Goal: Task Accomplishment & Management: Complete application form

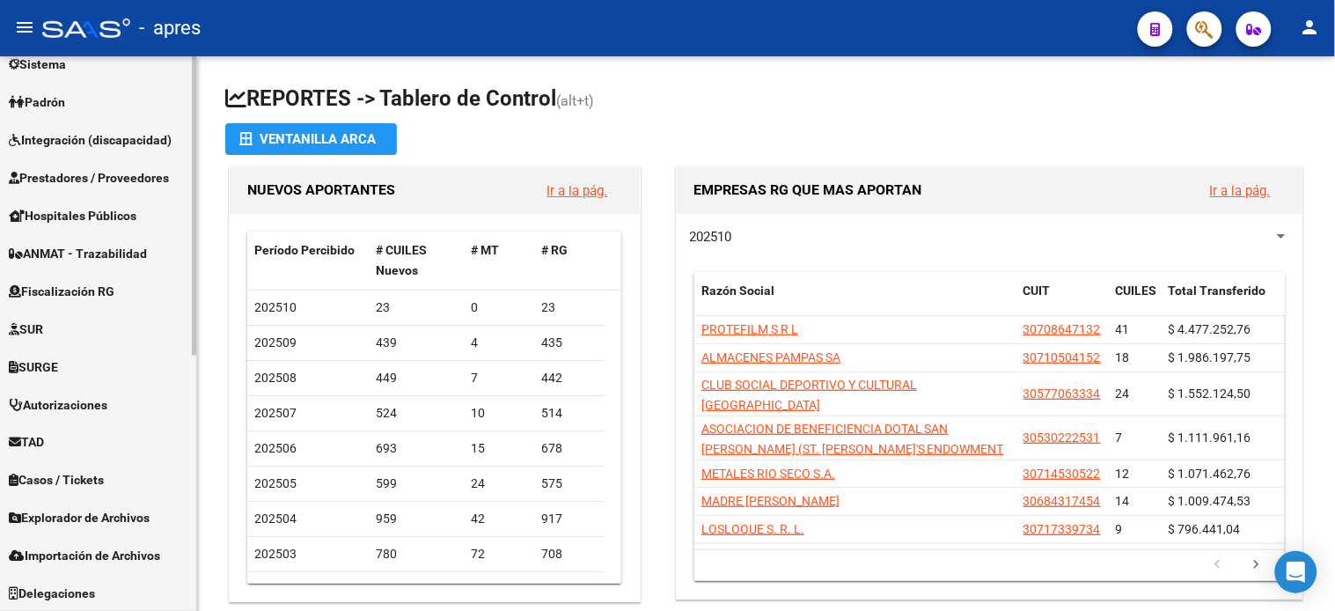
scroll to position [375, 0]
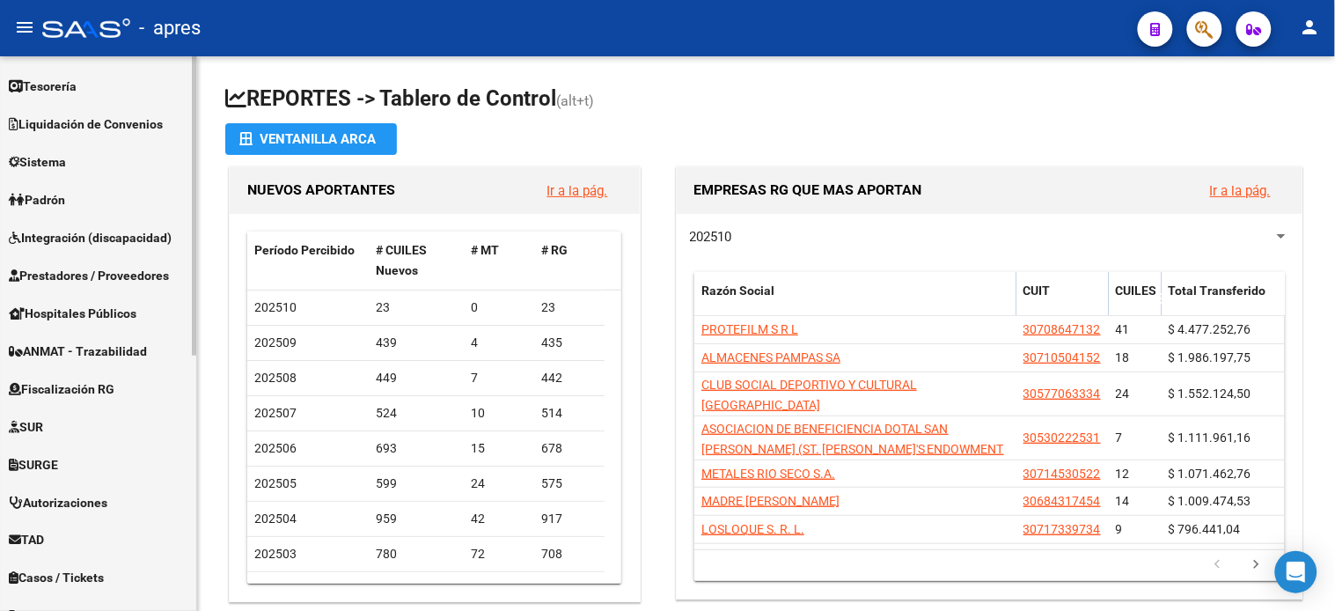
click at [68, 538] on link "TAD" at bounding box center [98, 540] width 196 height 38
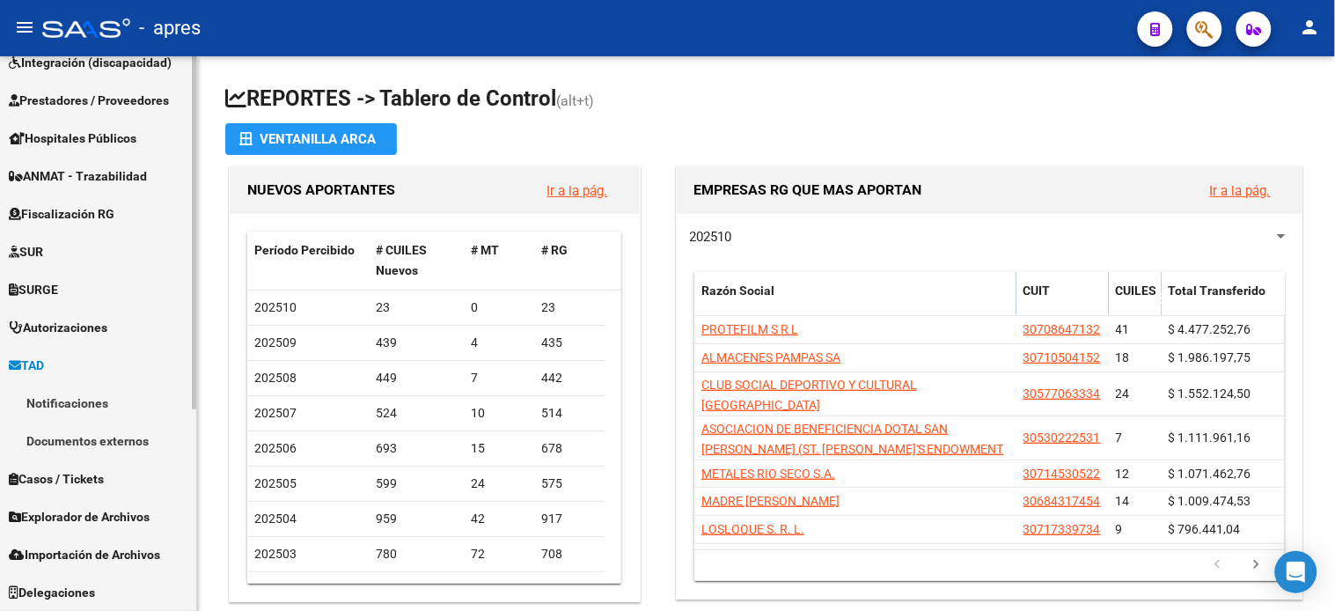
scroll to position [284, 0]
click at [86, 364] on link "TAD" at bounding box center [98, 366] width 196 height 38
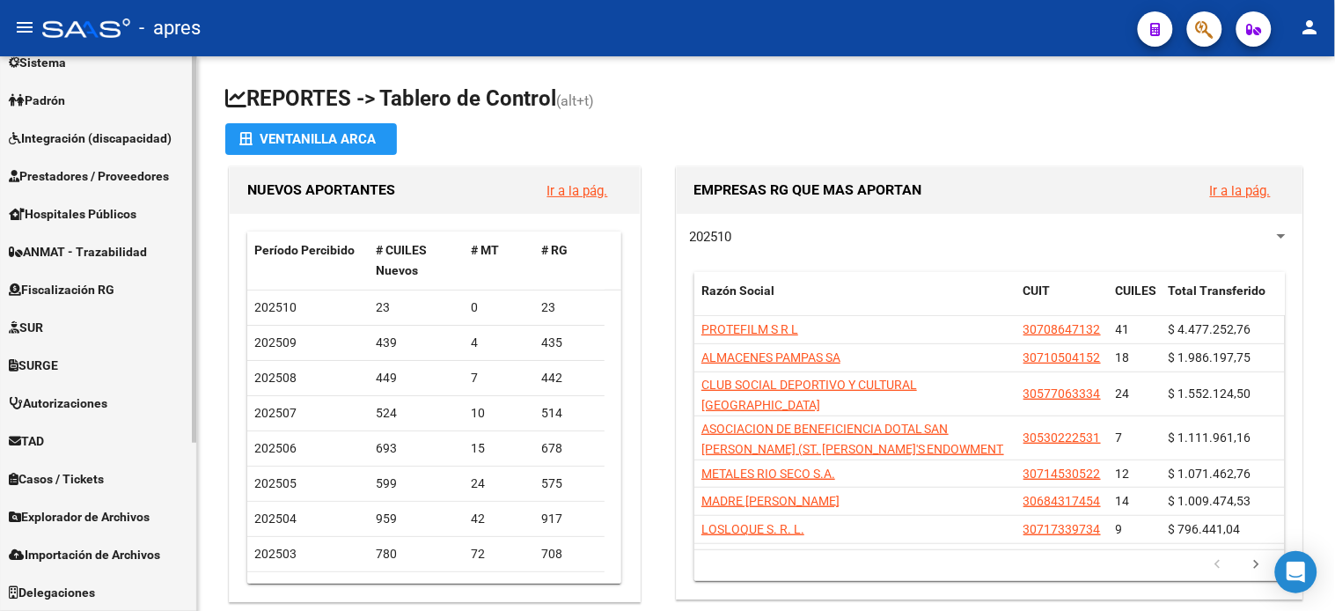
scroll to position [209, 0]
click at [77, 291] on span "Fiscalización RG" at bounding box center [62, 290] width 106 height 19
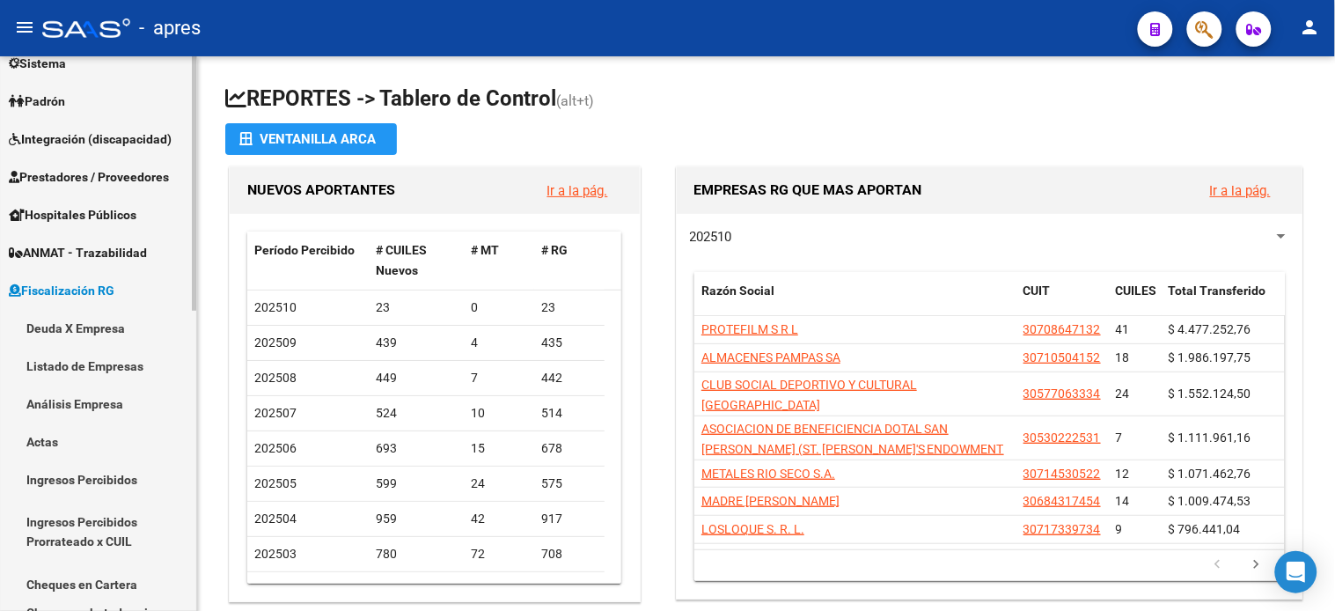
click at [81, 331] on link "Deuda X Empresa" at bounding box center [98, 328] width 196 height 38
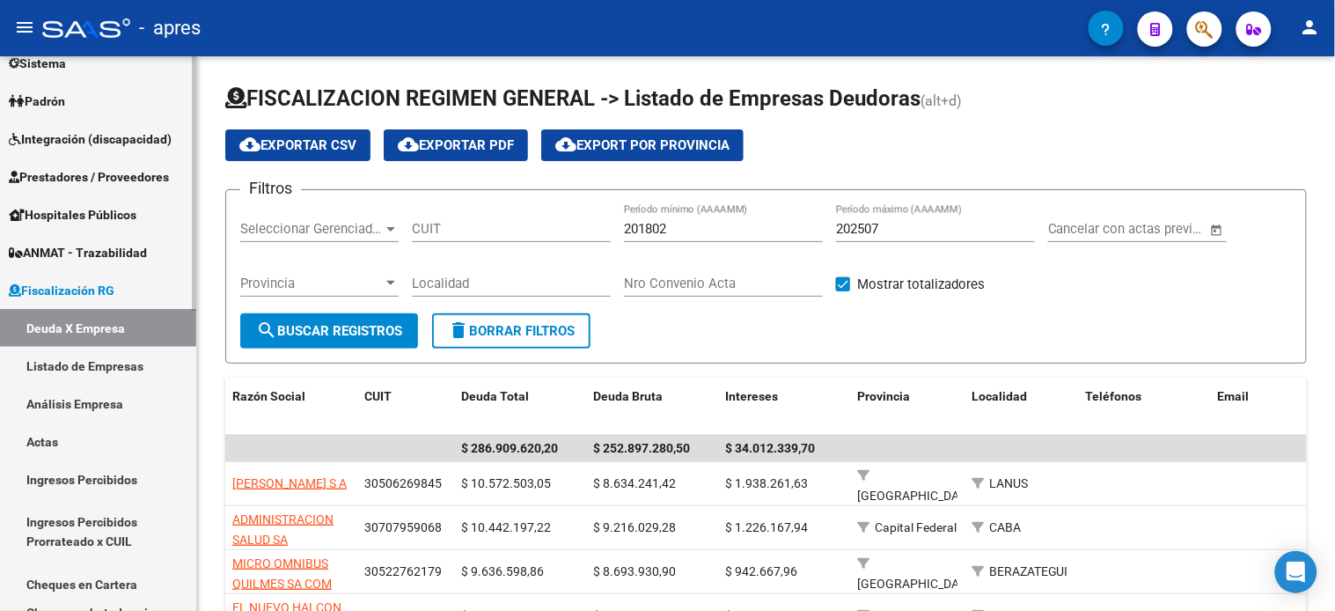
click at [59, 440] on link "Actas" at bounding box center [98, 441] width 196 height 38
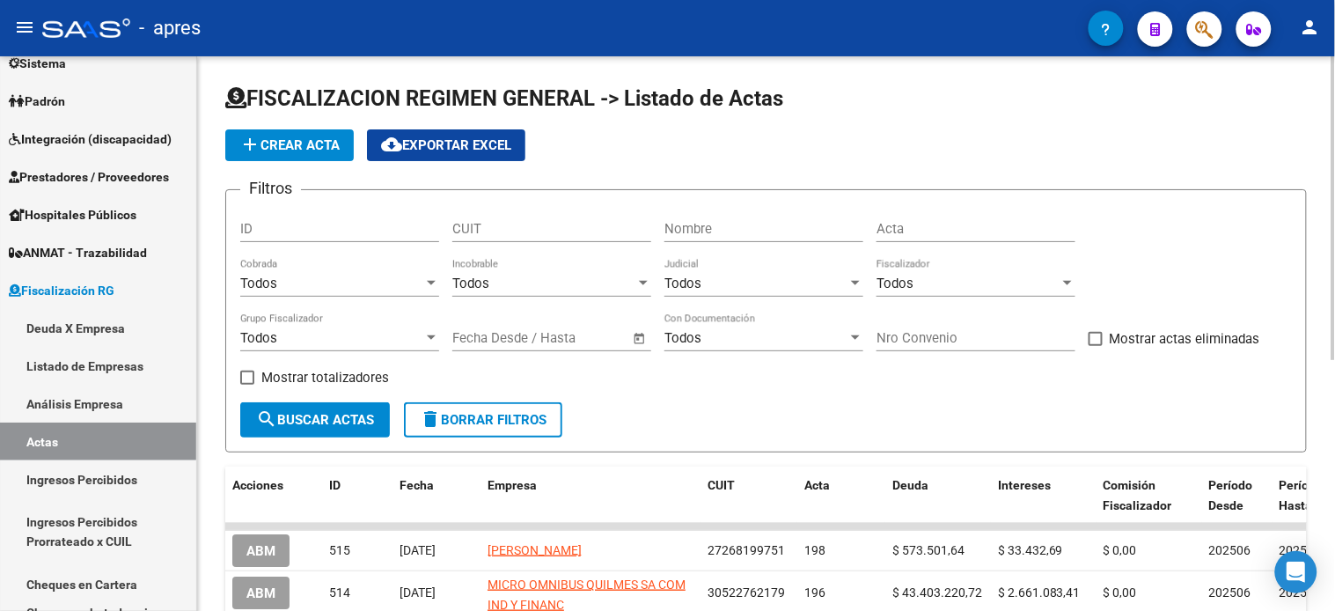
click at [777, 231] on input "Nombre" at bounding box center [763, 229] width 199 height 16
type input "[PERSON_NAME]"
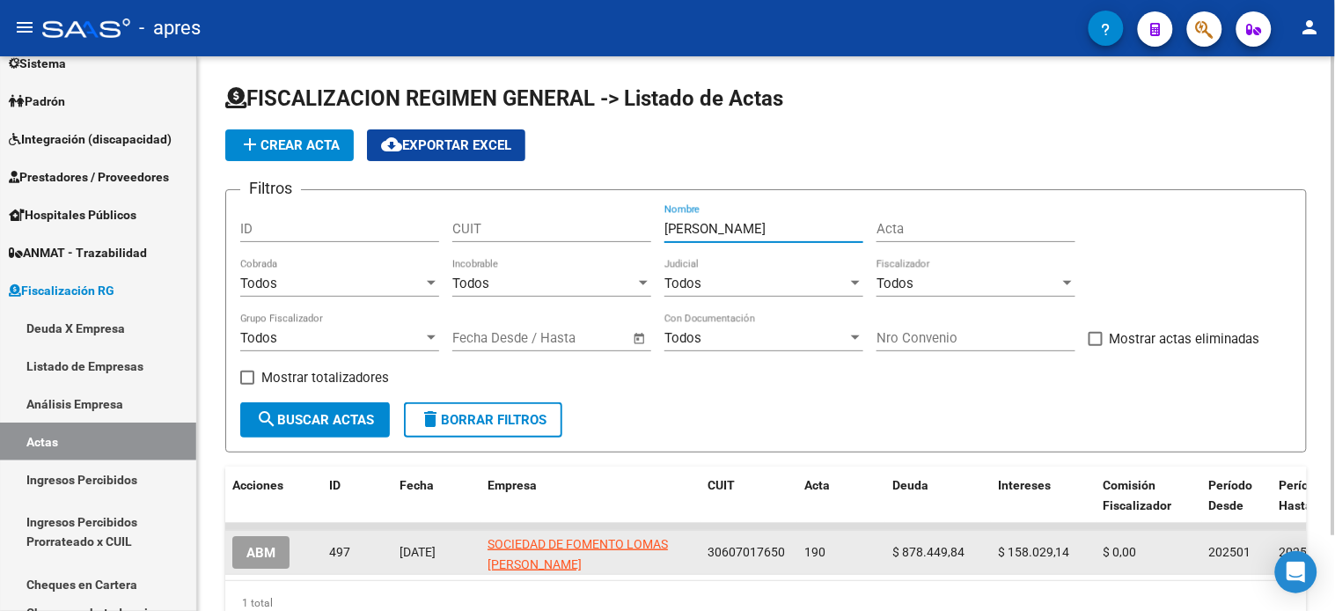
click at [251, 553] on span "ABM" at bounding box center [260, 553] width 29 height 16
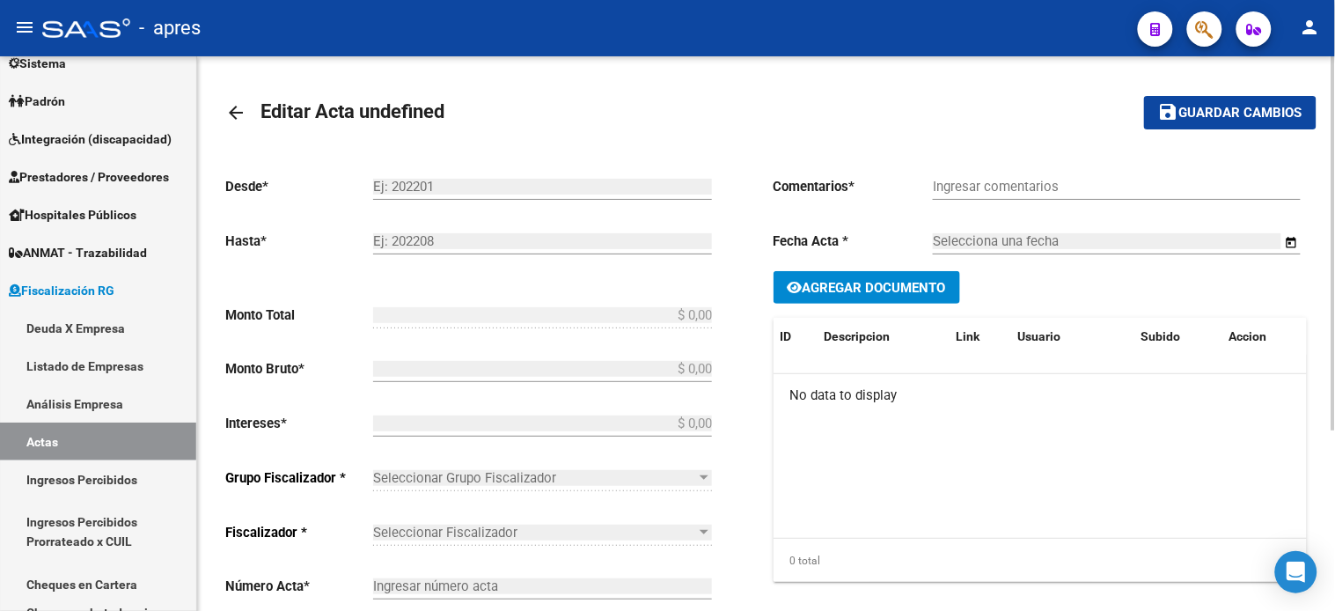
type input "202501"
type input "202504"
type input "$ 1.036.478,98"
type input "$ 878.449,84"
type input "$ 158.029,14"
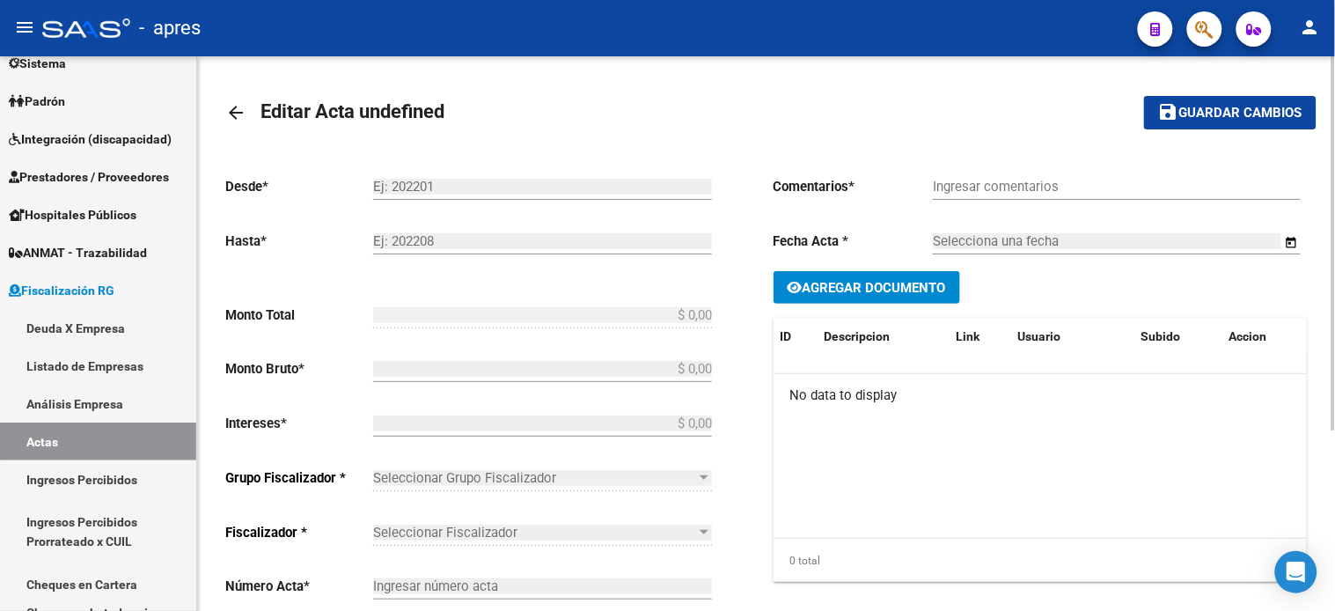
type input "190"
checkbox input "true"
type input "Convenio"
type input "[DATE]"
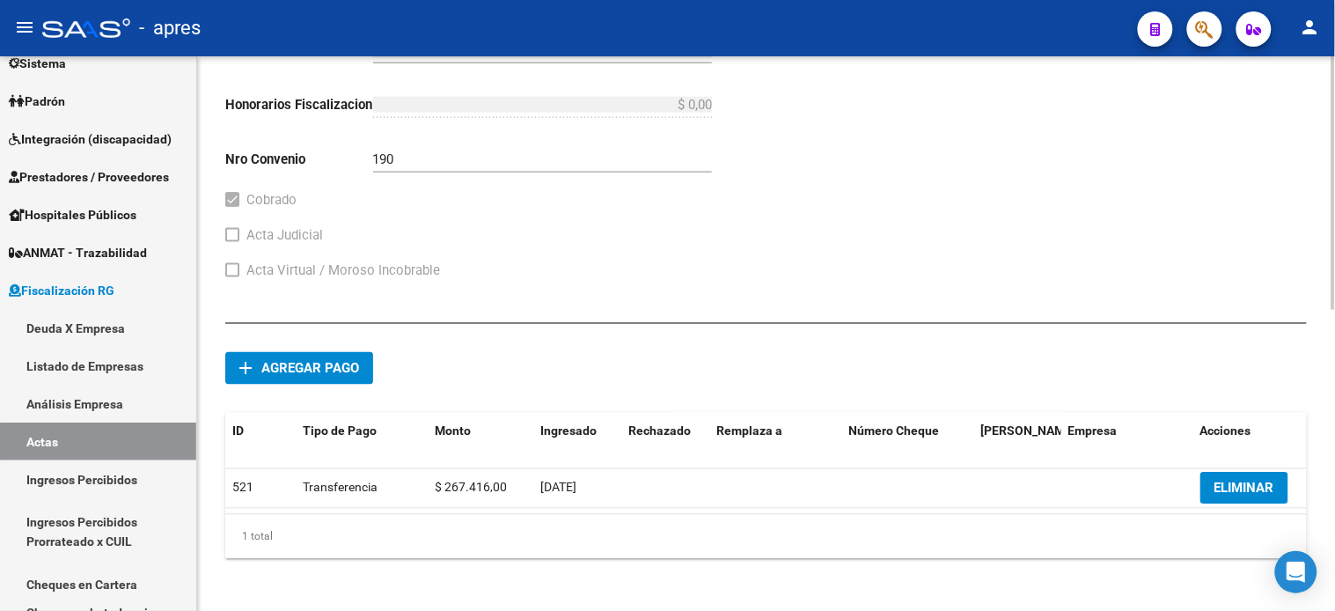
scroll to position [657, 0]
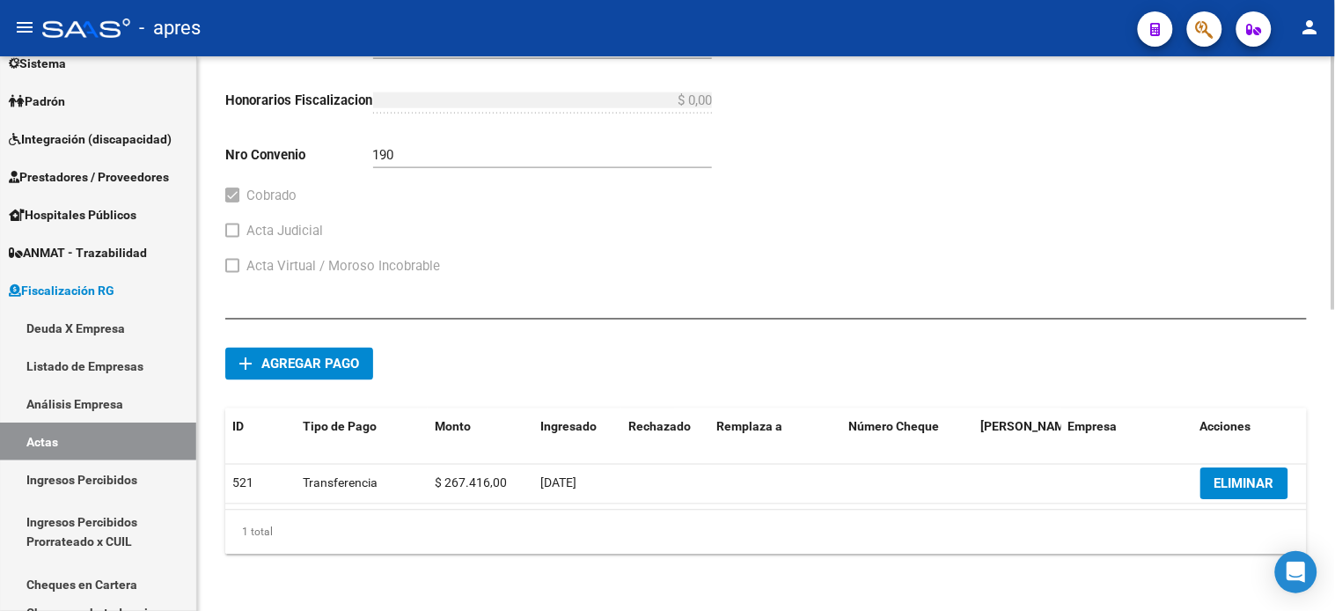
click at [318, 356] on span "Agregar pago" at bounding box center [310, 364] width 98 height 16
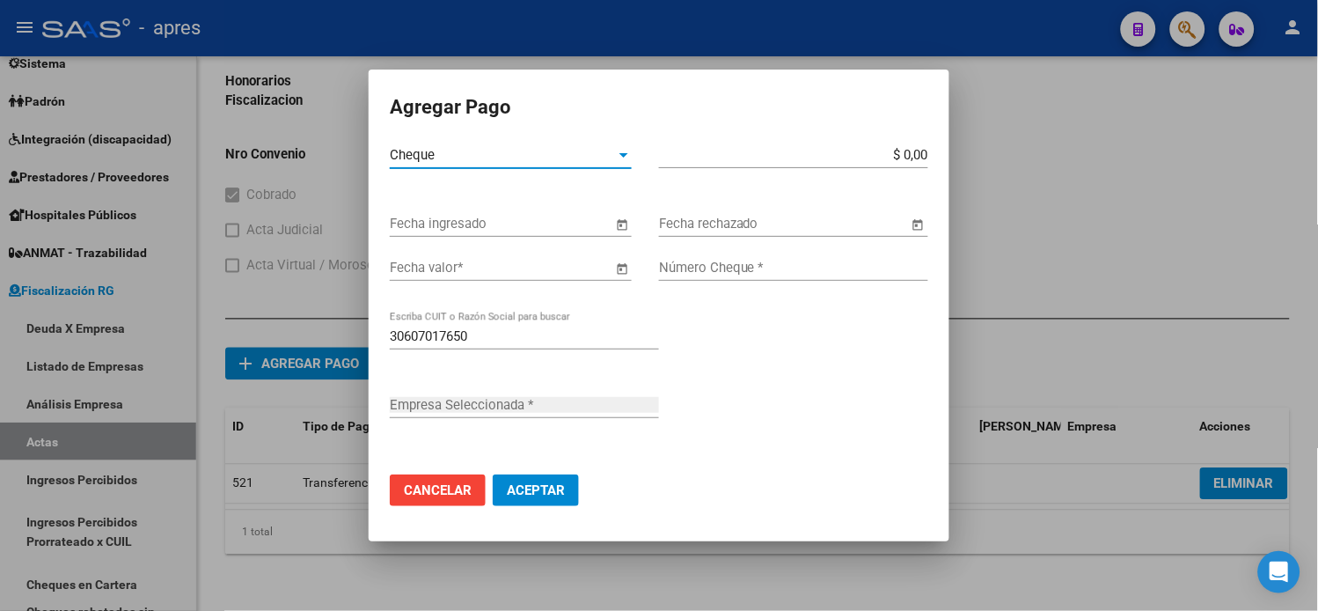
type input "SOCIEDAD DE FOMENTO LOMAS [PERSON_NAME]"
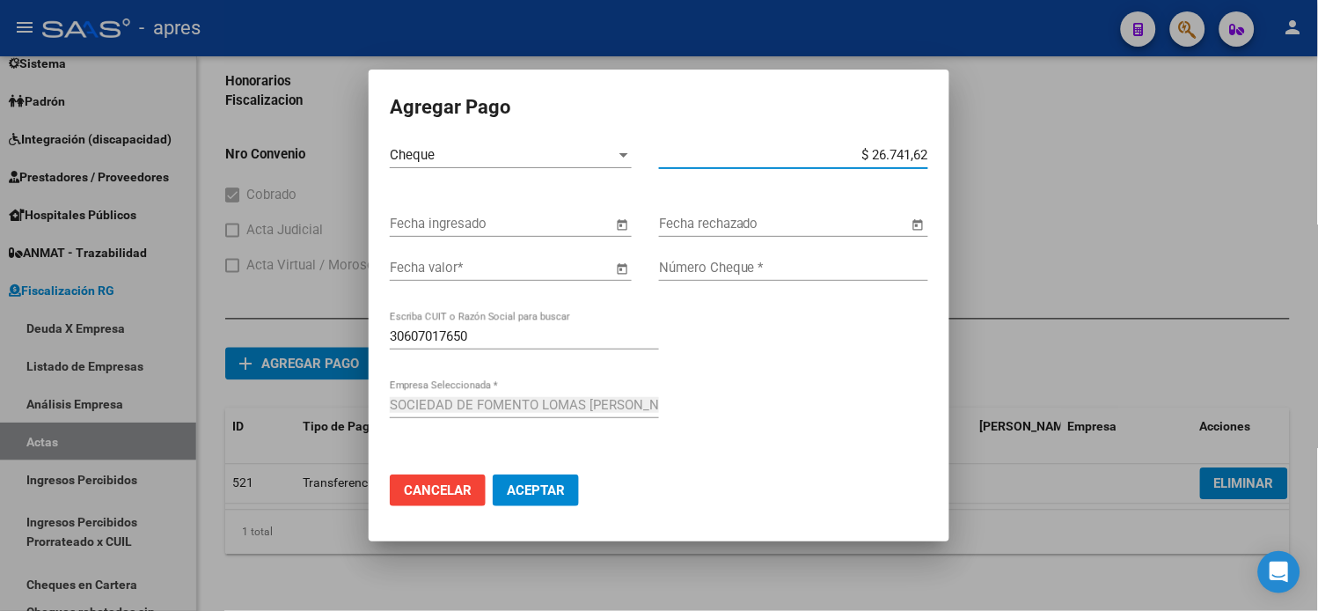
type input "$ 267.416,28"
click at [612, 215] on button "Open calendar" at bounding box center [622, 225] width 20 height 20
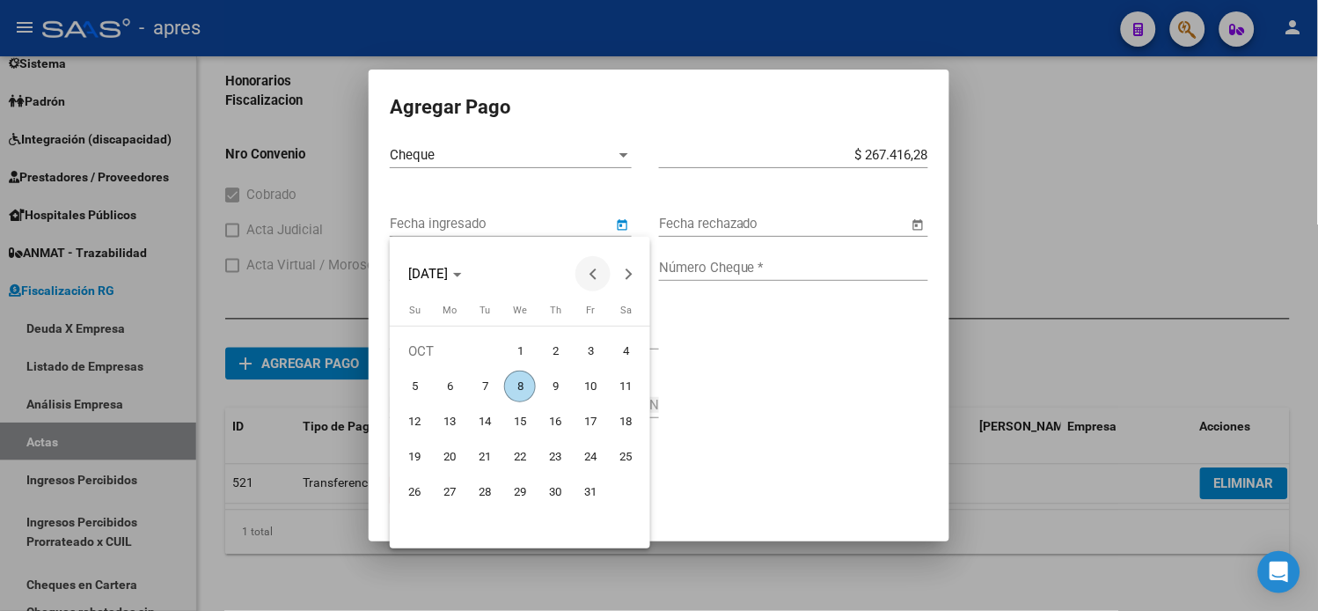
click at [594, 279] on span "Previous month" at bounding box center [592, 273] width 35 height 35
click at [494, 531] on span "30" at bounding box center [485, 527] width 32 height 32
type input "[DATE]"
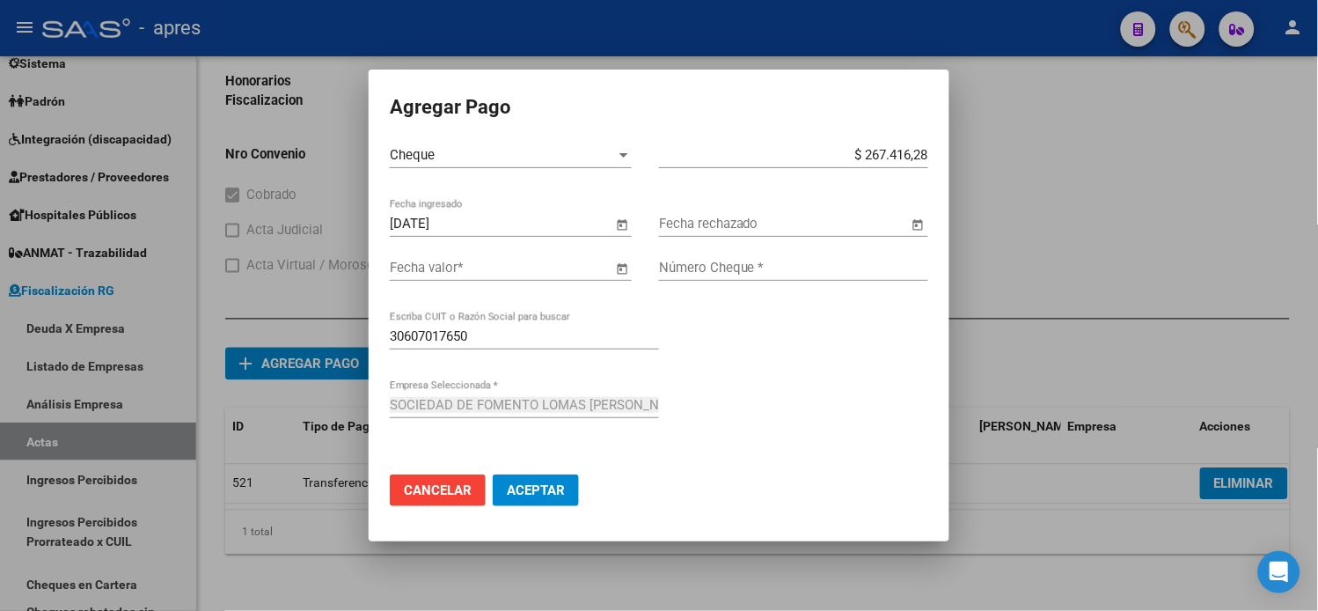
click at [611, 262] on span "Open calendar" at bounding box center [622, 268] width 42 height 42
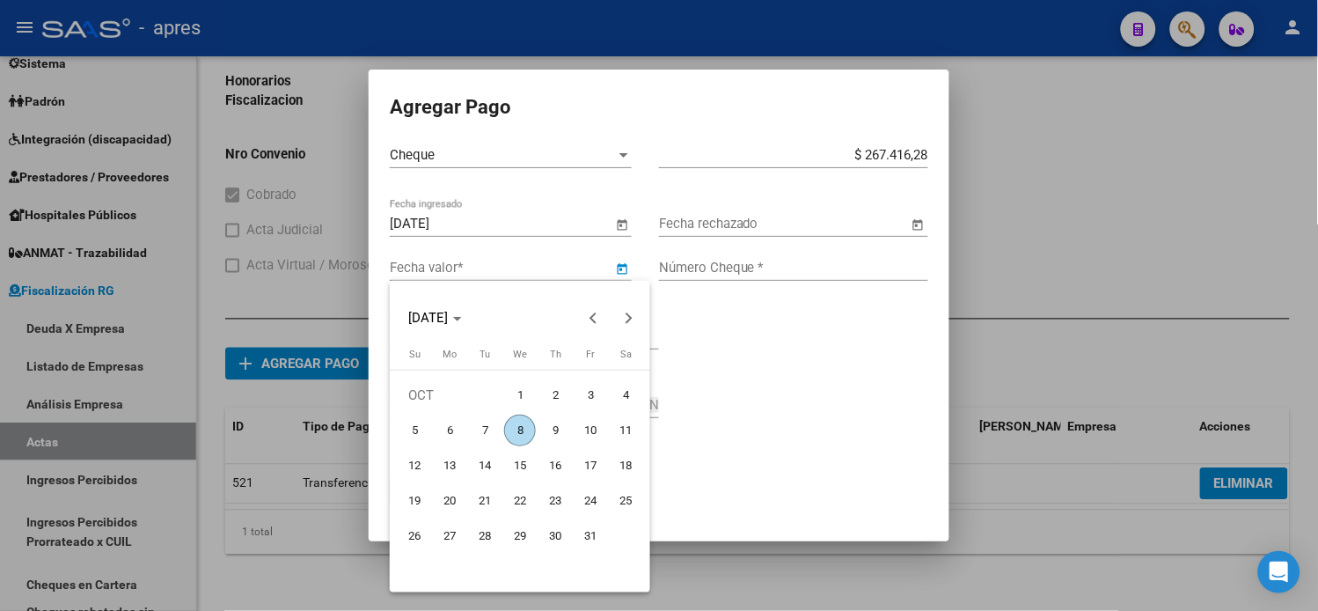
click at [523, 437] on span "8" at bounding box center [520, 430] width 32 height 32
type input "[DATE]"
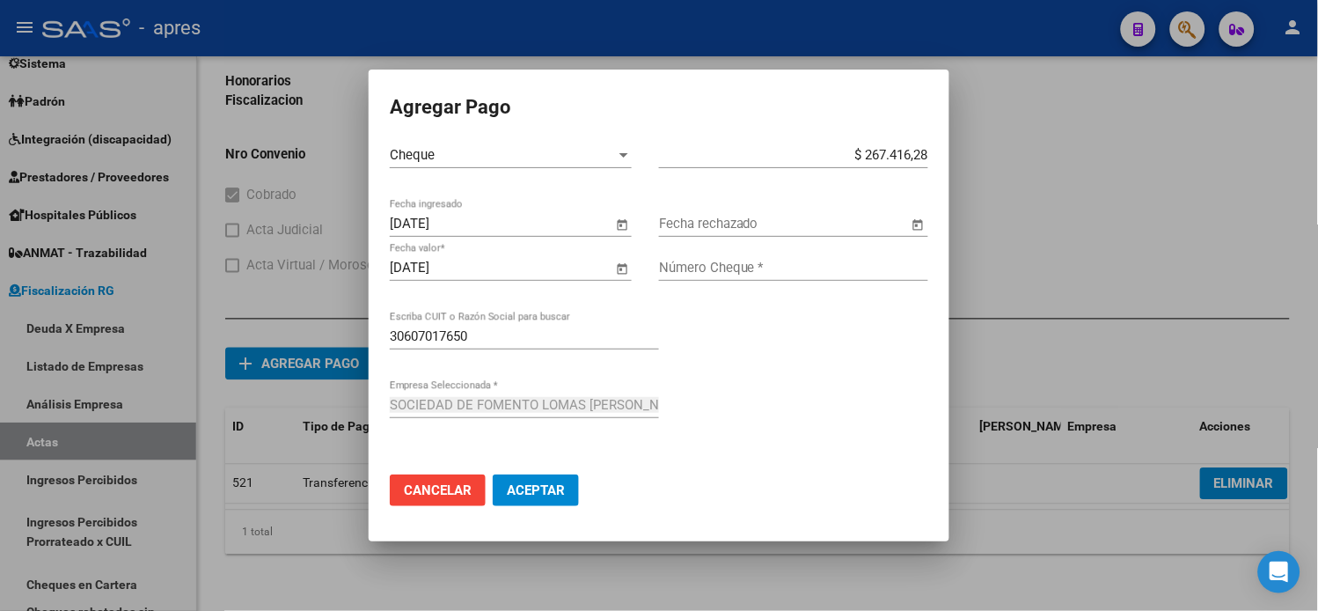
click at [735, 266] on input "Número Cheque *" at bounding box center [793, 268] width 269 height 16
type input "8173900"
click at [529, 489] on span "Aceptar" at bounding box center [536, 490] width 58 height 16
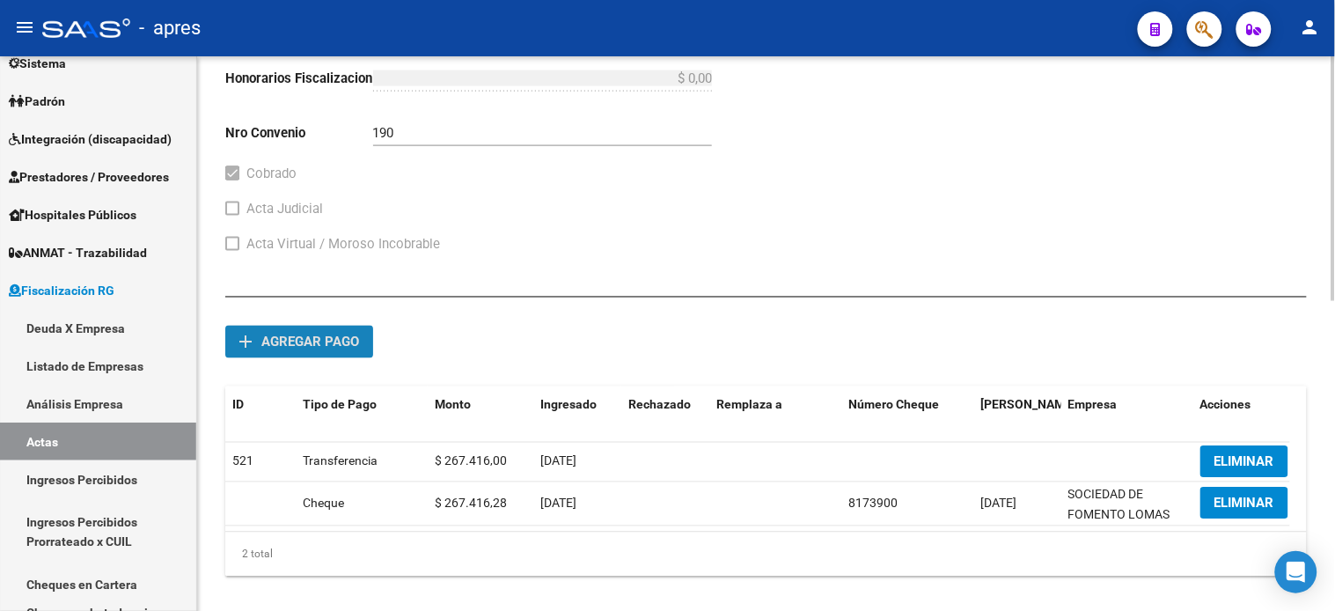
click at [304, 344] on span "Agregar pago" at bounding box center [310, 342] width 98 height 16
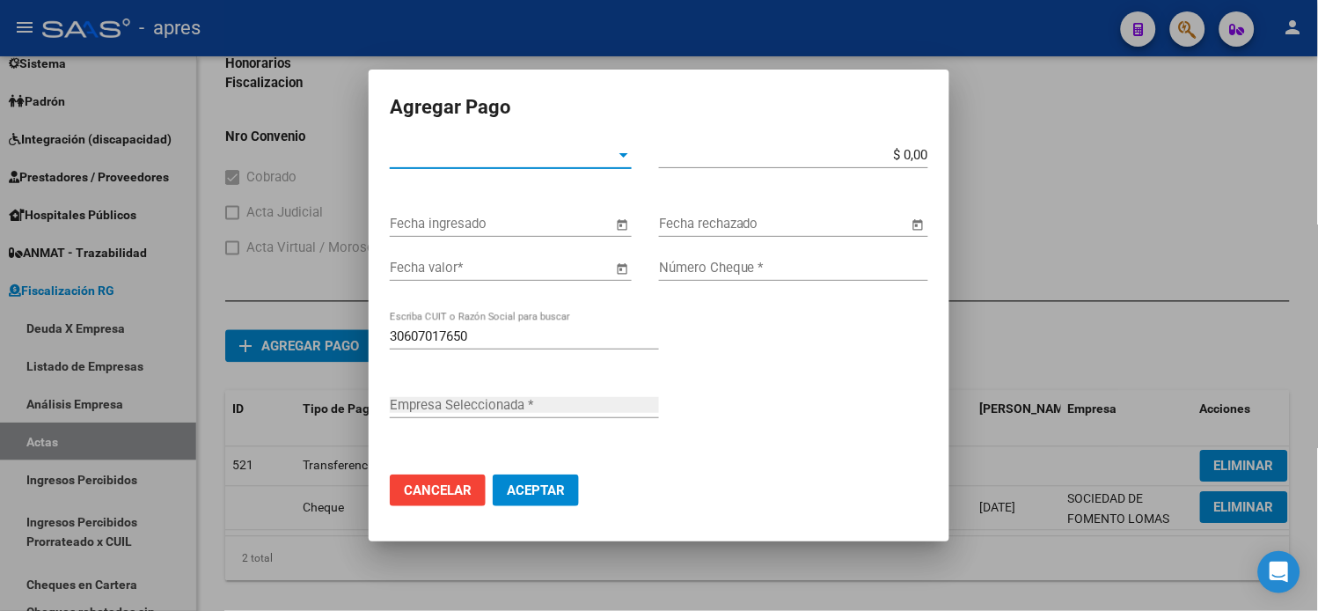
type input "SOCIEDAD DE FOMENTO LOMAS [PERSON_NAME]"
click at [507, 159] on span "Tipo de Pago *" at bounding box center [503, 155] width 226 height 16
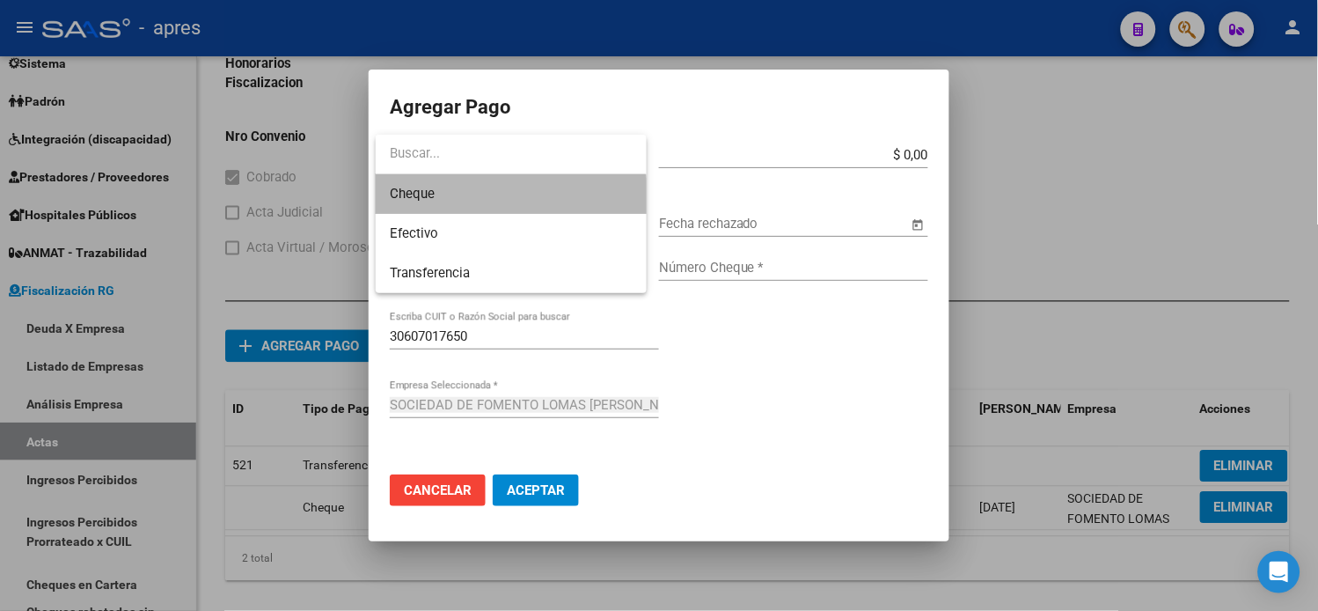
click at [493, 200] on span "Cheque" at bounding box center [511, 194] width 242 height 40
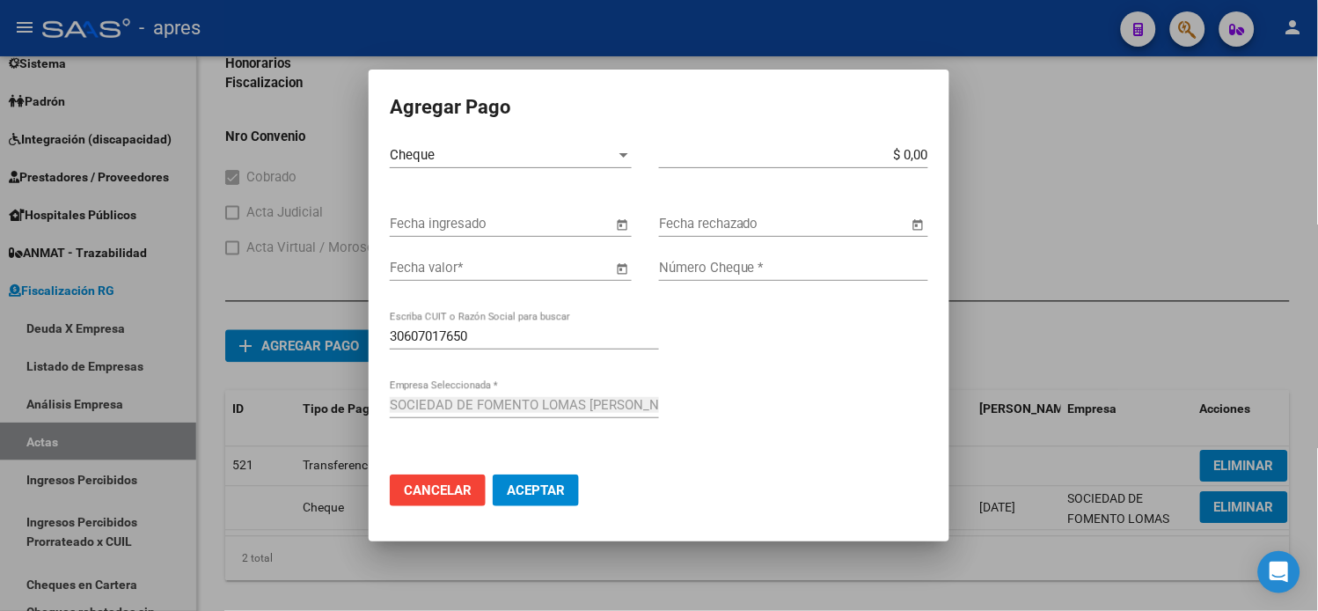
click at [785, 141] on mat-dialog-container "Agregar Pago Cheque Tipo de Pago * $ 0,00 Monto bruto * Fecha ingresado Fecha r…" at bounding box center [659, 306] width 581 height 472
click at [784, 151] on input "$ 0,00" at bounding box center [793, 155] width 269 height 16
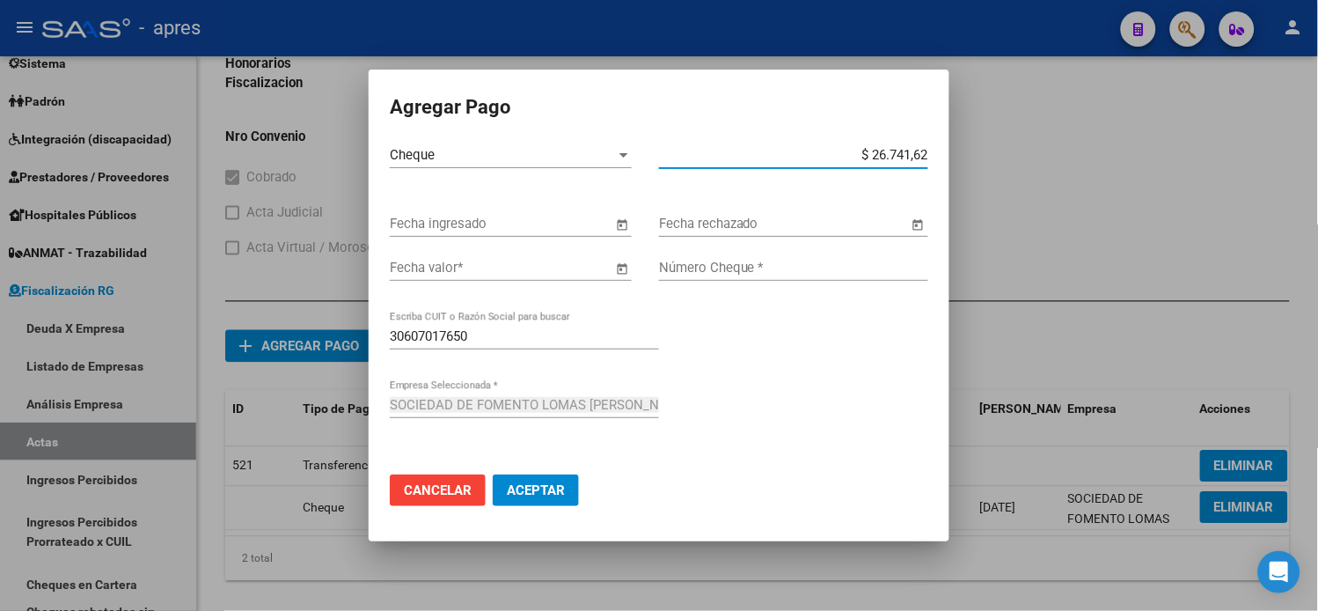
type input "$ 267.416,28"
click at [612, 215] on button "Open calendar" at bounding box center [622, 225] width 20 height 20
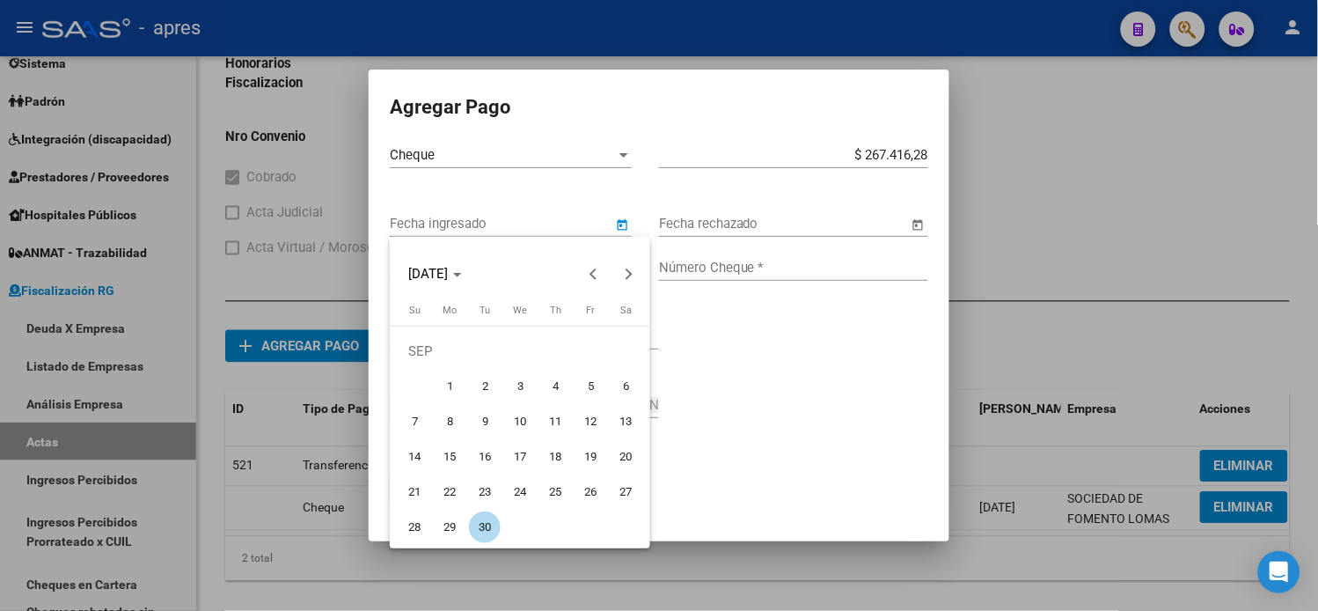
type input "[DATE]"
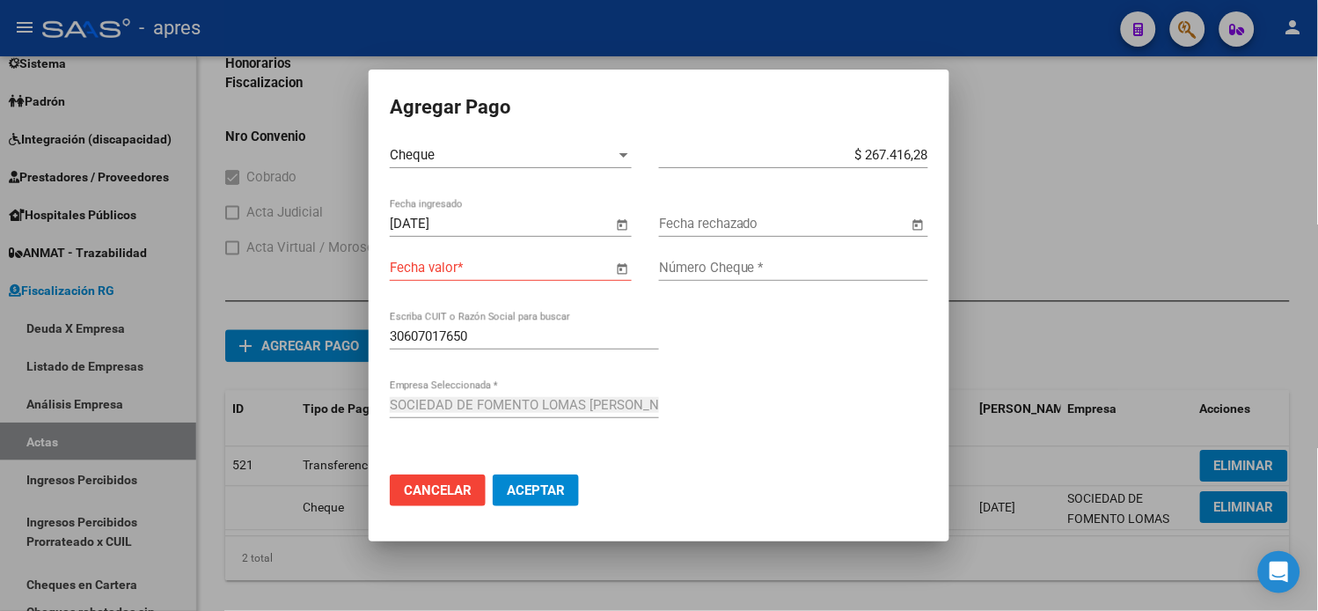
click at [612, 259] on button "Open calendar" at bounding box center [622, 269] width 20 height 20
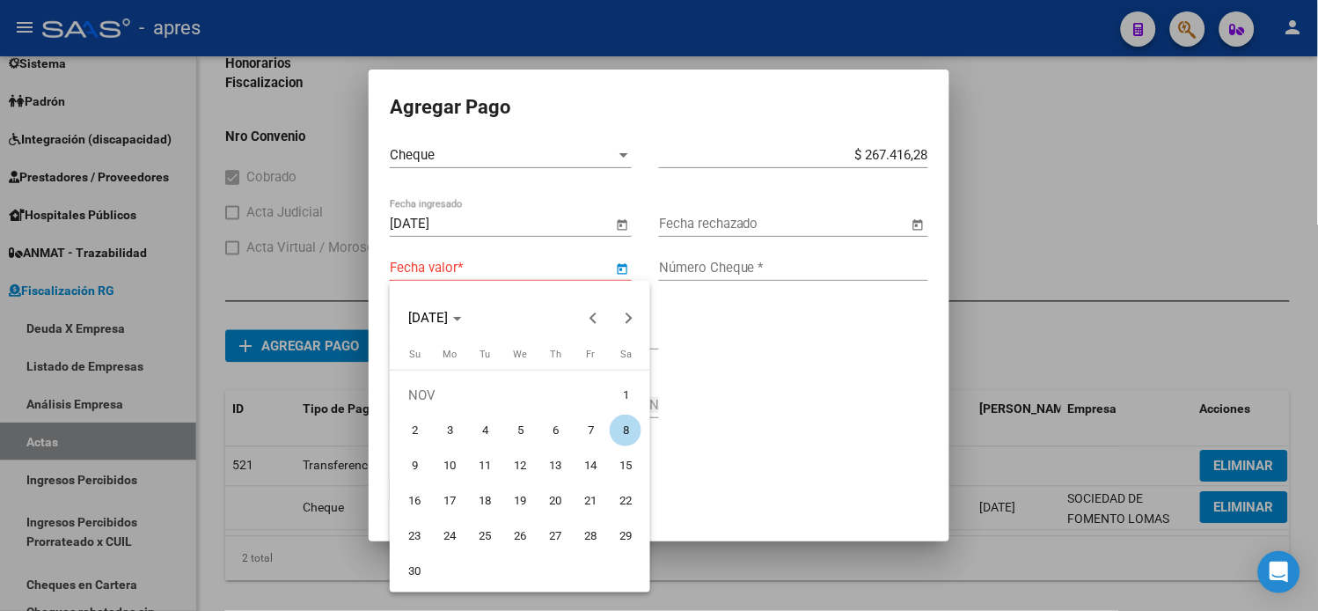
type input "[DATE]"
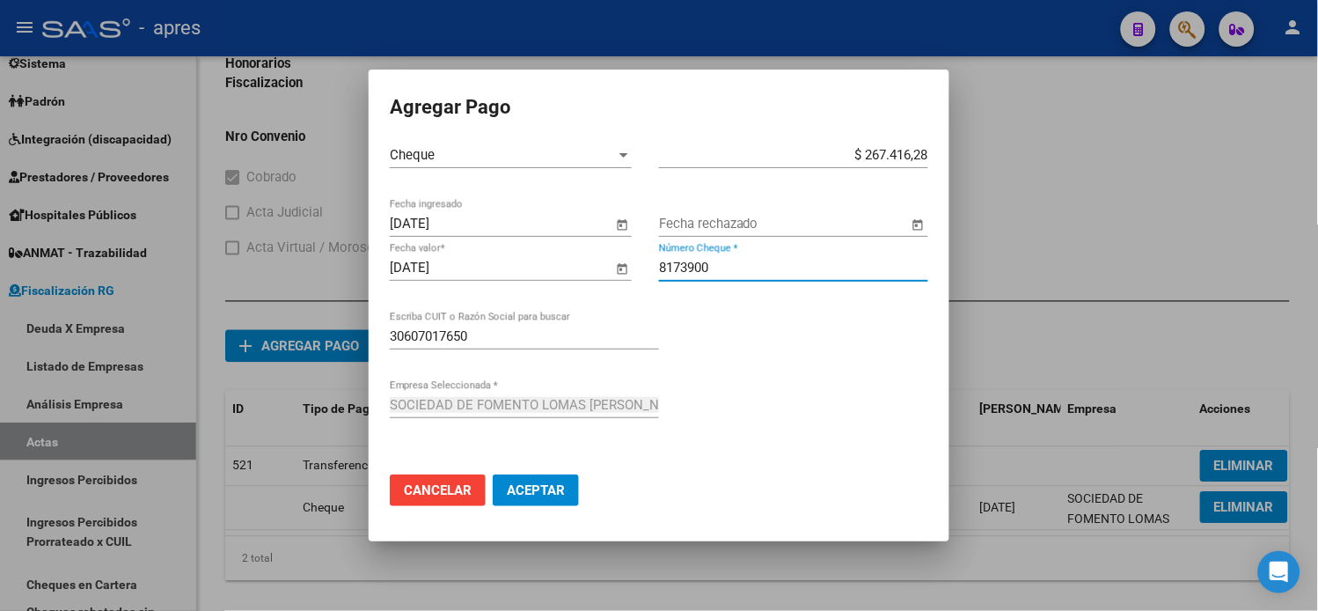
type input "8173900"
click at [564, 484] on span "Aceptar" at bounding box center [536, 490] width 58 height 16
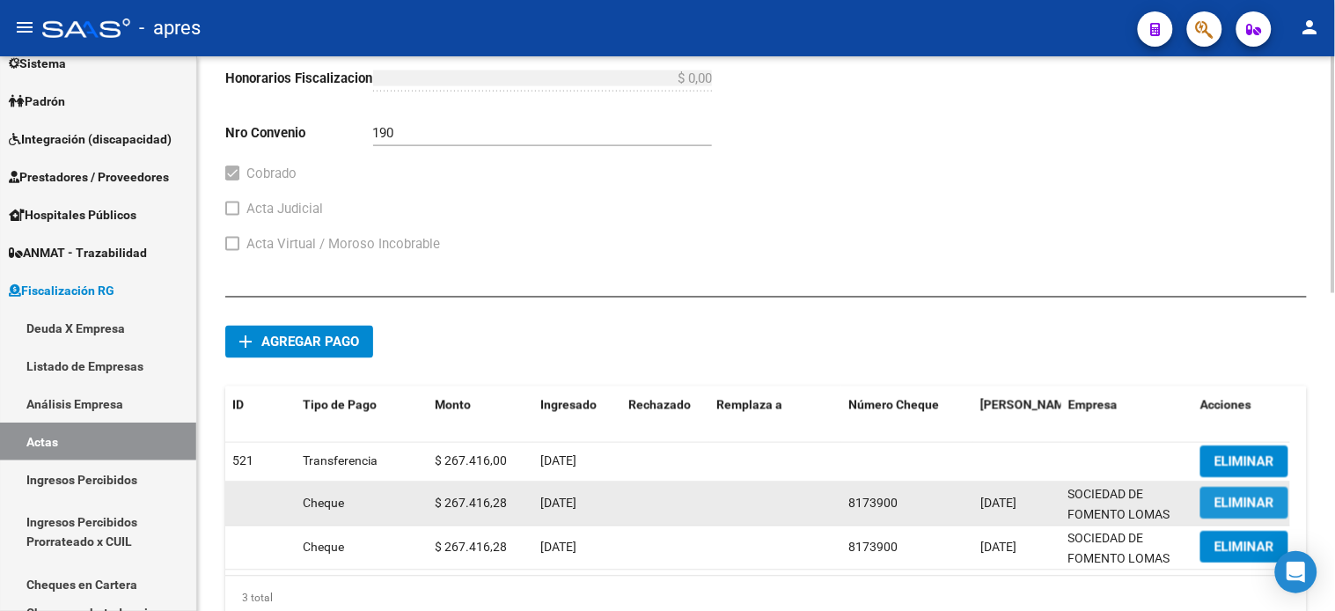
click at [1224, 505] on span "ELIMINAR" at bounding box center [1244, 503] width 60 height 16
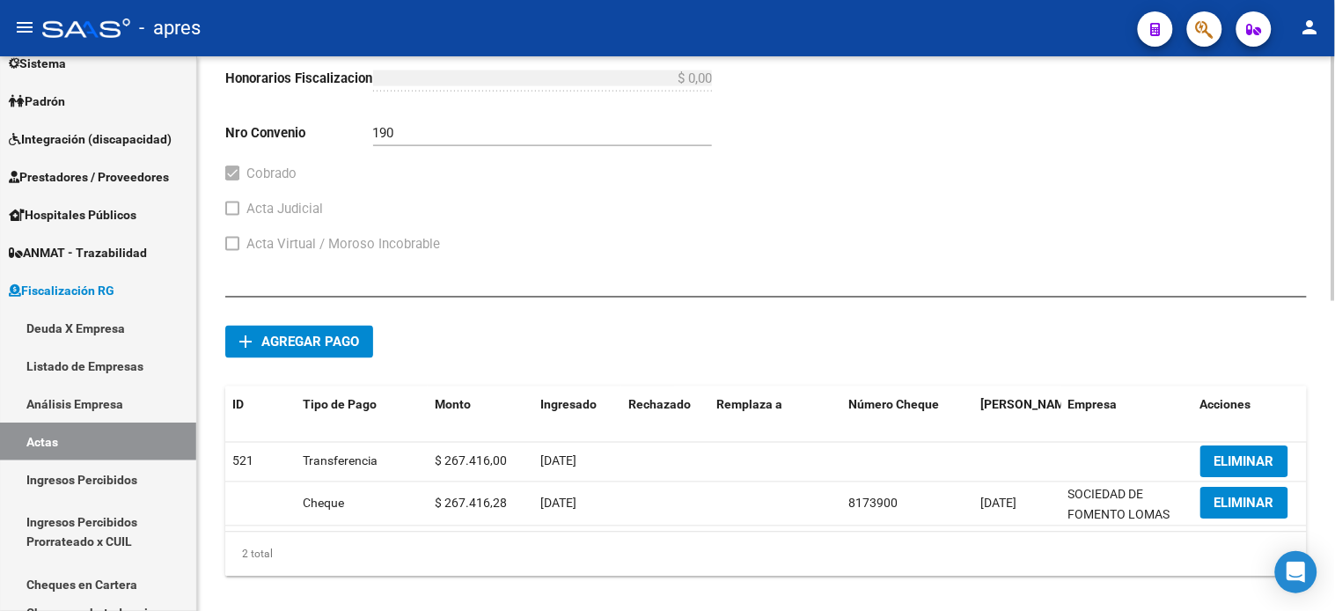
click at [288, 336] on button "add Agregar pago" at bounding box center [299, 342] width 148 height 33
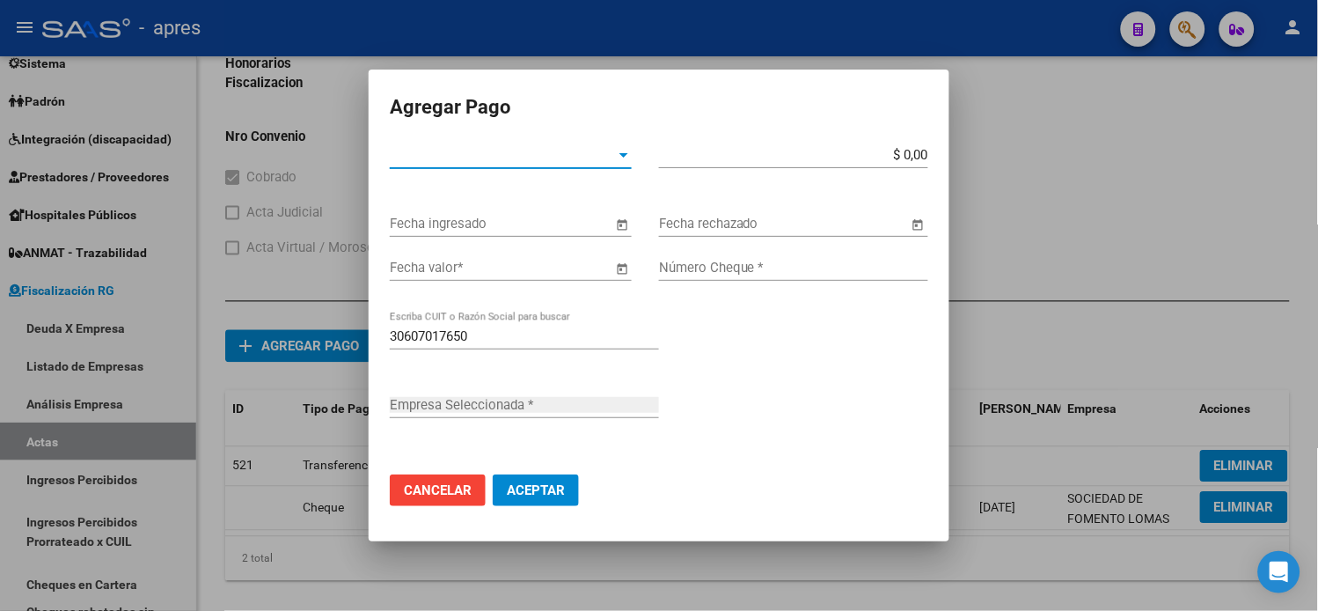
type input "SOCIEDAD DE FOMENTO LOMAS [PERSON_NAME]"
click at [544, 168] on div "Tipo de Pago * Tipo de Pago *" at bounding box center [511, 155] width 242 height 26
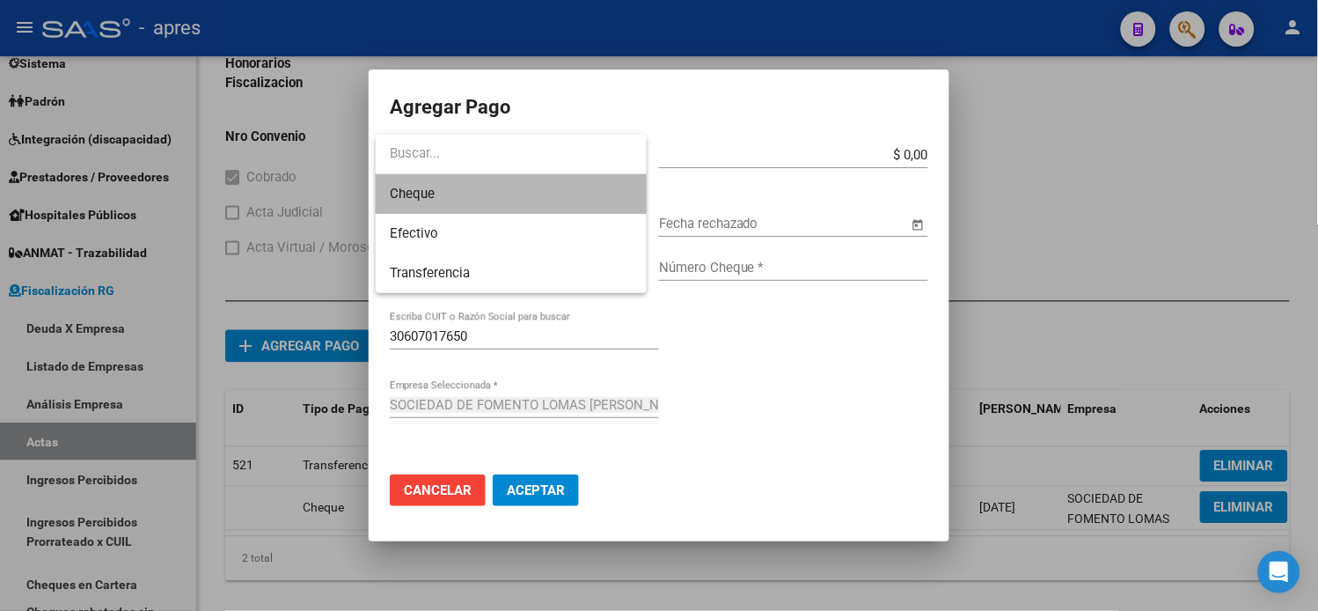
click at [504, 206] on span "Cheque" at bounding box center [511, 194] width 242 height 40
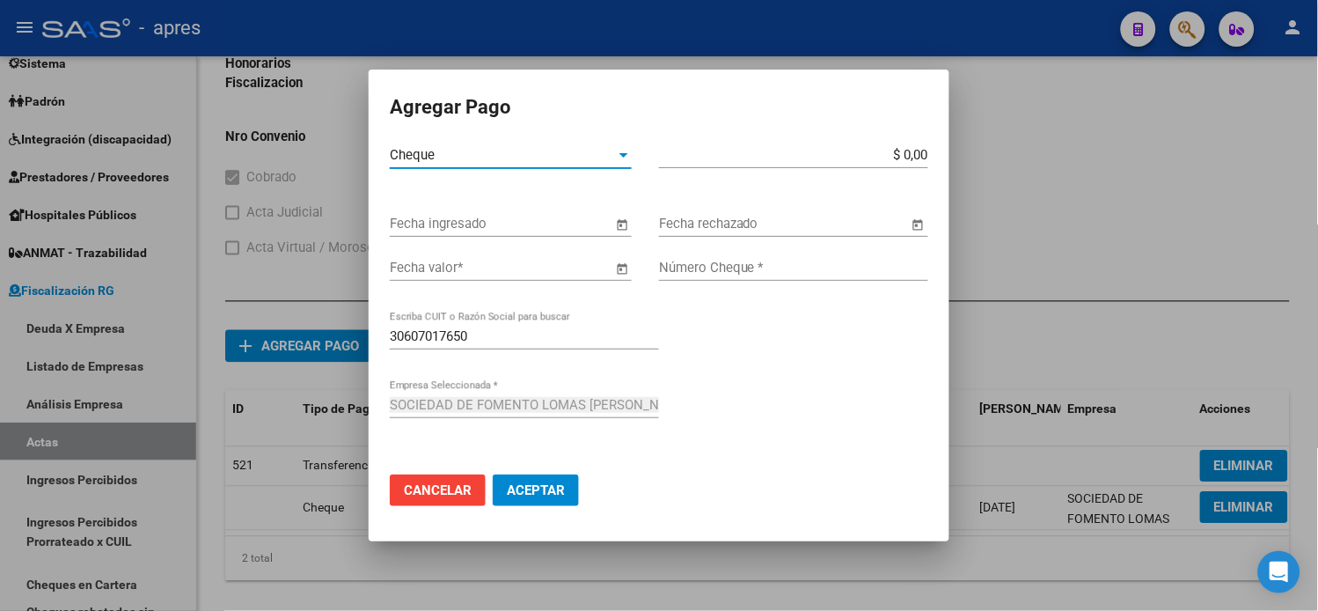
click at [808, 164] on div "$ 0,00 Monto bruto *" at bounding box center [793, 155] width 269 height 26
click at [815, 161] on input "$ 0,00" at bounding box center [793, 155] width 269 height 16
type input "$ 267.416,28"
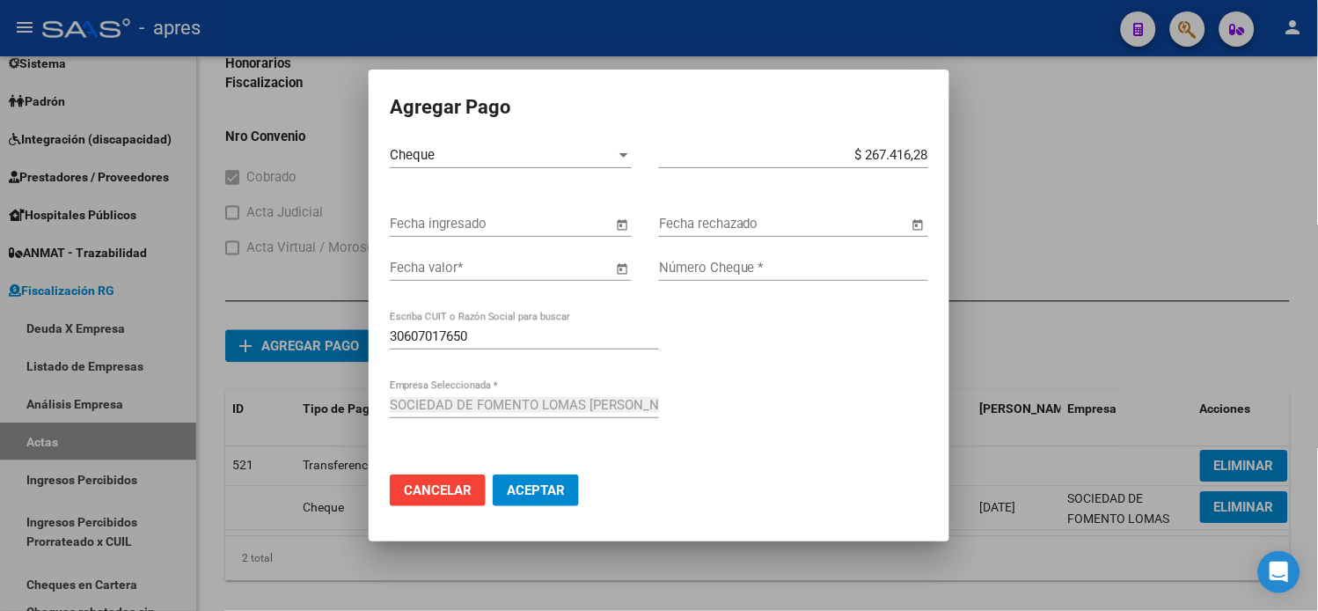
click at [612, 215] on button "Open calendar" at bounding box center [622, 225] width 20 height 20
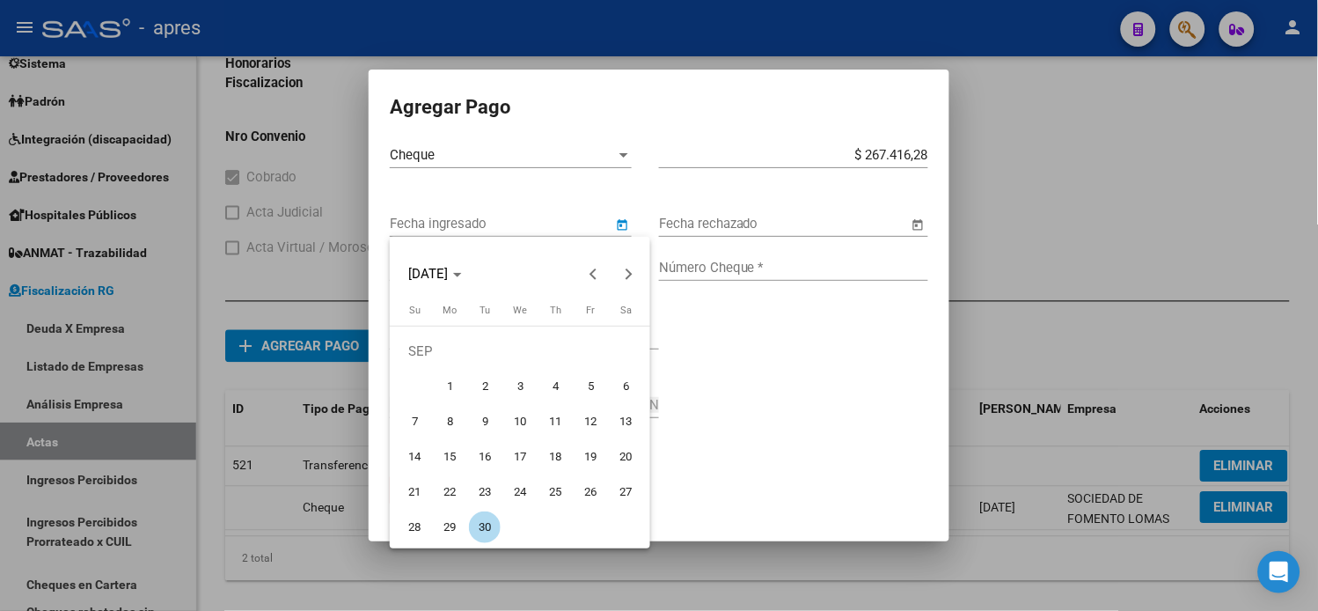
type input "[DATE]"
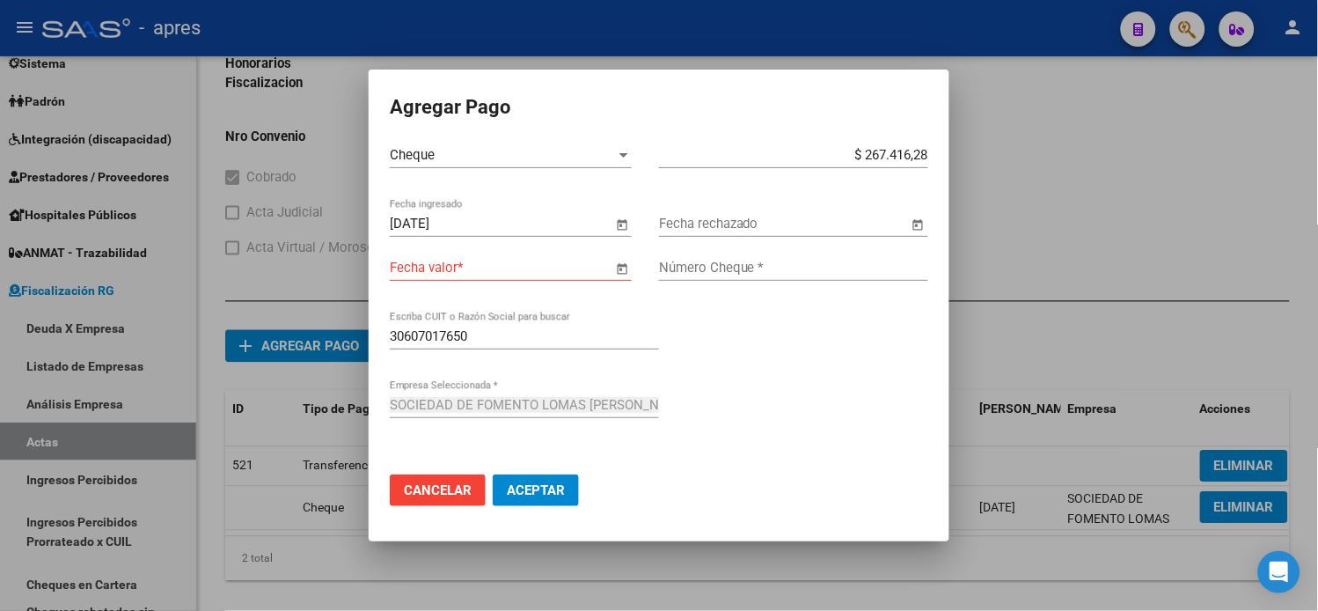
click at [612, 259] on button "Open calendar" at bounding box center [622, 269] width 20 height 20
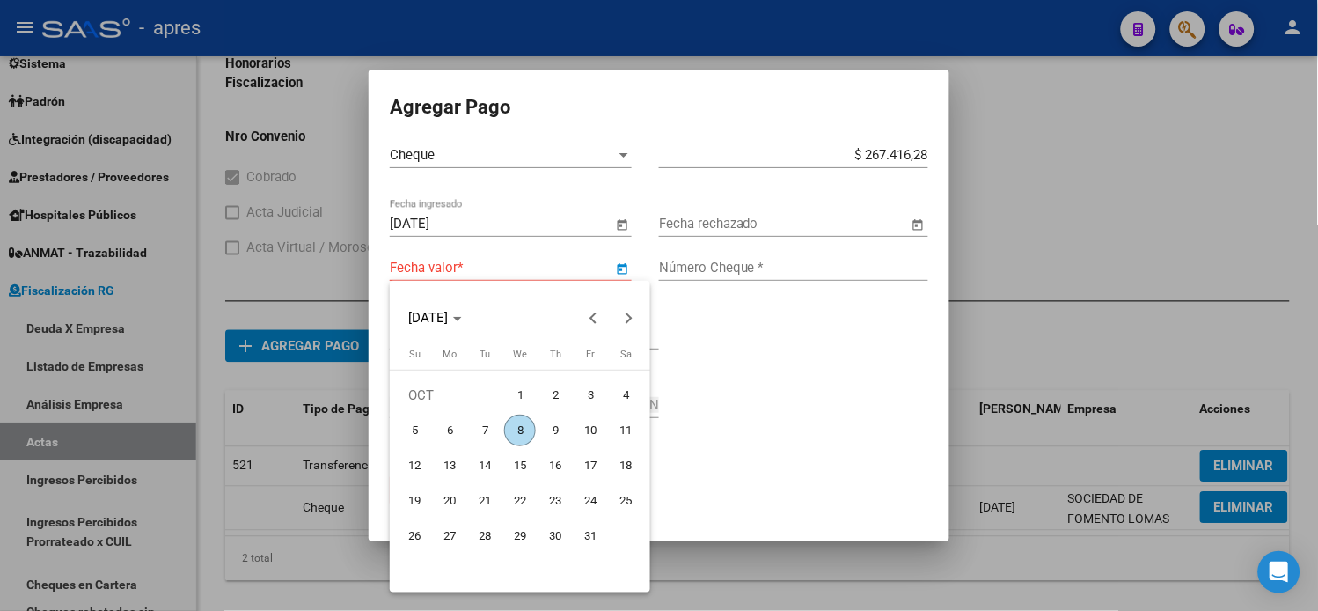
type input "[DATE]"
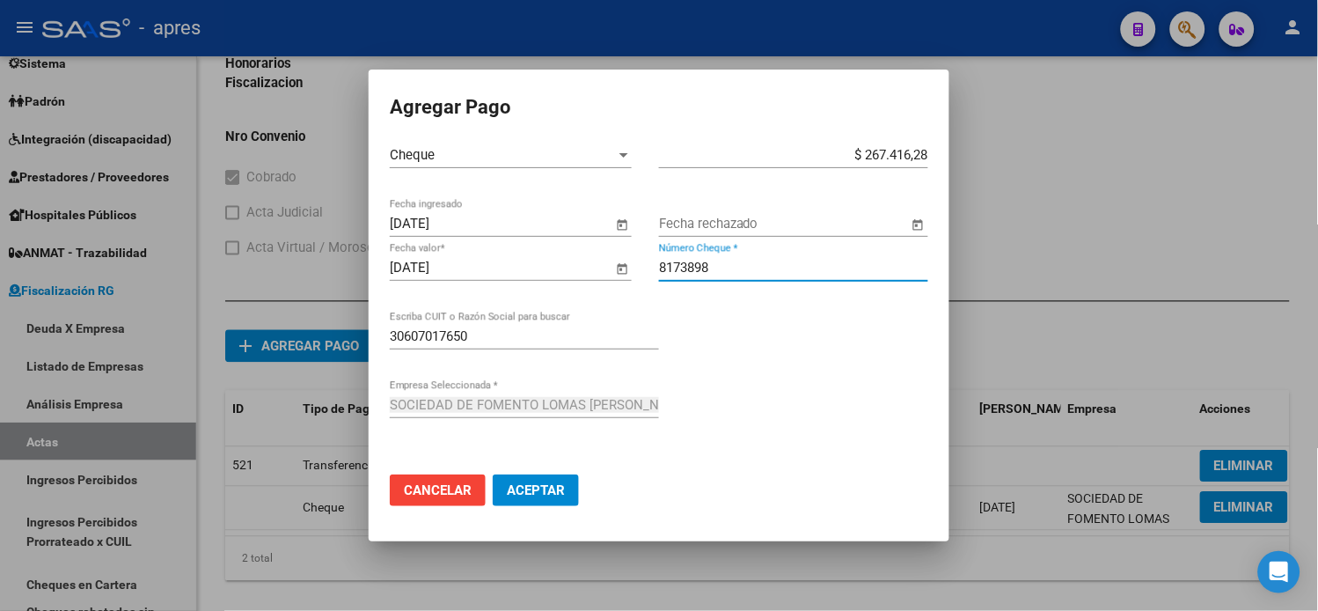
type input "8173898"
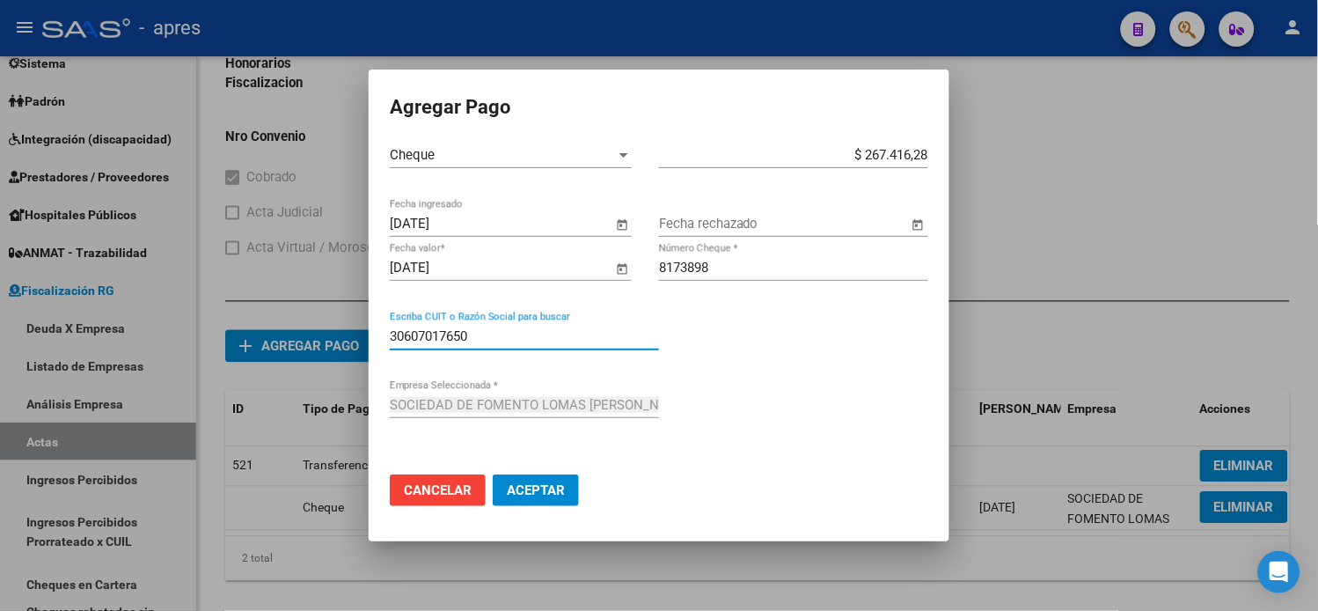
click at [573, 494] on button "Aceptar" at bounding box center [536, 490] width 86 height 32
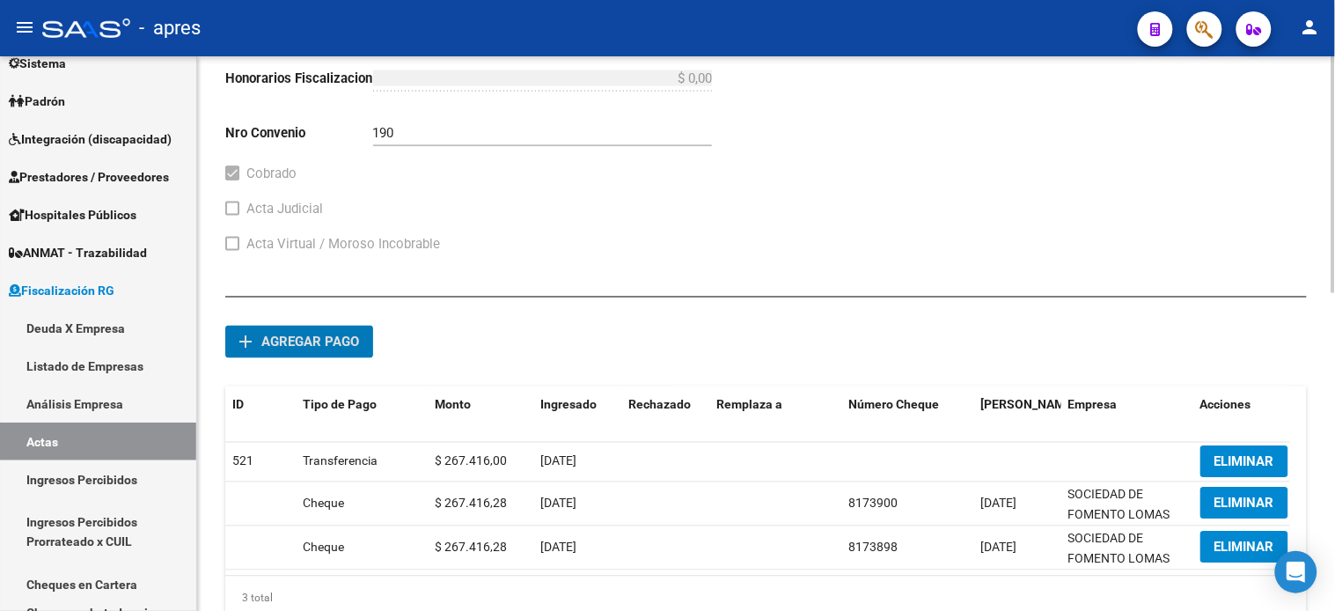
click at [349, 336] on button "add Agregar pago" at bounding box center [299, 342] width 148 height 33
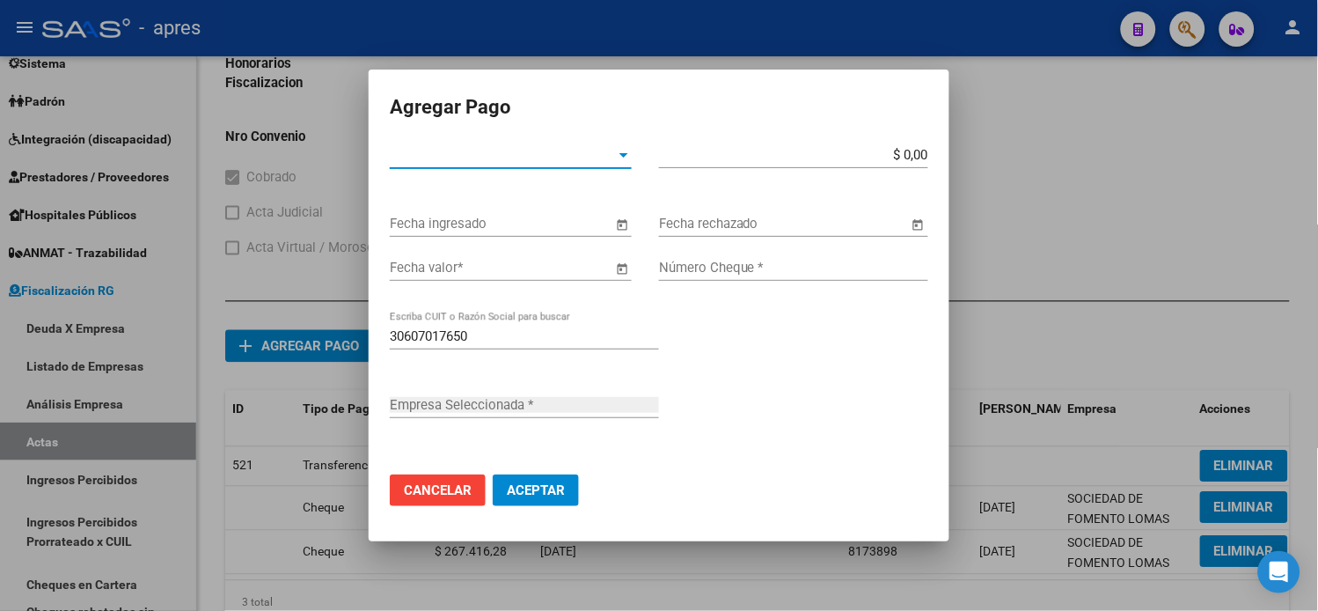
type input "SOCIEDAD DE FOMENTO LOMAS [PERSON_NAME]"
click at [496, 161] on span "Tipo de Pago *" at bounding box center [503, 155] width 226 height 16
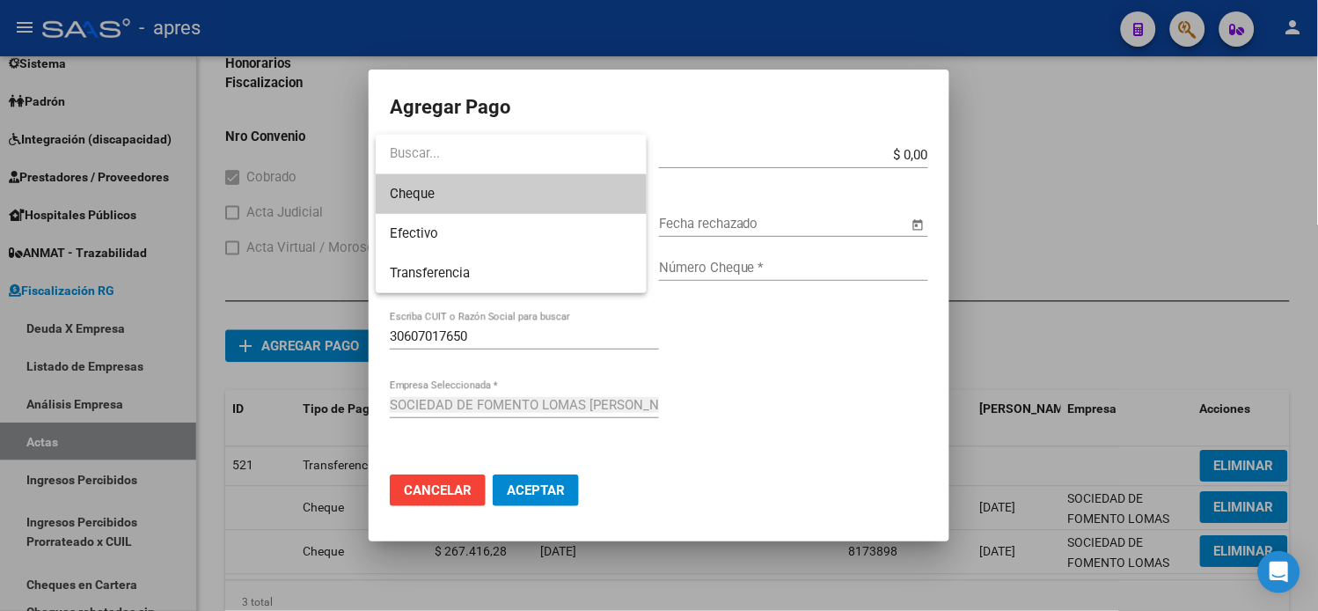
drag, startPoint x: 493, startPoint y: 190, endPoint x: 862, endPoint y: 141, distance: 372.8
click at [494, 190] on span "Cheque" at bounding box center [511, 194] width 242 height 40
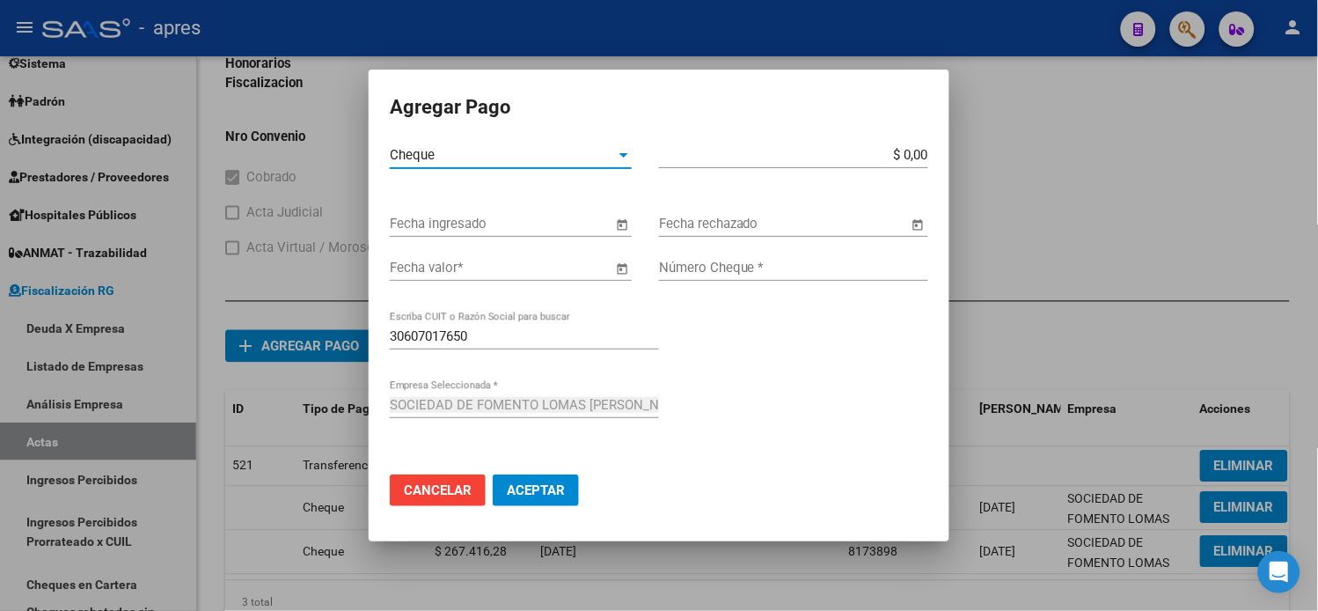
click at [867, 138] on mat-dialog-container "Agregar Pago Cheque Tipo de Pago * $ 0,00 Monto bruto * Fecha ingresado Fecha r…" at bounding box center [659, 306] width 581 height 472
click at [876, 157] on input "$ 0,00" at bounding box center [793, 155] width 269 height 16
type input "$ 267.416,28"
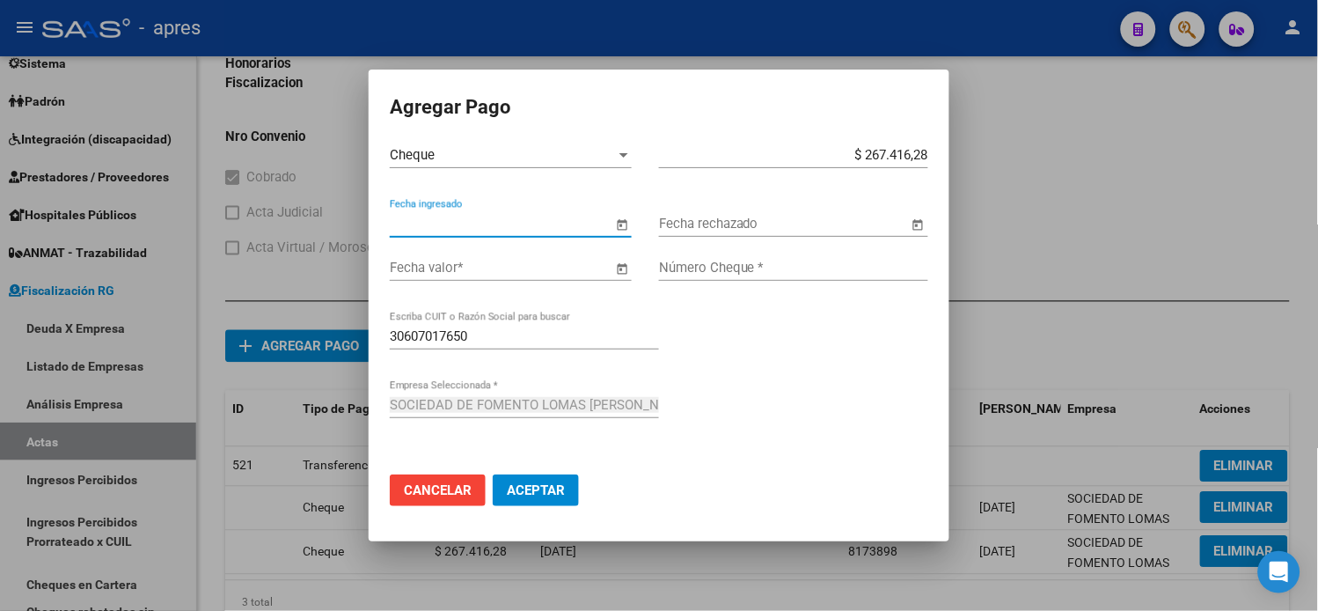
click at [619, 223] on span "Open calendar" at bounding box center [622, 224] width 42 height 42
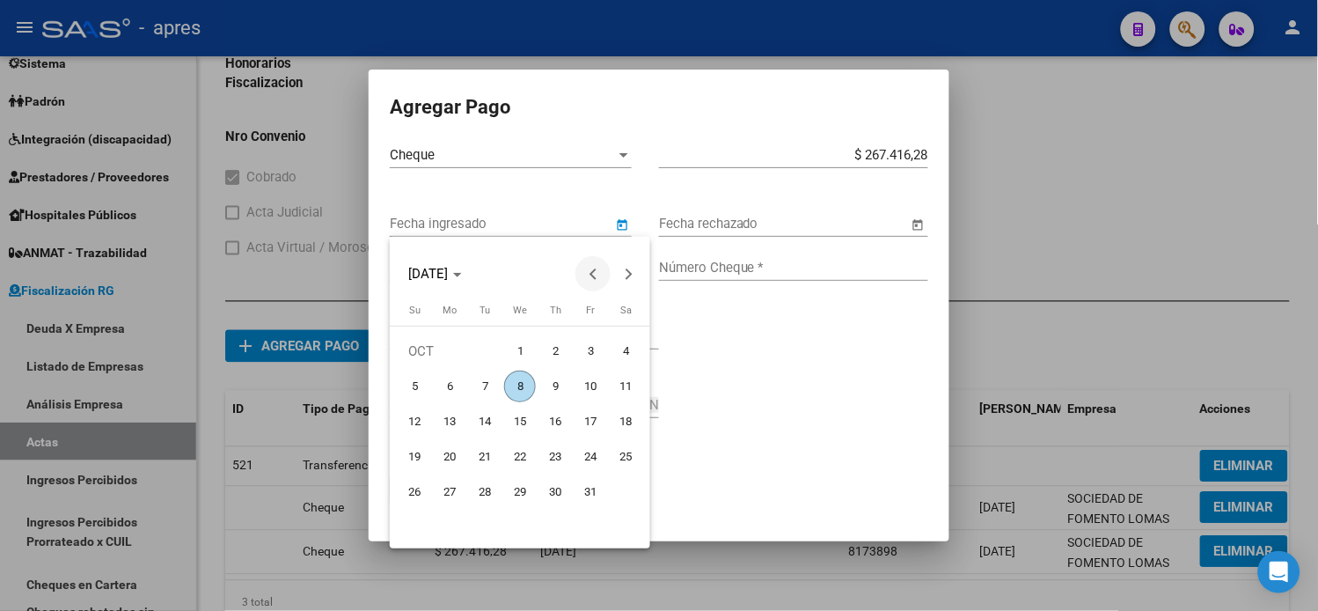
click at [582, 282] on span "Previous month" at bounding box center [592, 273] width 35 height 35
click at [488, 525] on span "30" at bounding box center [485, 527] width 32 height 32
type input "[DATE]"
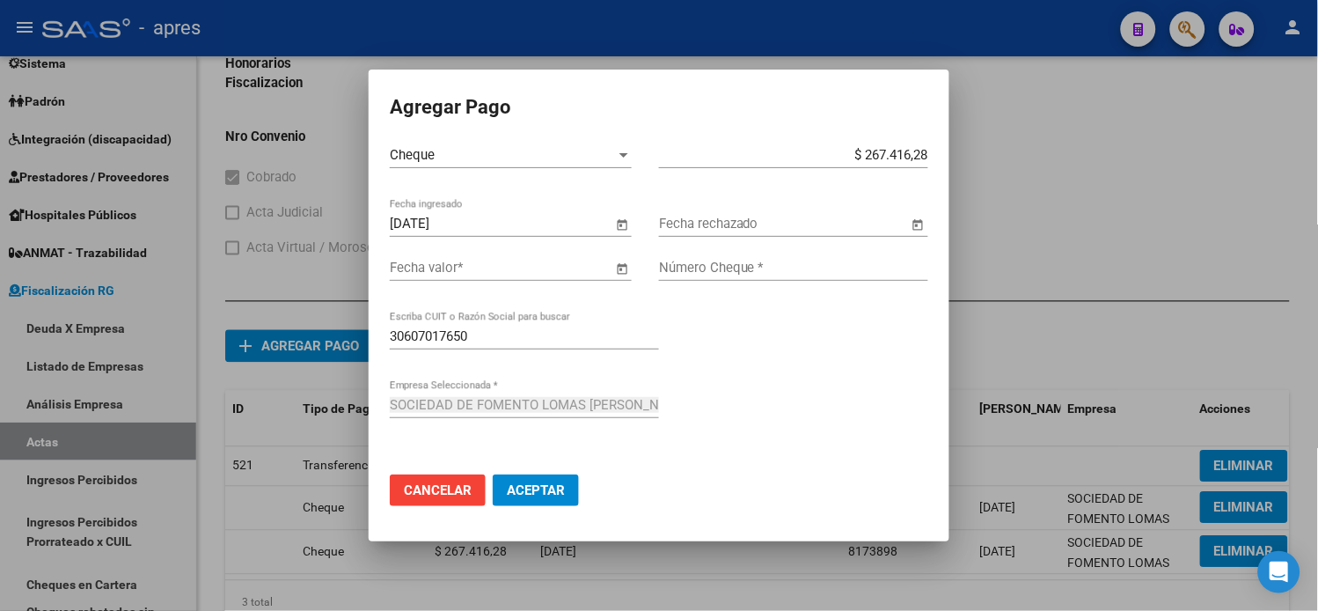
click at [616, 269] on span "Open calendar" at bounding box center [622, 268] width 42 height 42
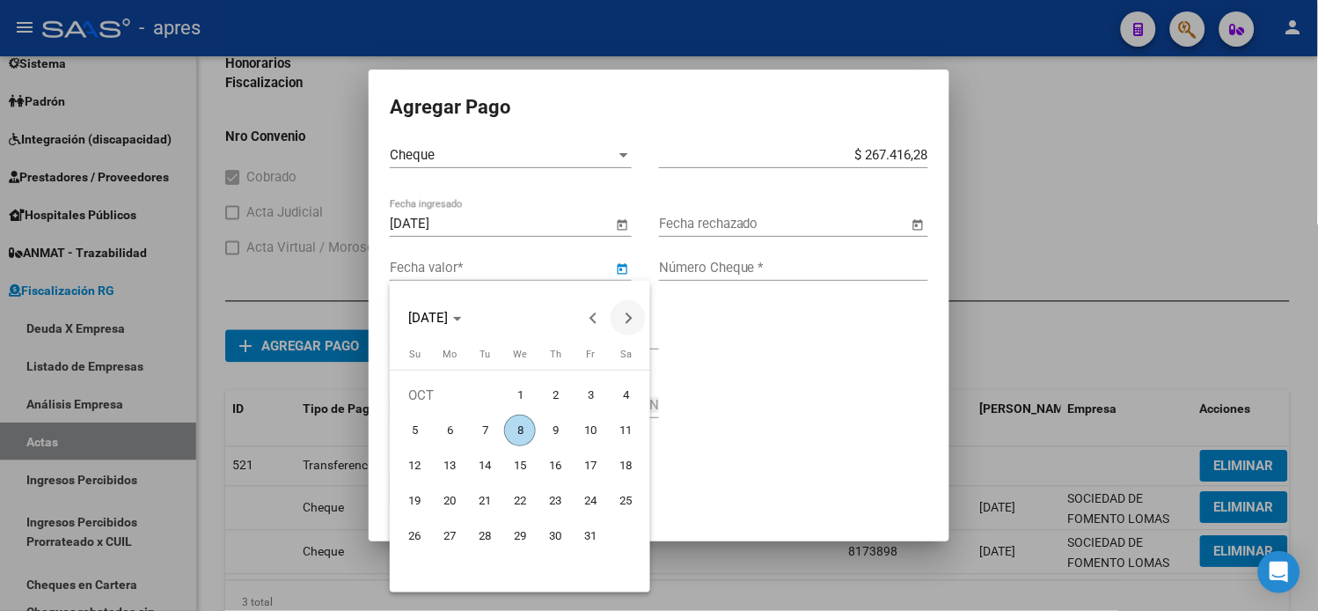
click at [620, 317] on button "Next month" at bounding box center [628, 317] width 35 height 35
click at [622, 315] on button "Next month" at bounding box center [628, 317] width 35 height 35
click at [450, 458] on span "8" at bounding box center [450, 466] width 32 height 32
type input "[DATE]"
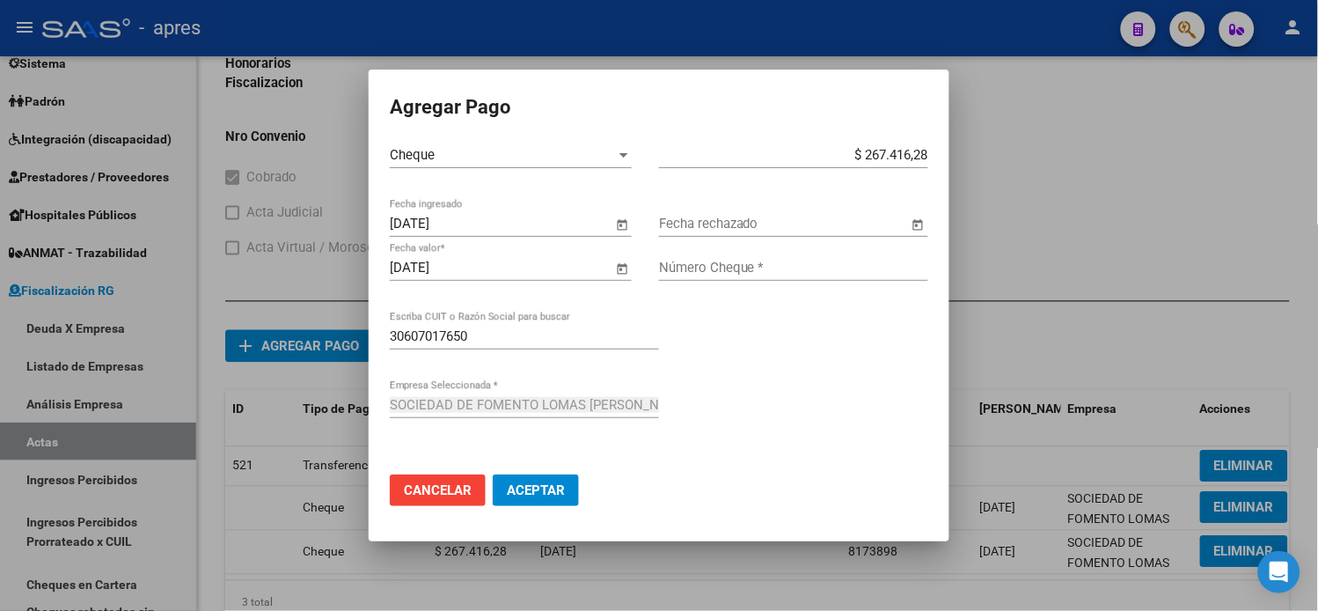
click at [714, 275] on input "Número Cheque *" at bounding box center [793, 268] width 269 height 16
type input "8173899"
click at [563, 482] on span "Aceptar" at bounding box center [536, 490] width 58 height 16
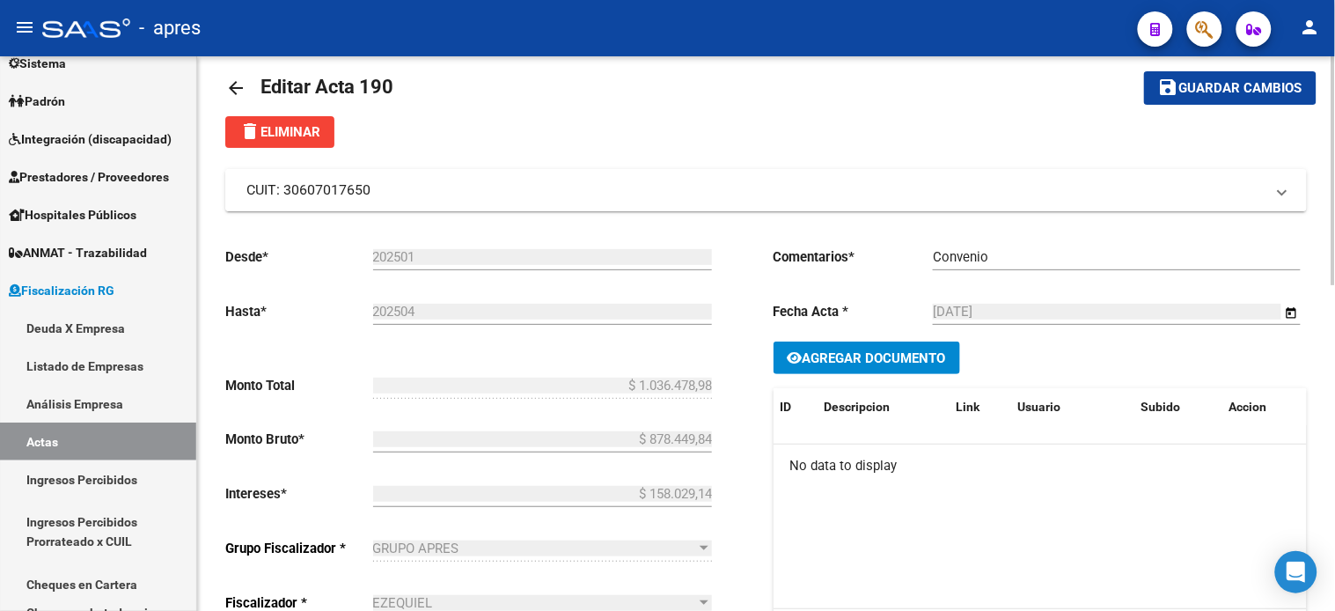
scroll to position [0, 0]
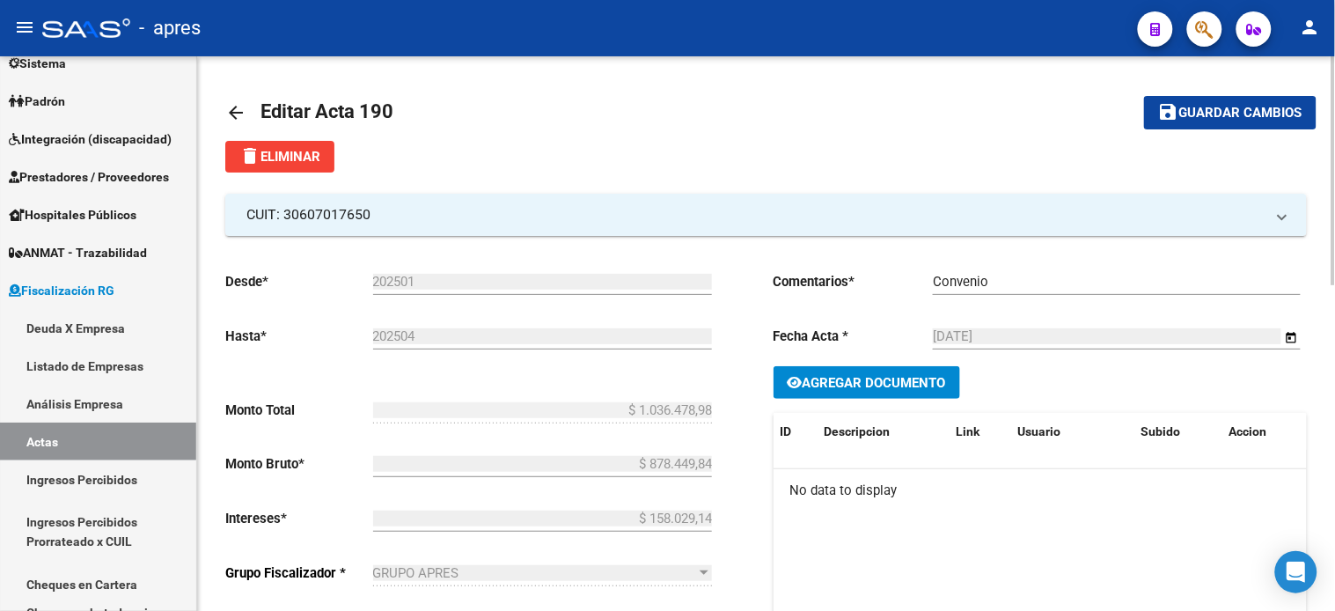
click at [1209, 109] on span "Guardar cambios" at bounding box center [1240, 114] width 123 height 16
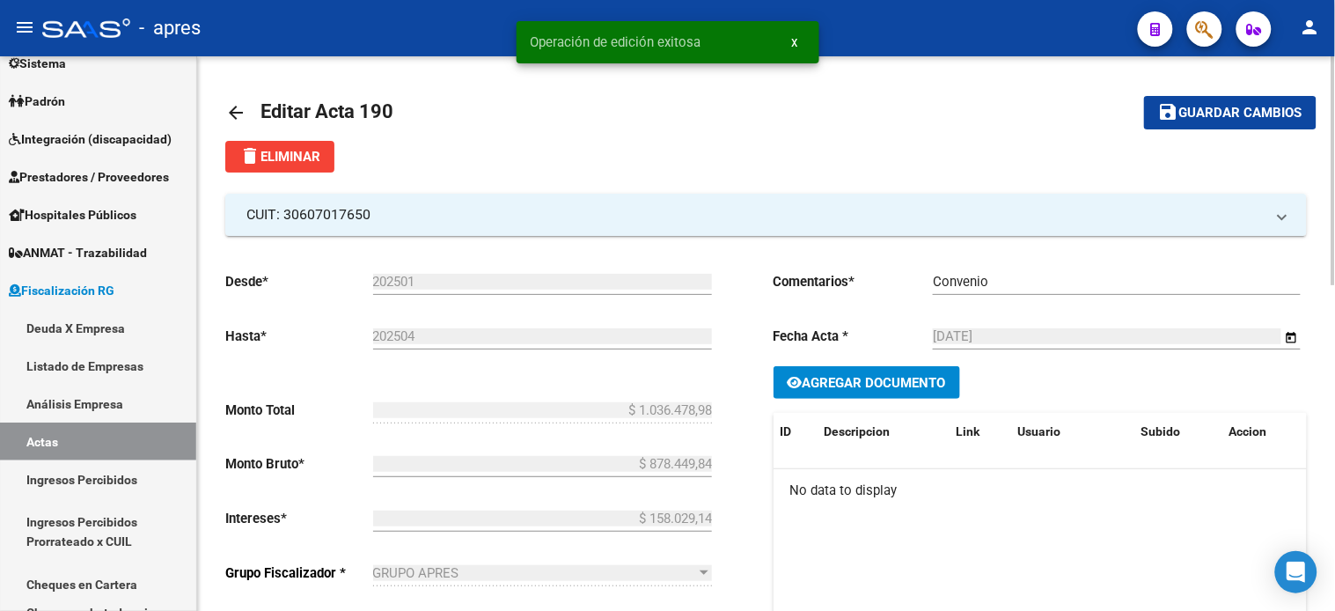
click at [845, 377] on span "Agregar Documento" at bounding box center [873, 383] width 143 height 16
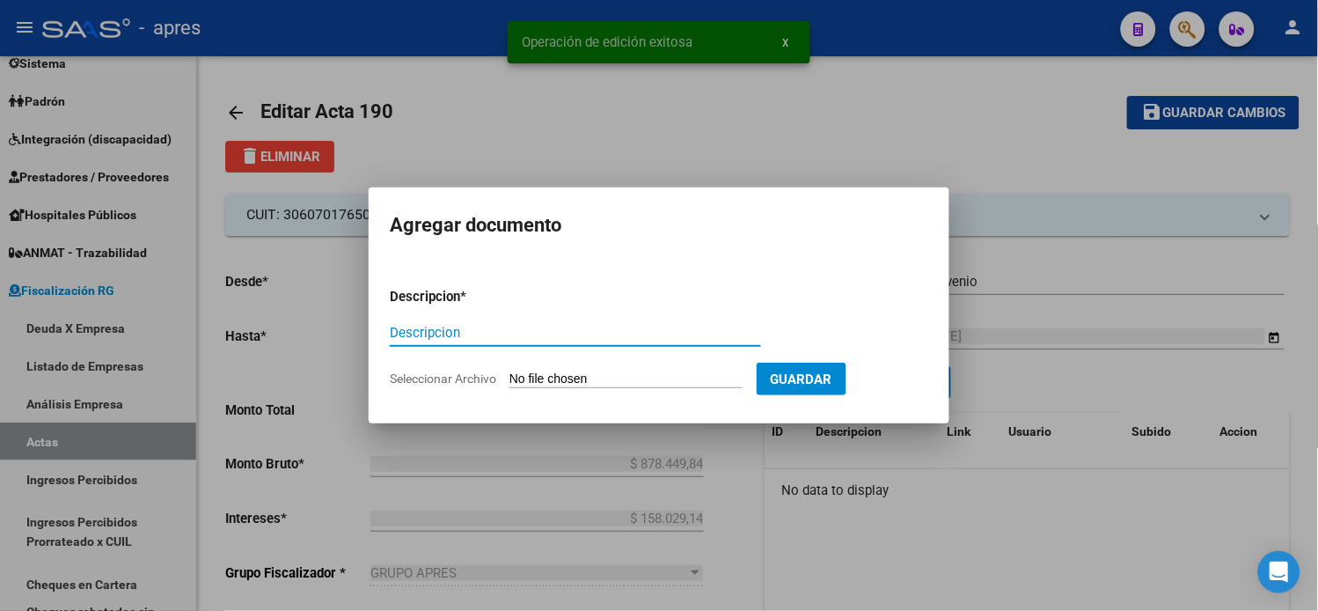
click at [561, 375] on input "Seleccionar Archivo" at bounding box center [625, 379] width 233 height 17
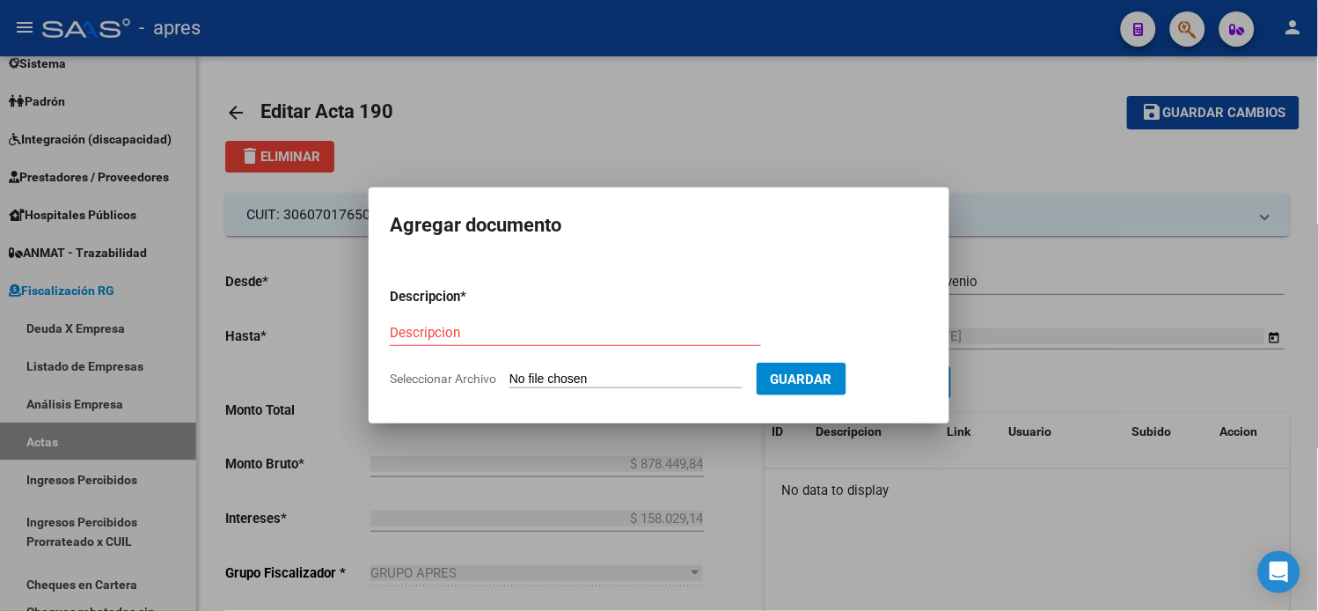
type input "C:\fakepath\Informe-Deuda-30607017650-201802-202508.pdf"
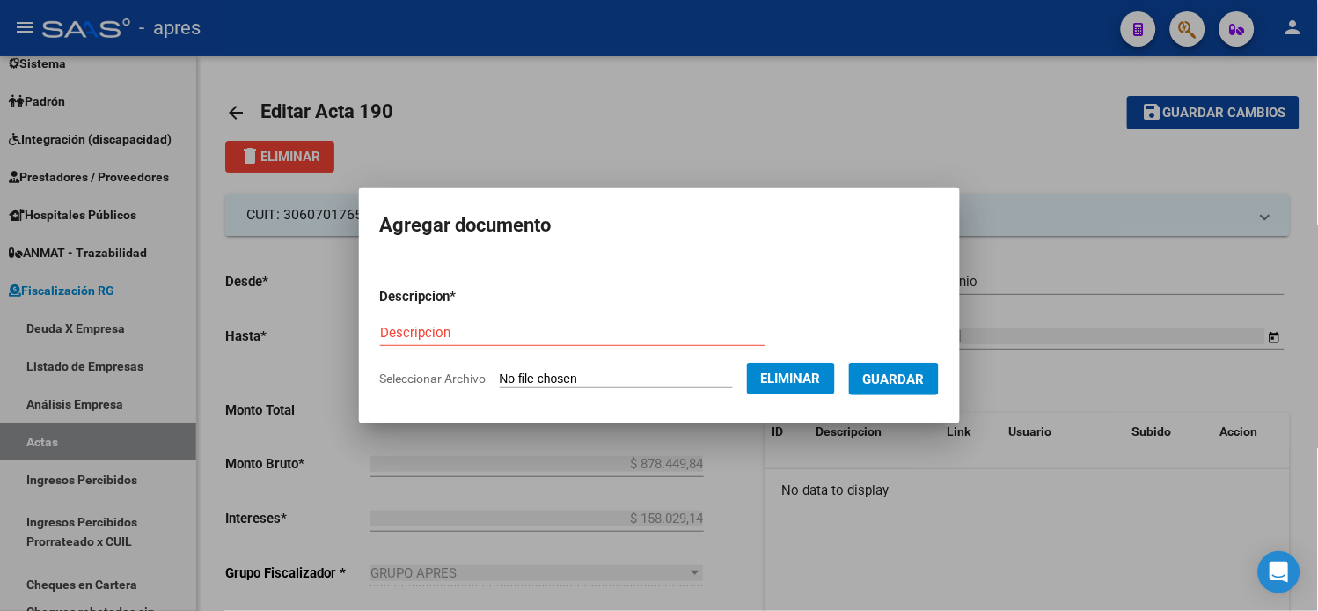
click at [485, 322] on div "Descripcion" at bounding box center [572, 332] width 385 height 26
click at [475, 338] on input "Descripcion" at bounding box center [572, 333] width 385 height 16
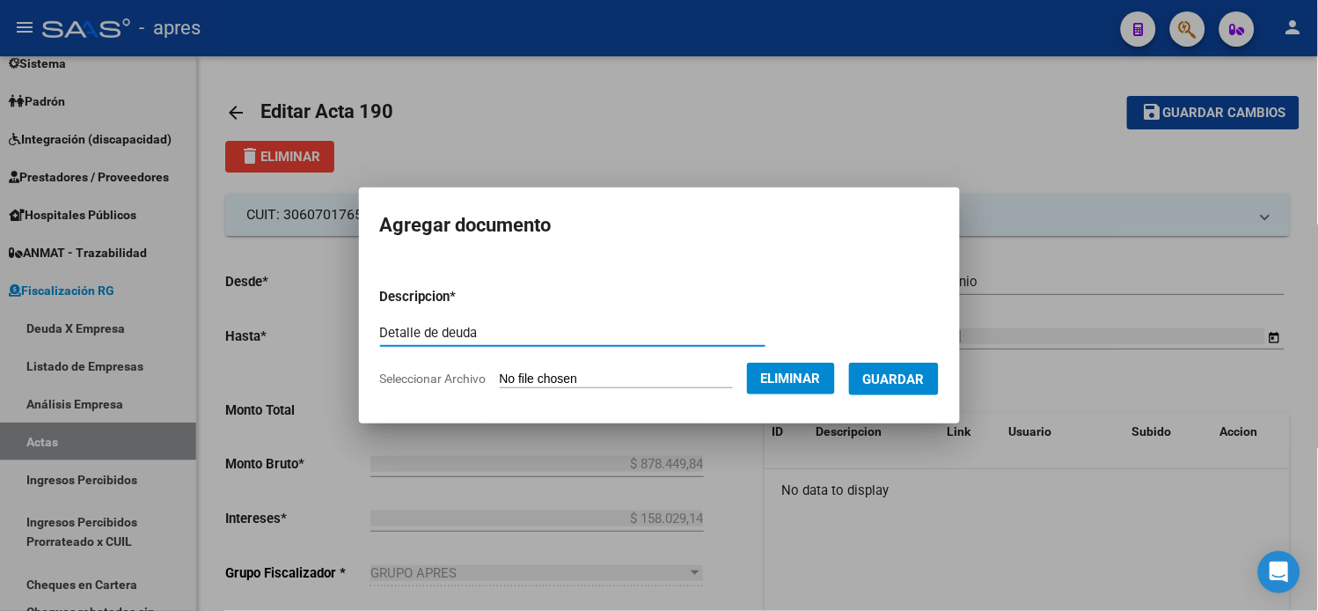
type input "Detalle de deuda"
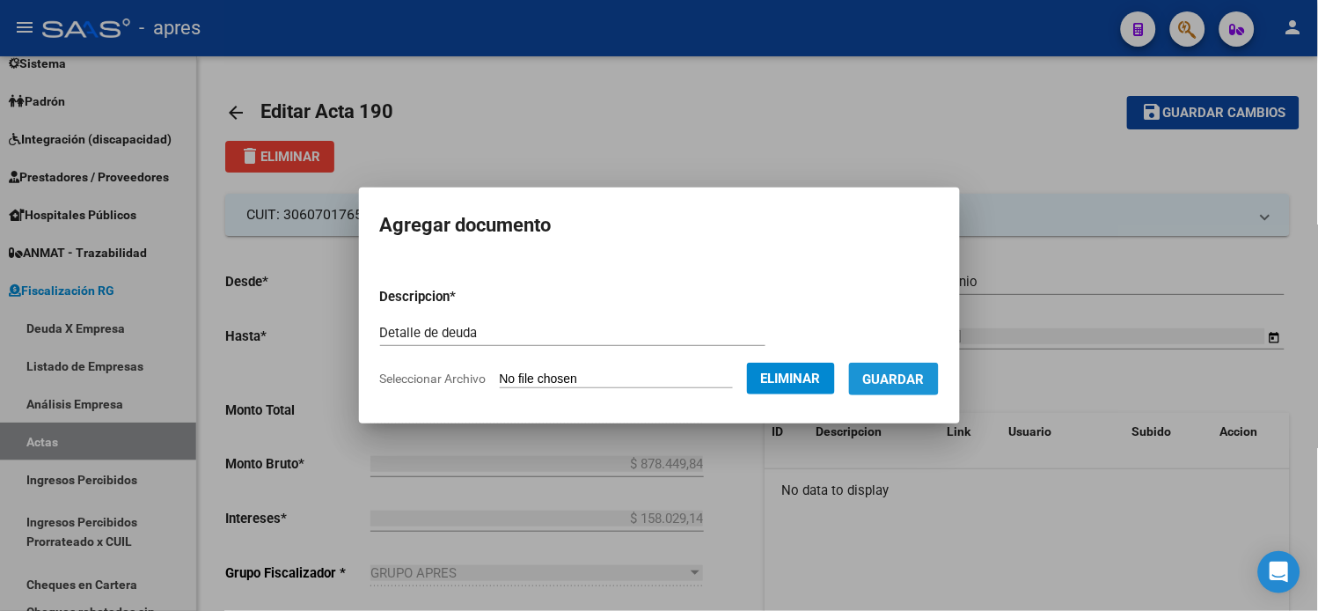
click at [882, 372] on span "Guardar" at bounding box center [894, 379] width 62 height 16
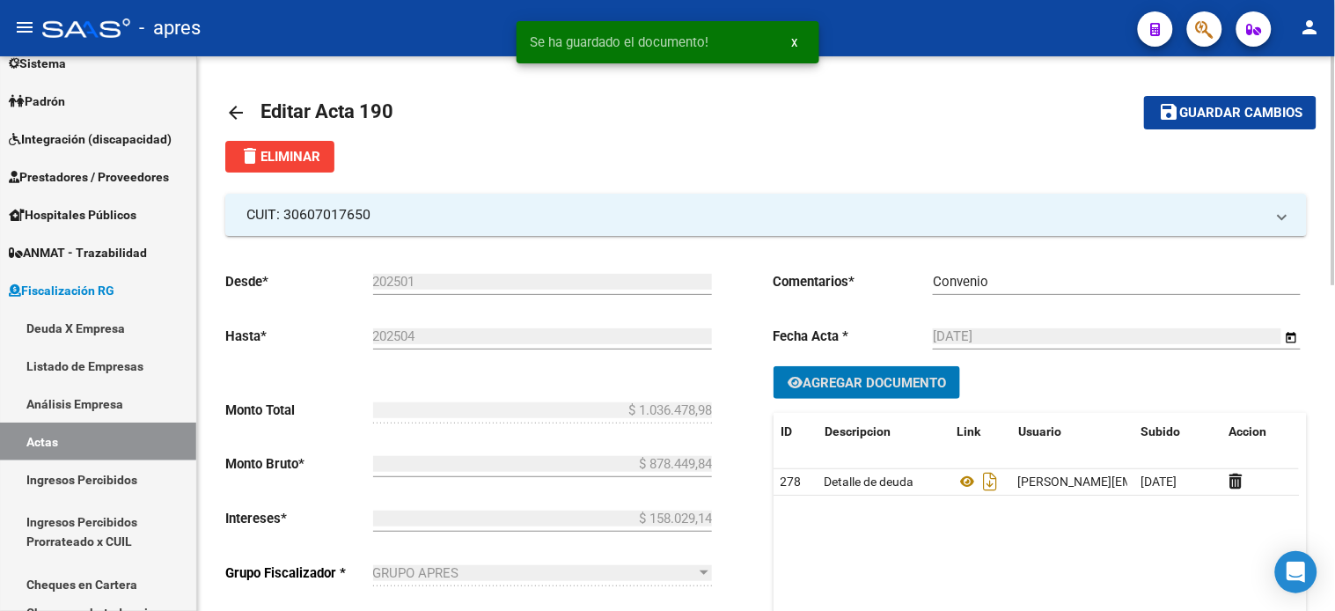
click at [875, 394] on button "Agregar Documento" at bounding box center [866, 382] width 187 height 33
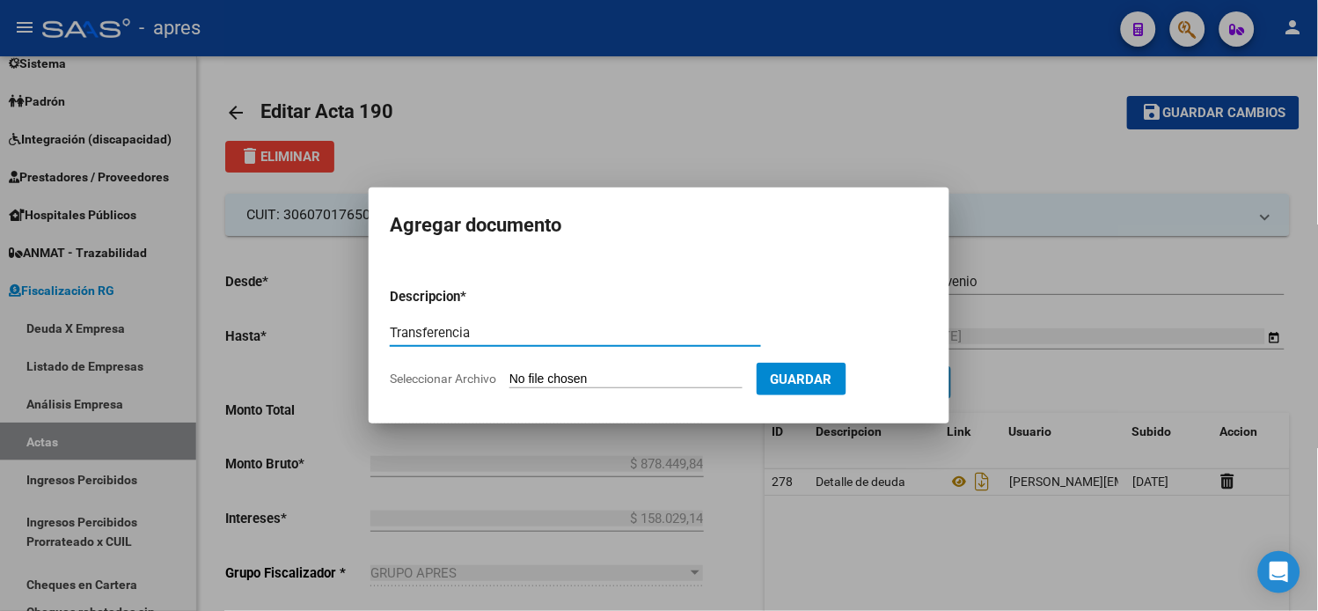
type input "Transferencia"
click at [589, 378] on input "Seleccionar Archivo" at bounding box center [625, 379] width 233 height 17
type input "C:\fakepath\TRANSFERENCIA.jpg"
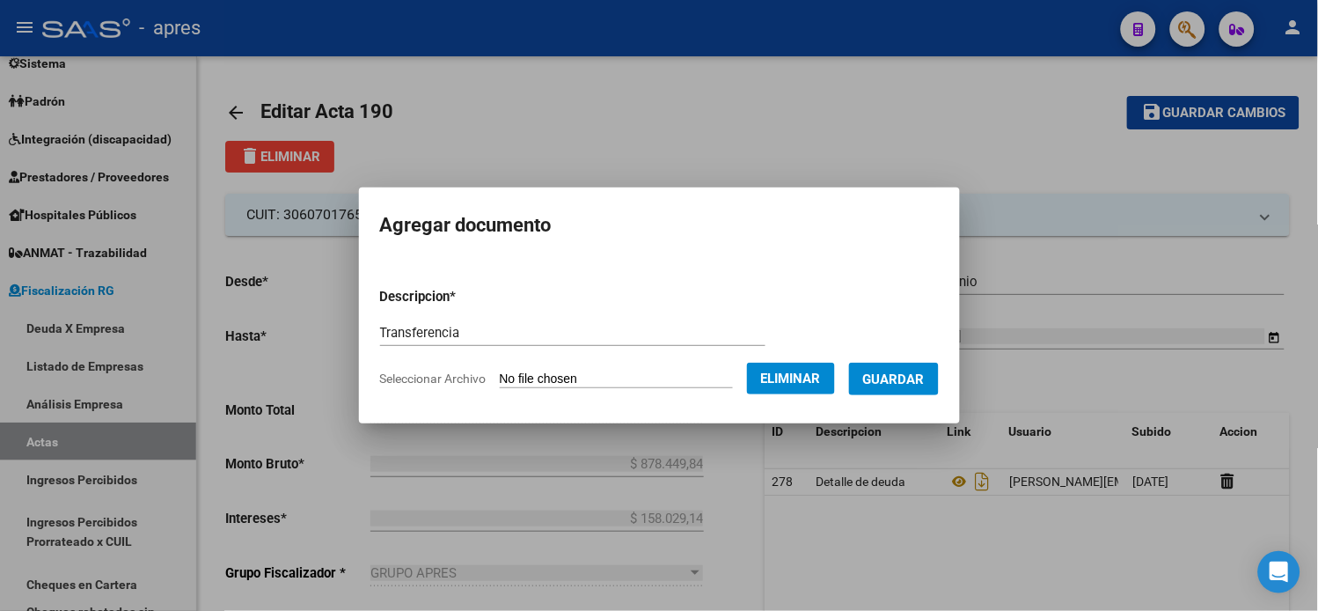
click at [907, 385] on span "Guardar" at bounding box center [894, 379] width 62 height 16
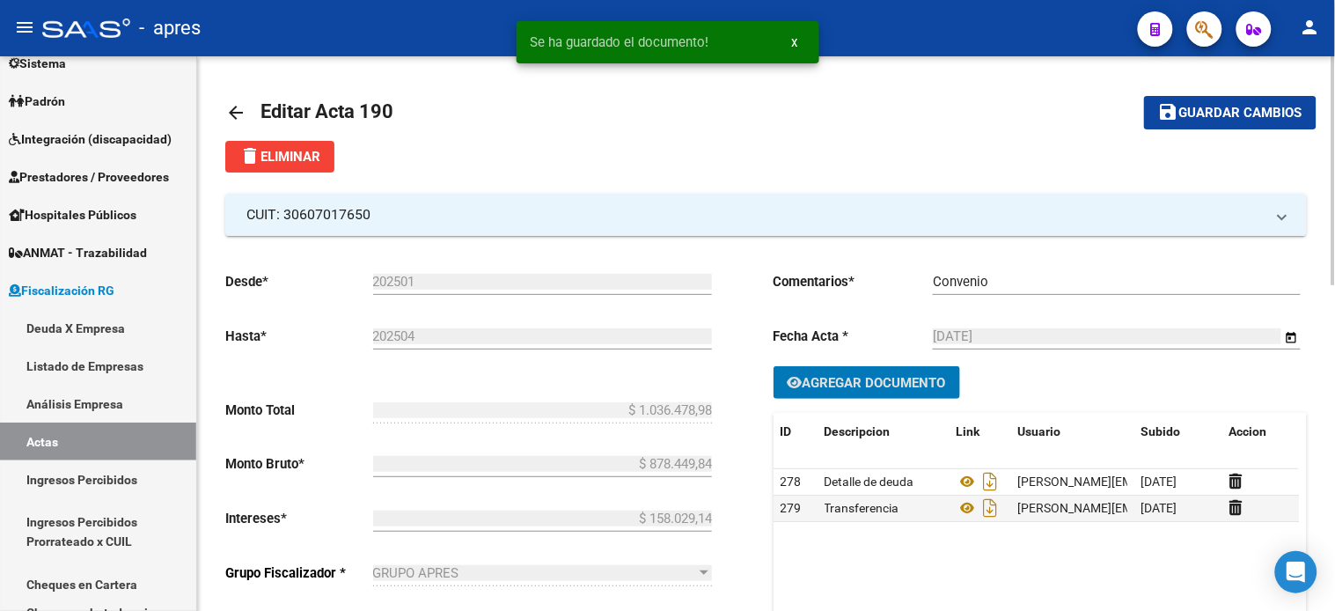
click at [874, 391] on span "Agregar Documento" at bounding box center [873, 383] width 143 height 16
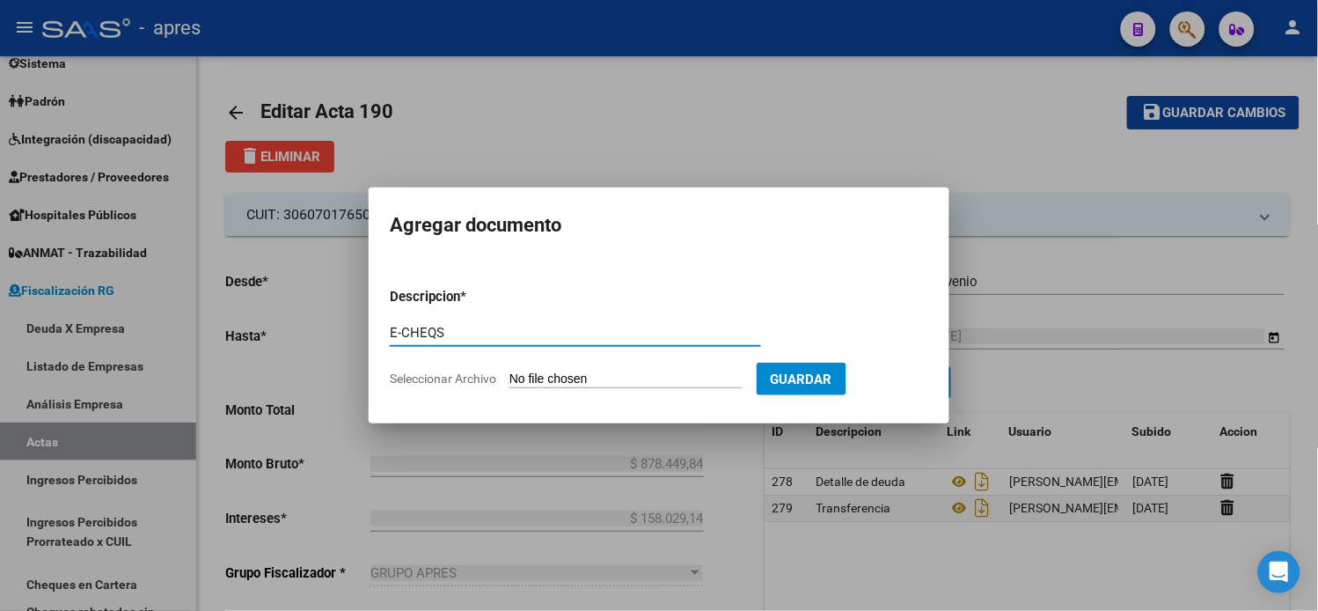
type input "E-CHEQS"
click at [575, 374] on input "Seleccionar Archivo" at bounding box center [625, 379] width 233 height 17
type input "C:\fakepath\ECHEQS.pdf"
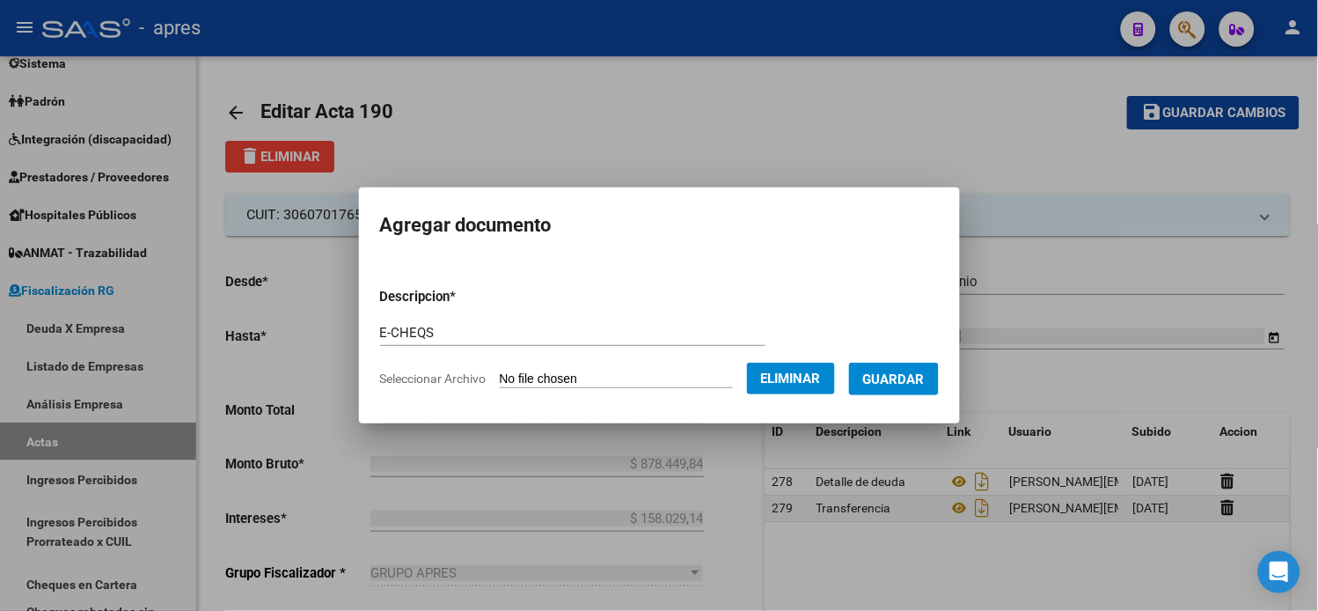
click at [902, 372] on span "Guardar" at bounding box center [894, 379] width 62 height 16
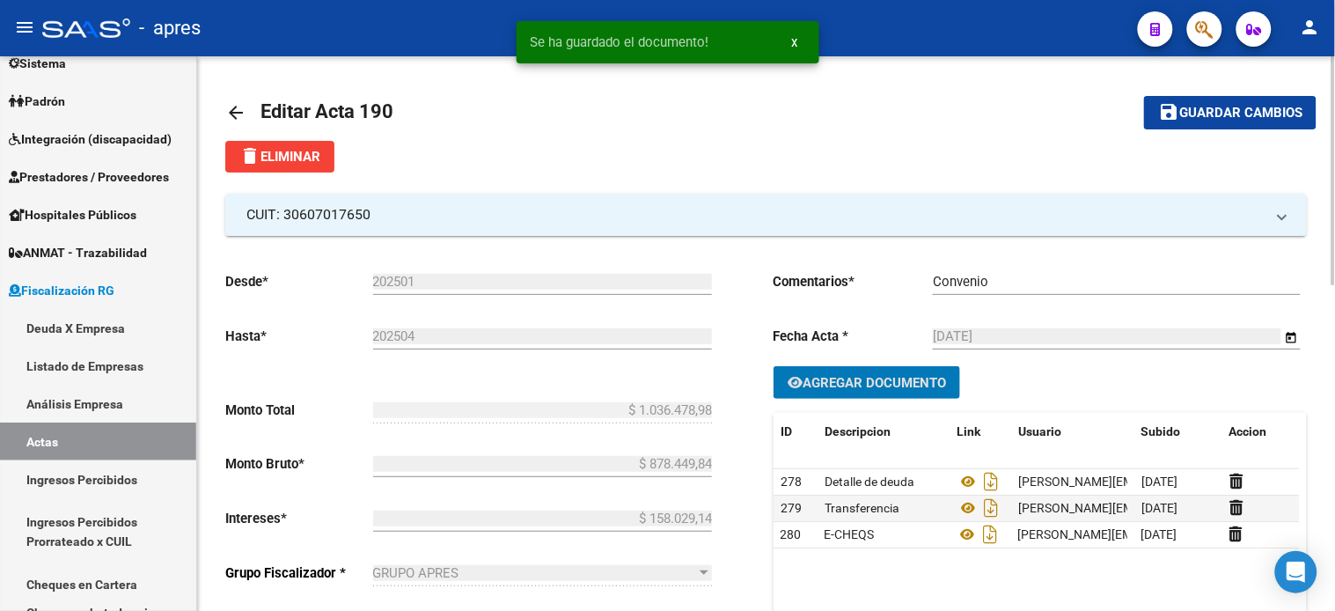
click at [1209, 124] on button "save Guardar cambios" at bounding box center [1230, 112] width 172 height 33
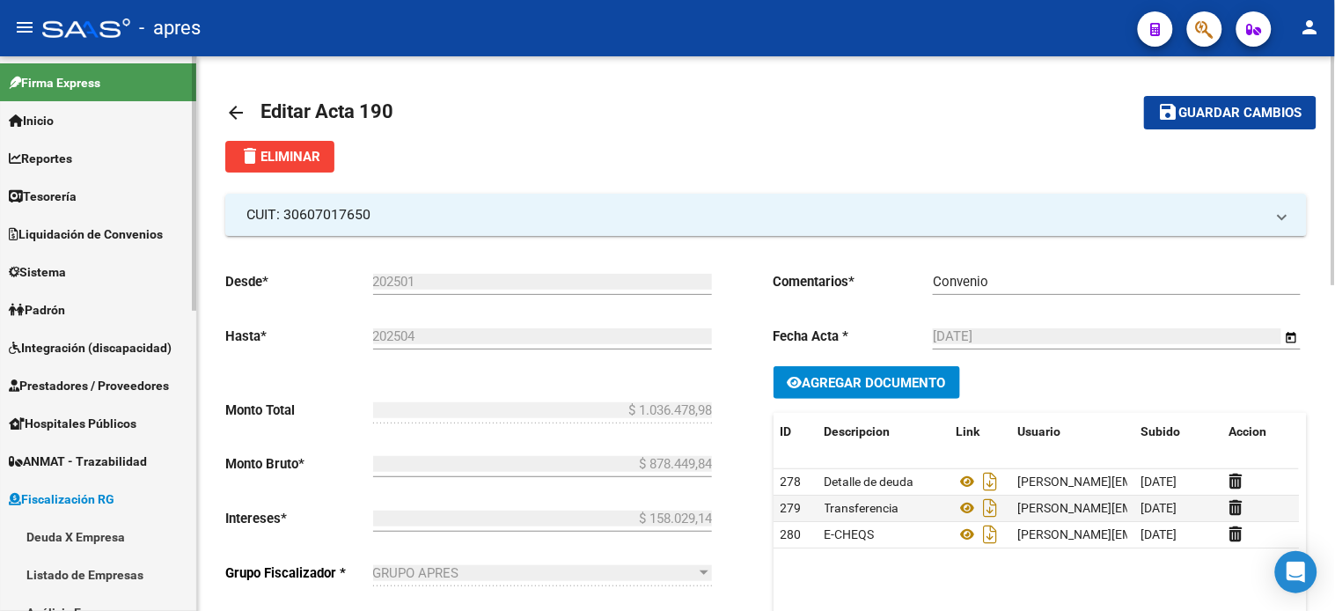
click at [82, 165] on link "Reportes" at bounding box center [98, 158] width 196 height 38
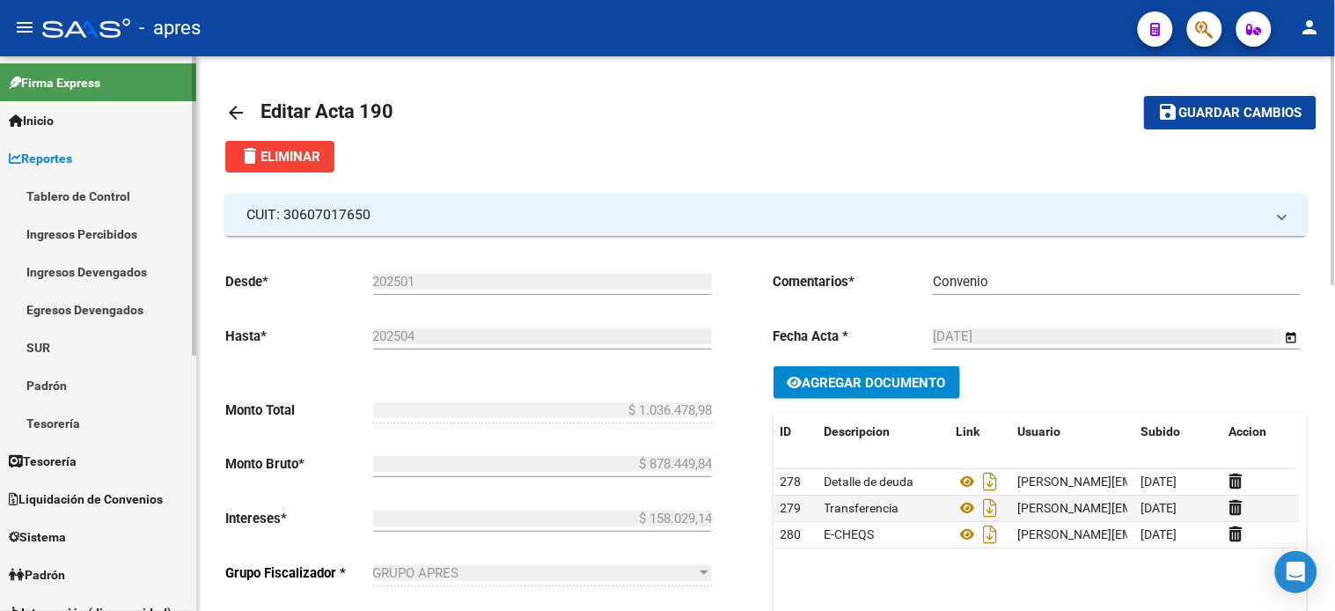
click at [76, 224] on link "Ingresos Percibidos" at bounding box center [98, 234] width 196 height 38
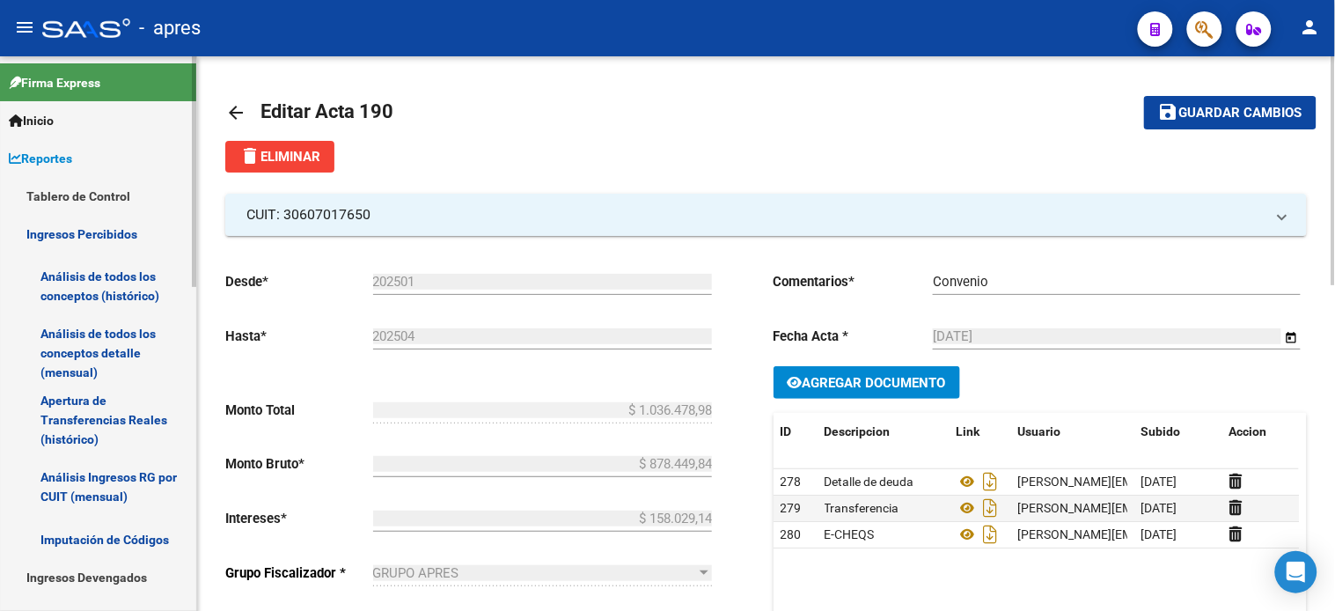
click at [80, 285] on link "Análisis de todos los conceptos (histórico)" at bounding box center [98, 286] width 196 height 67
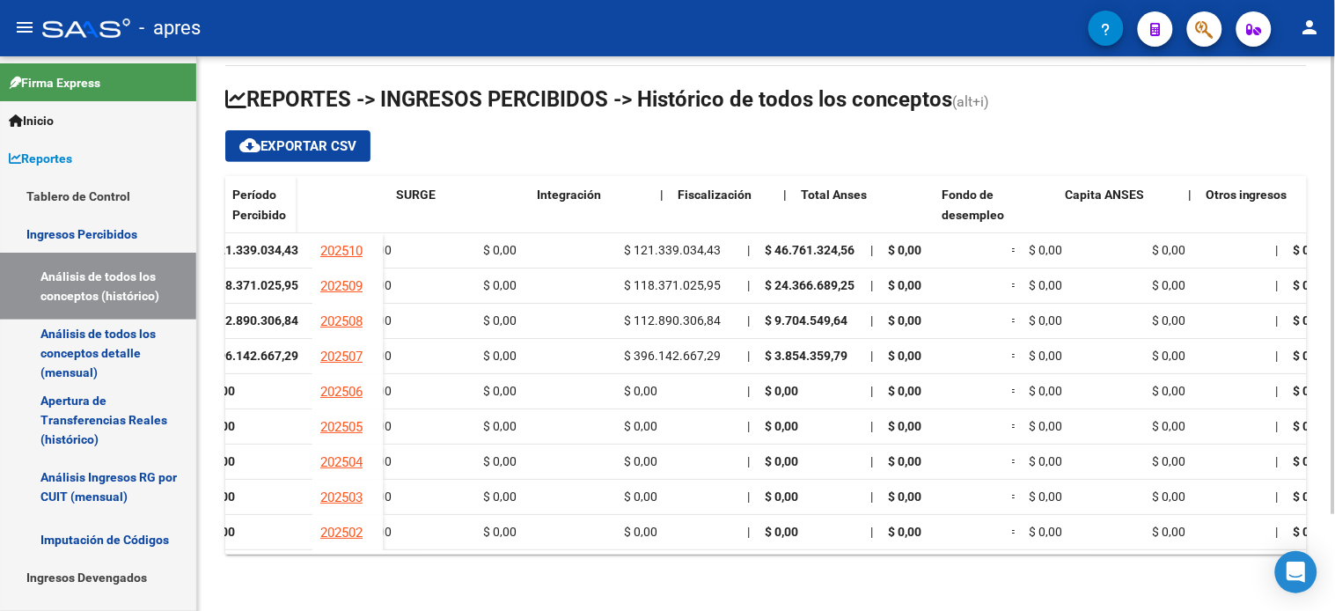
scroll to position [0, 1552]
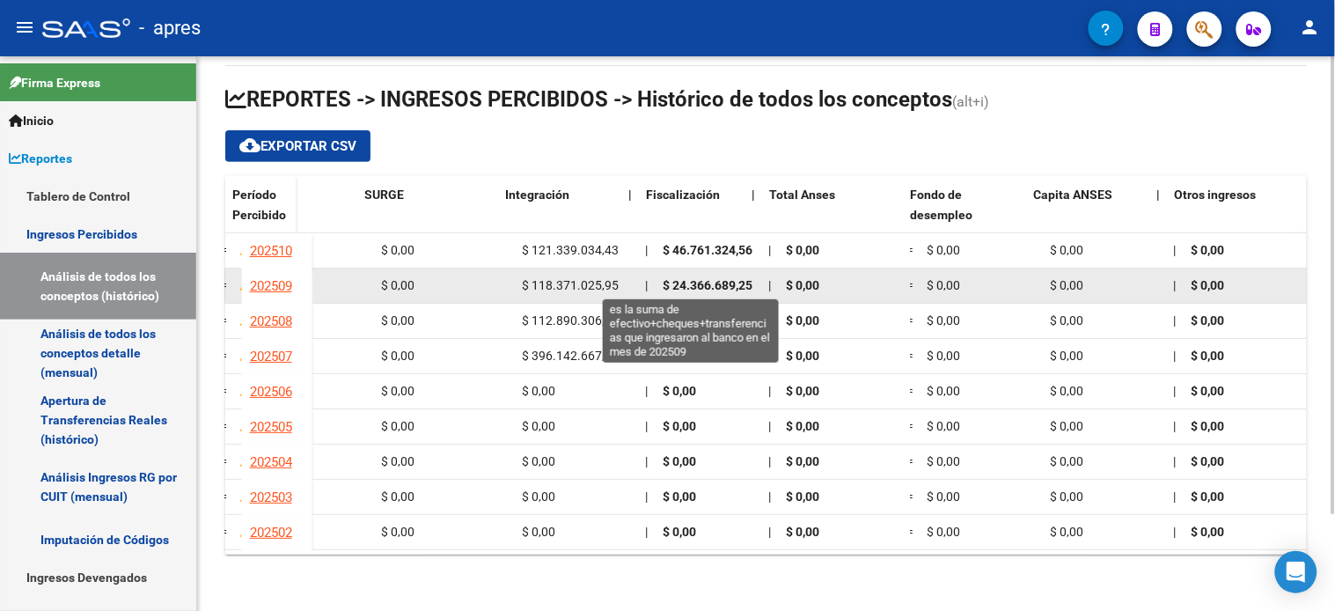
click at [707, 284] on span "$ 24.366.689,25" at bounding box center [707, 285] width 90 height 14
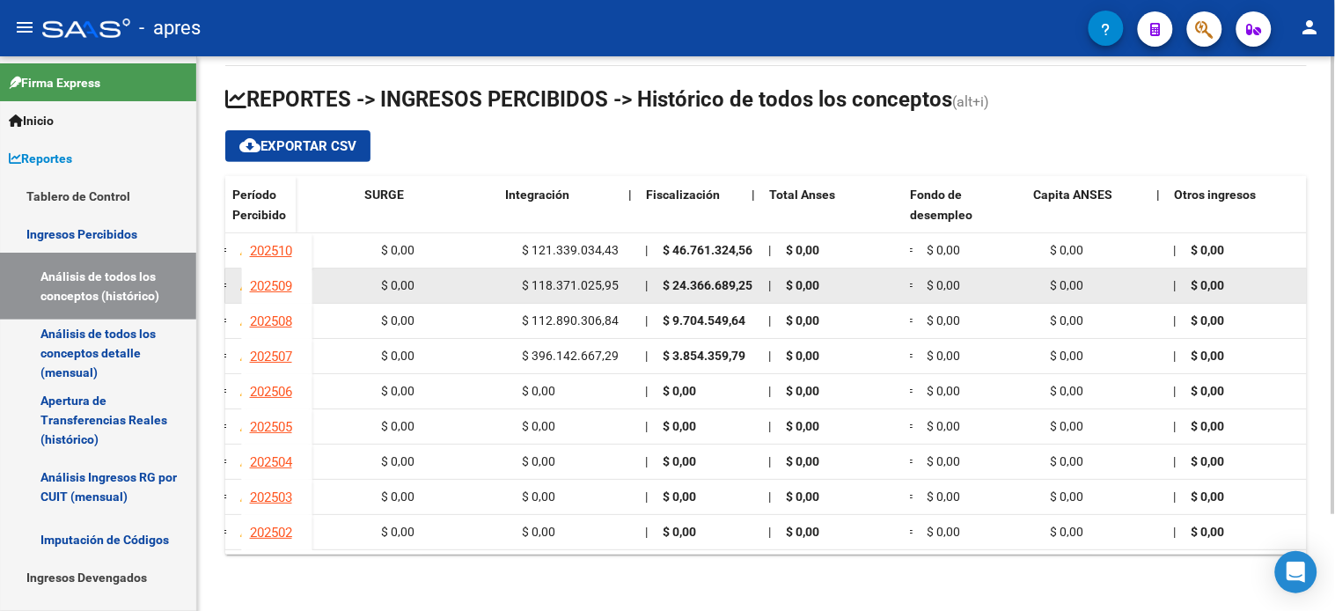
click at [707, 284] on span "$ 24.366.689,25" at bounding box center [707, 285] width 90 height 14
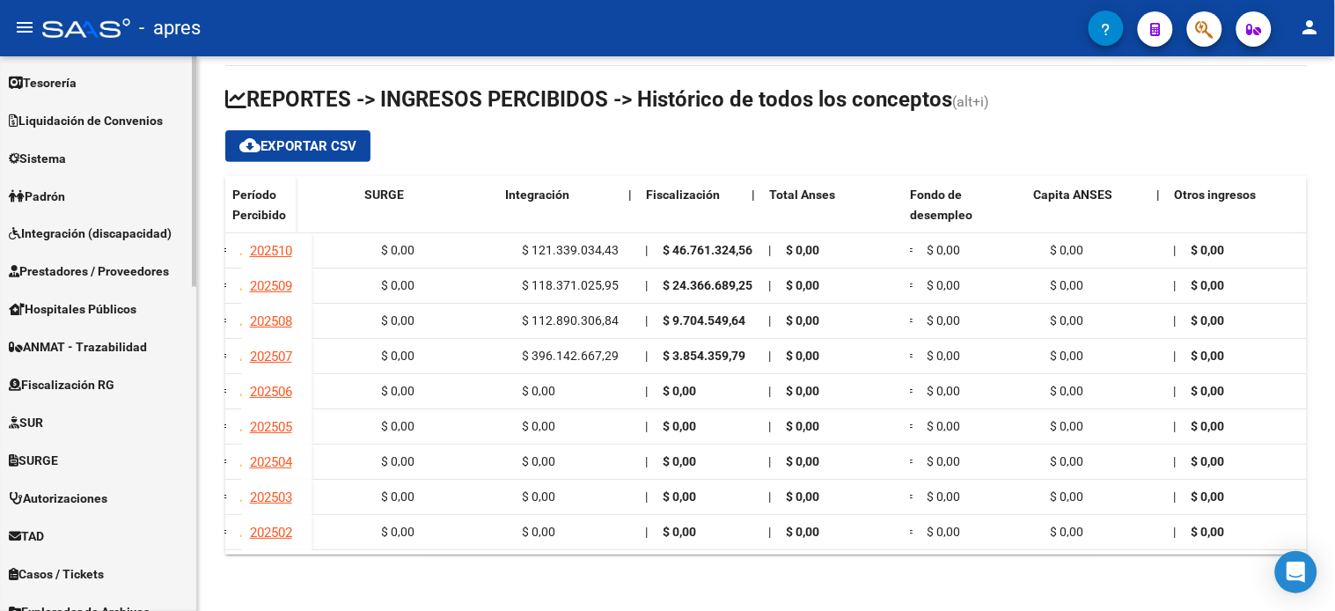
scroll to position [779, 0]
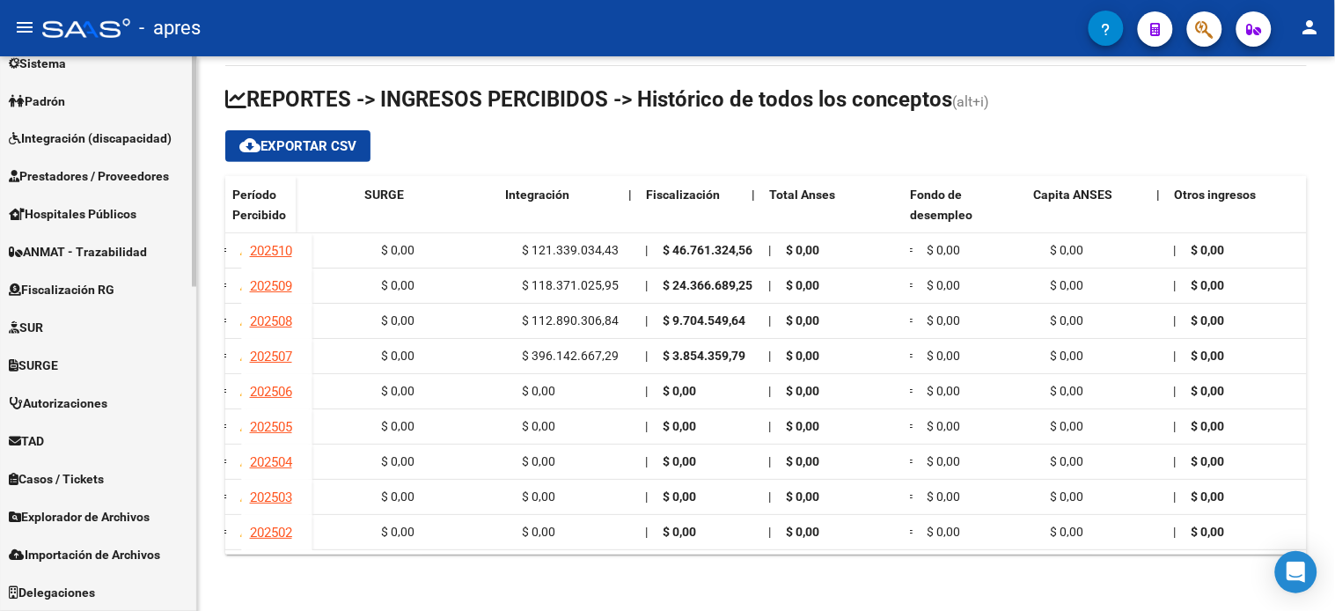
click at [69, 282] on span "Fiscalización RG" at bounding box center [62, 290] width 106 height 19
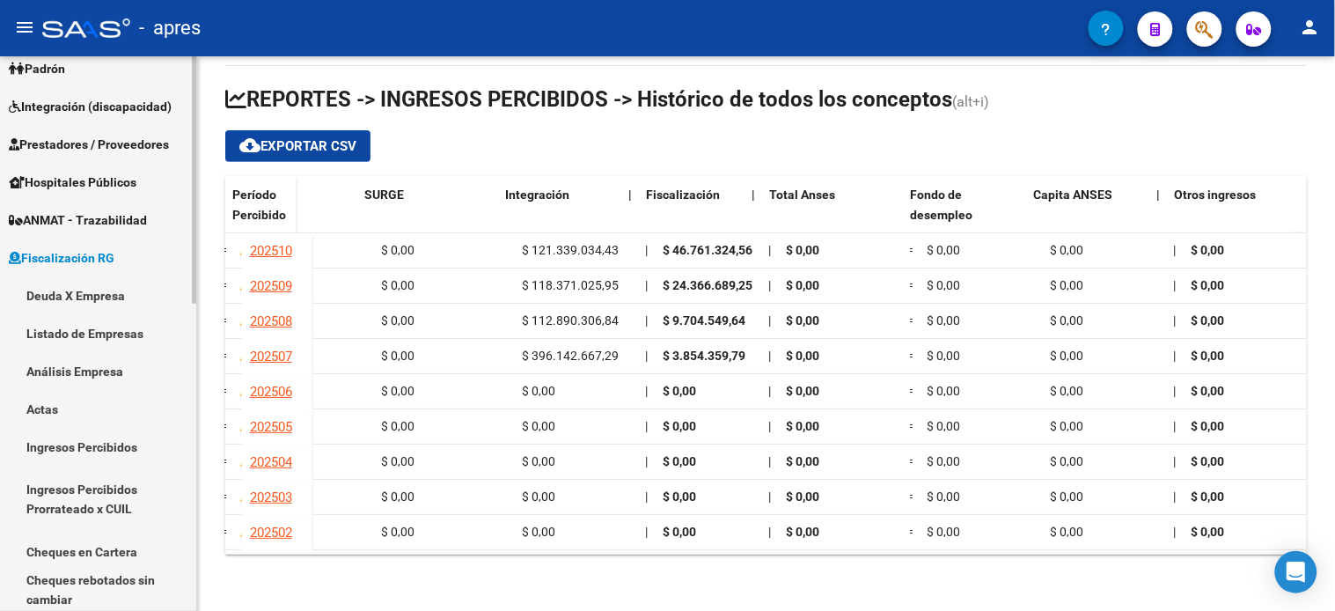
scroll to position [209, 0]
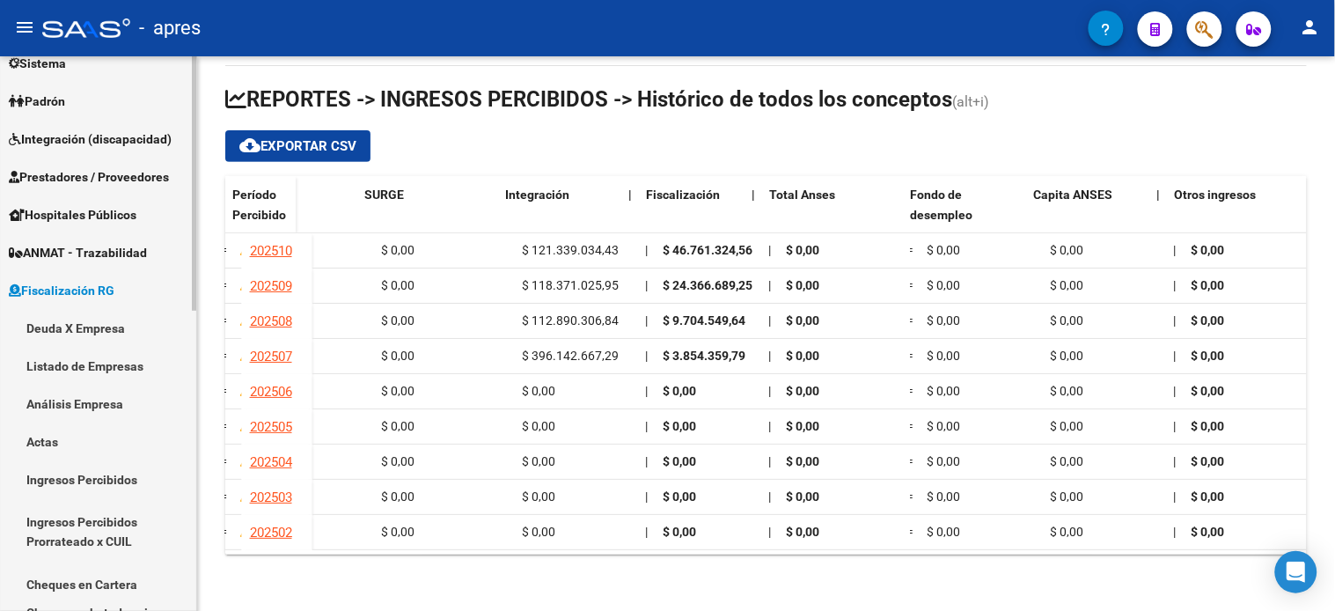
click at [89, 481] on link "Ingresos Percibidos" at bounding box center [98, 479] width 196 height 38
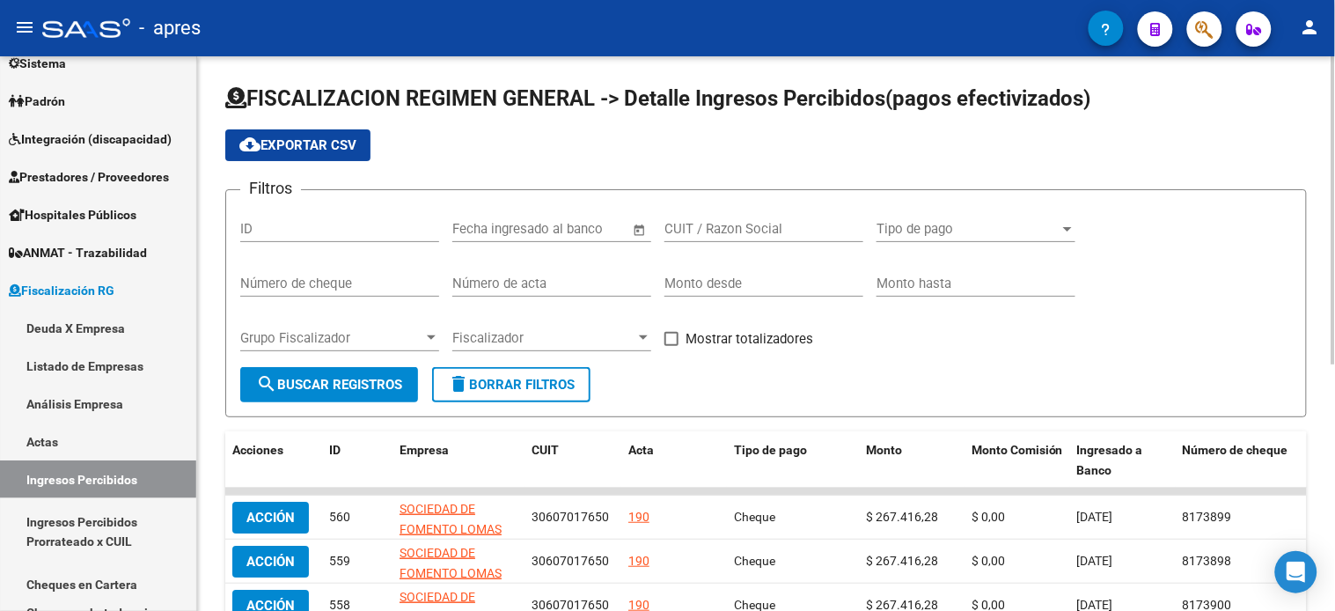
click at [308, 158] on button "cloud_download Exportar CSV" at bounding box center [297, 145] width 145 height 32
click at [77, 438] on link "Actas" at bounding box center [98, 441] width 196 height 38
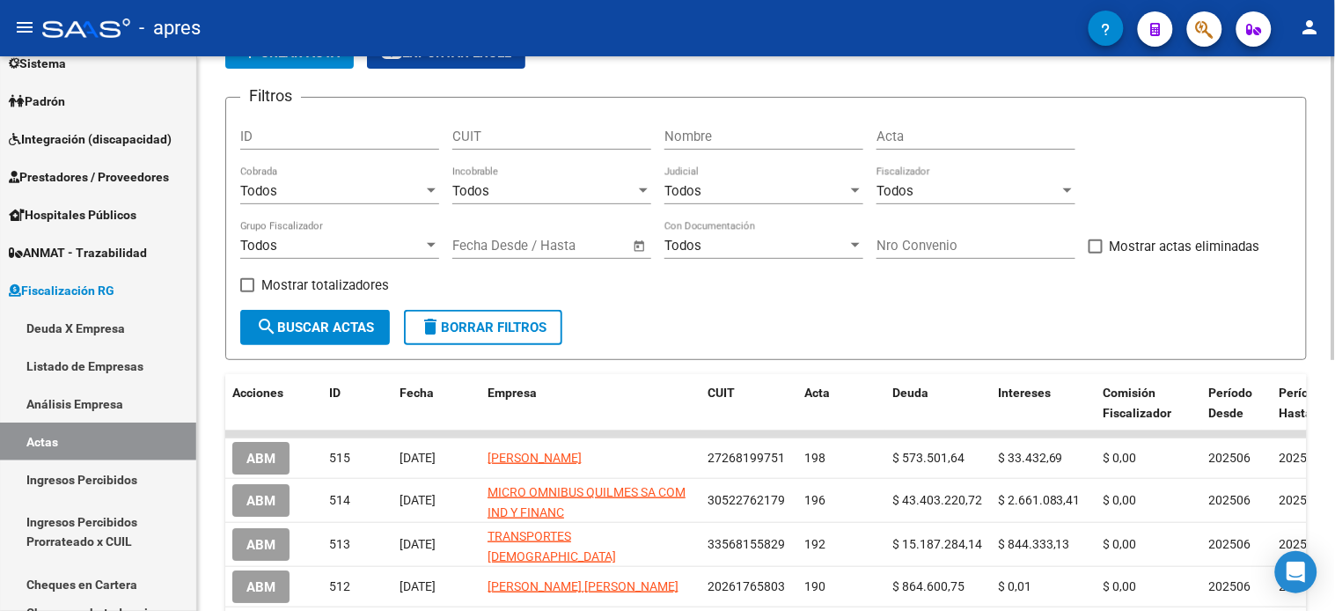
scroll to position [98, 0]
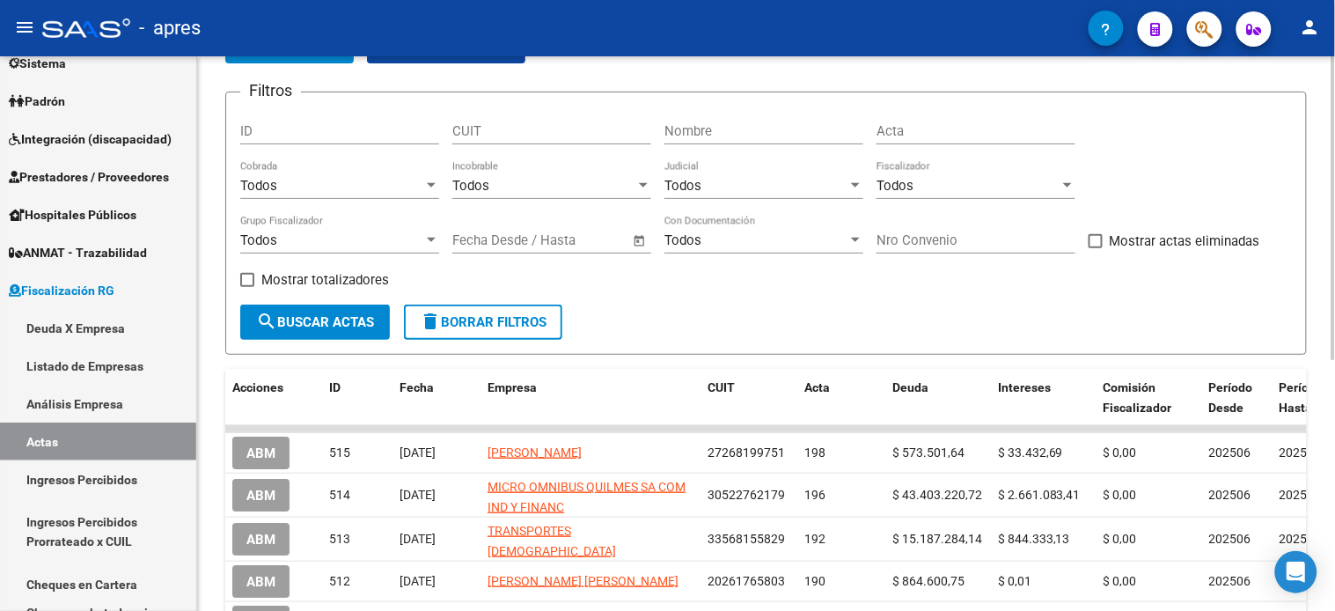
click at [727, 128] on input "Nombre" at bounding box center [763, 131] width 199 height 16
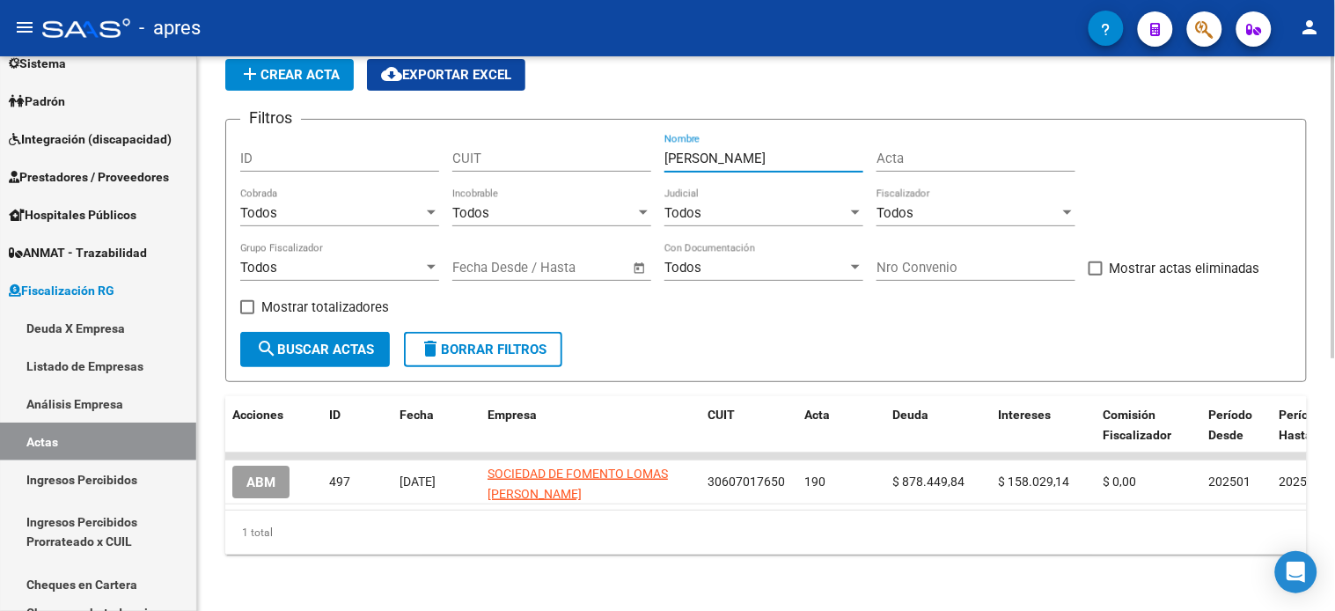
scroll to position [86, 0]
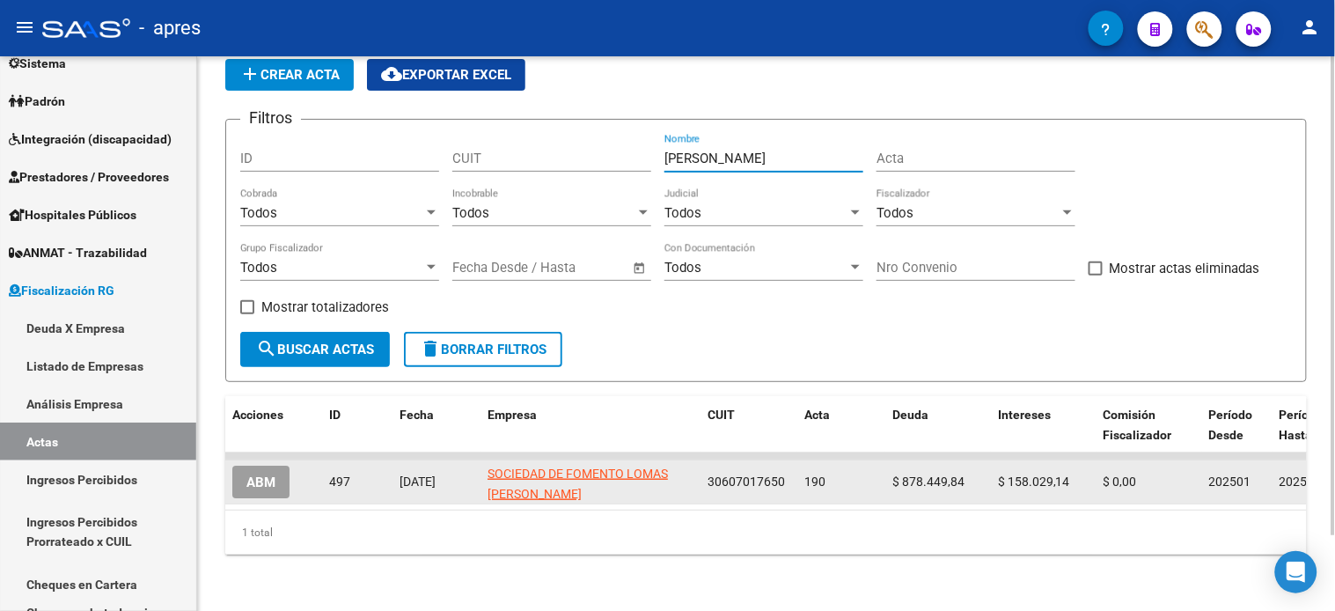
type input "[PERSON_NAME]"
click at [251, 474] on span "ABM" at bounding box center [260, 482] width 29 height 16
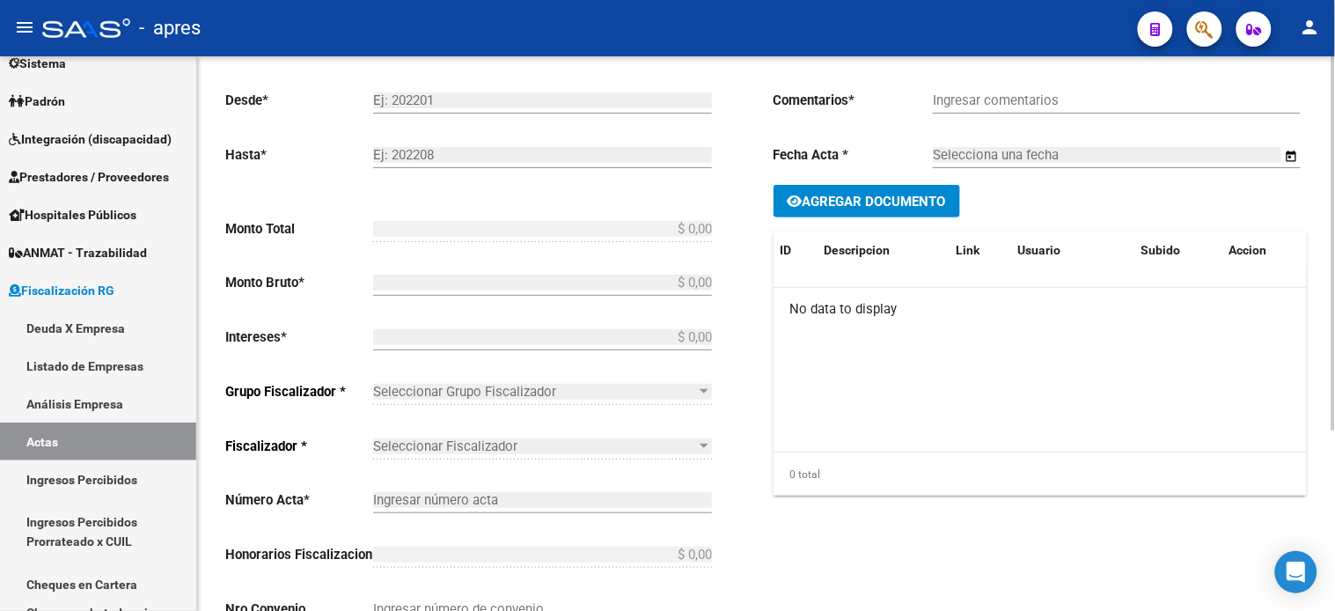
type input "202501"
type input "202504"
type input "$ 1.036.478,98"
type input "$ 878.449,84"
type input "$ 158.029,14"
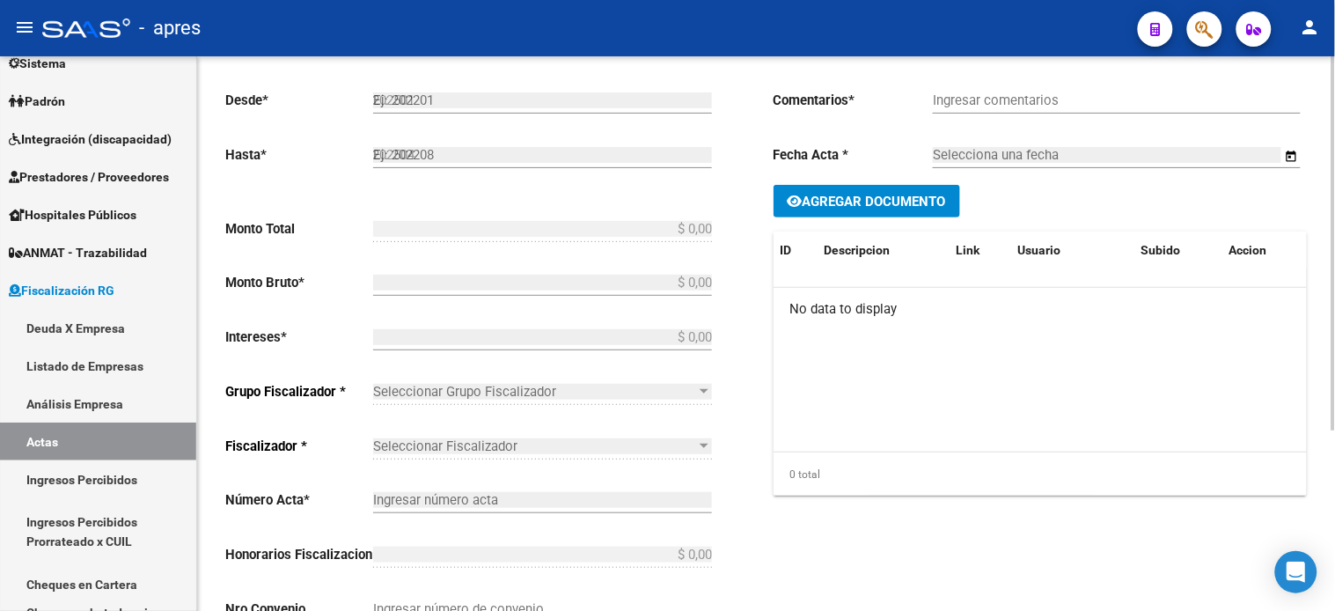
type input "190"
checkbox input "true"
type input "Convenio"
type input "[DATE]"
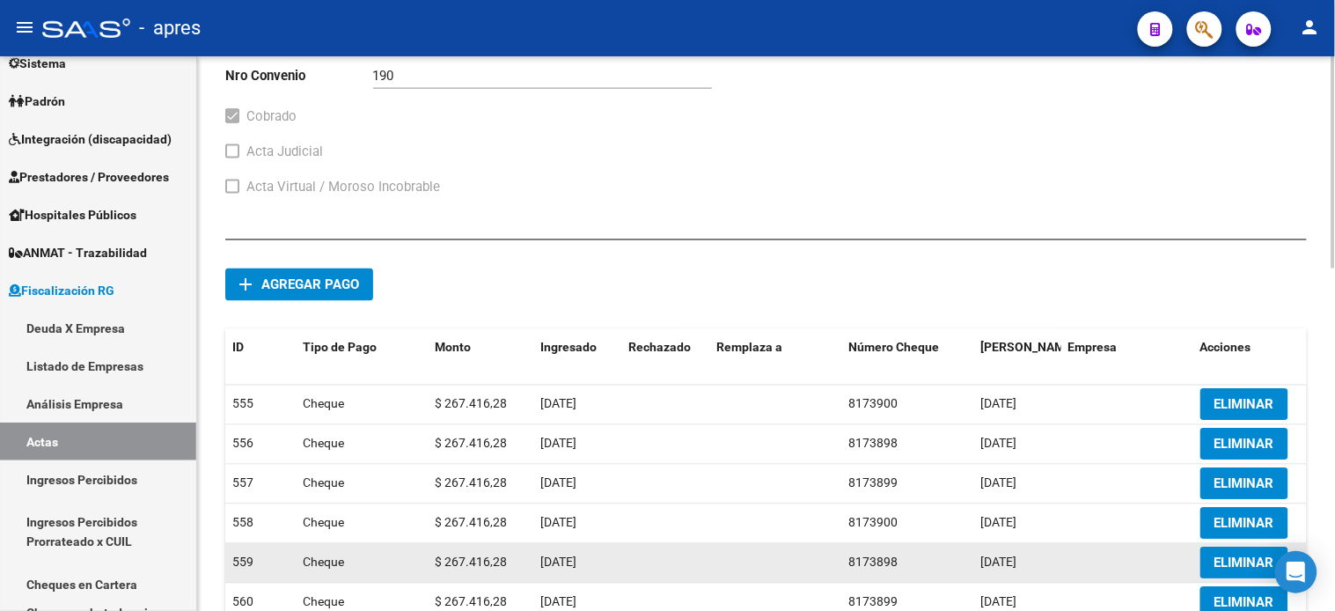
scroll to position [868, 0]
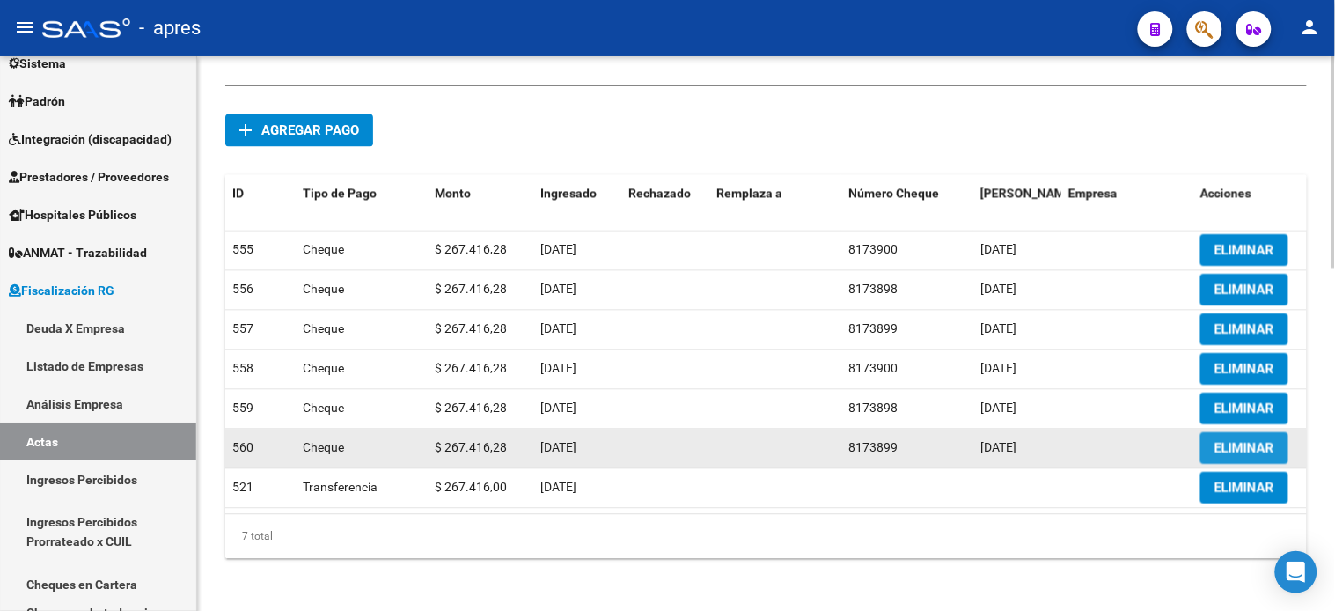
click at [1233, 447] on span "ELIMINAR" at bounding box center [1244, 449] width 60 height 16
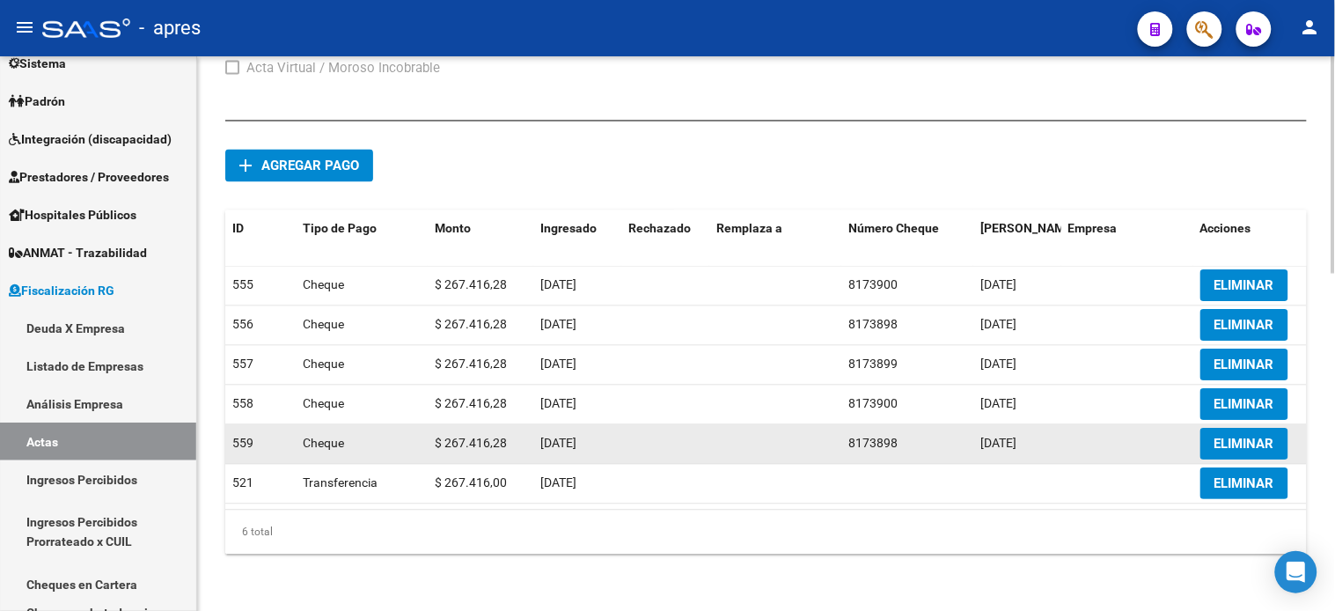
click at [1224, 436] on span "ELIMINAR" at bounding box center [1244, 444] width 60 height 16
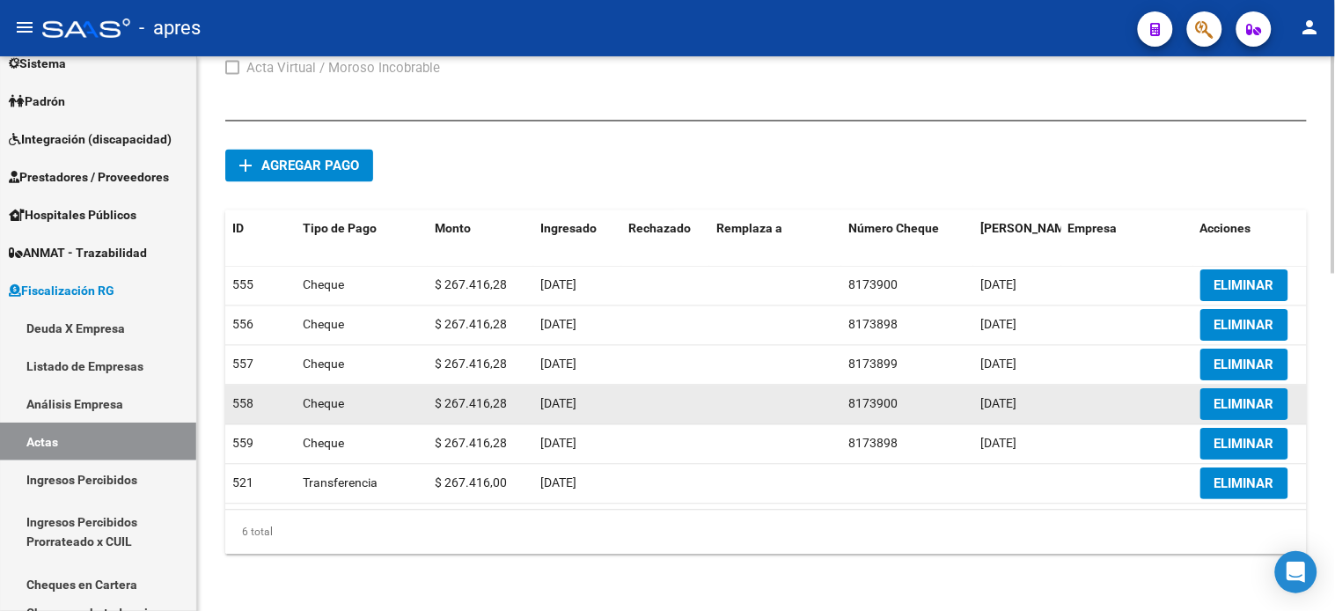
scroll to position [816, 0]
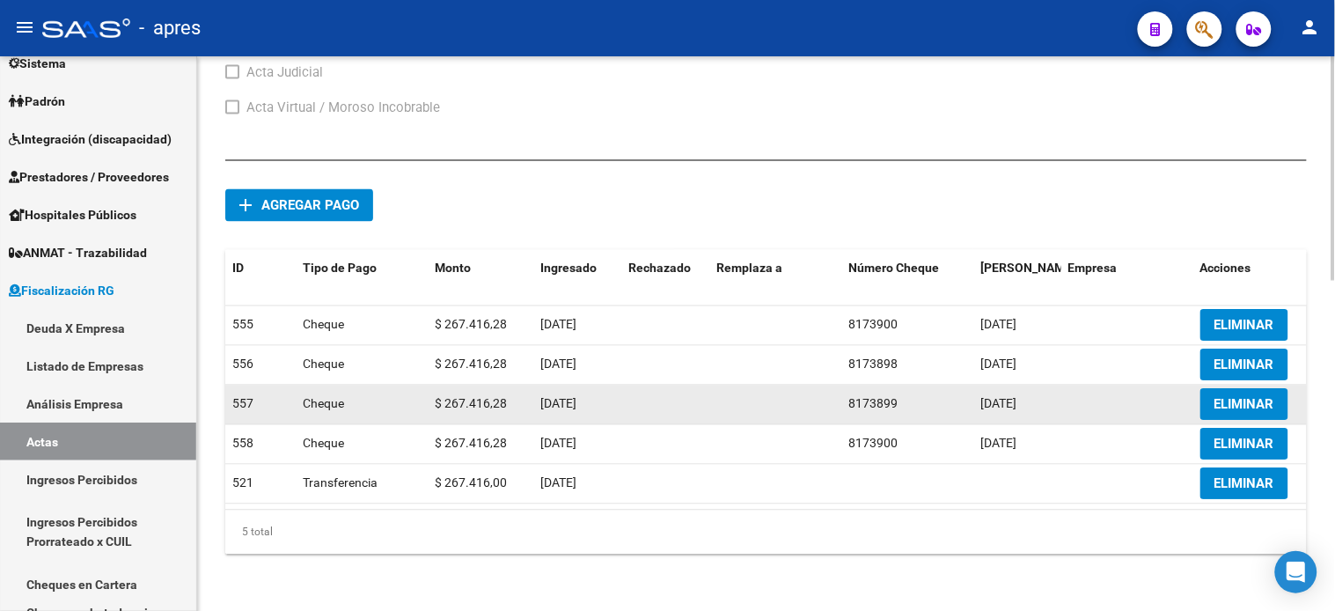
drag, startPoint x: 1228, startPoint y: 431, endPoint x: 1063, endPoint y: 431, distance: 165.4
click at [1228, 436] on span "ELIMINAR" at bounding box center [1244, 444] width 60 height 16
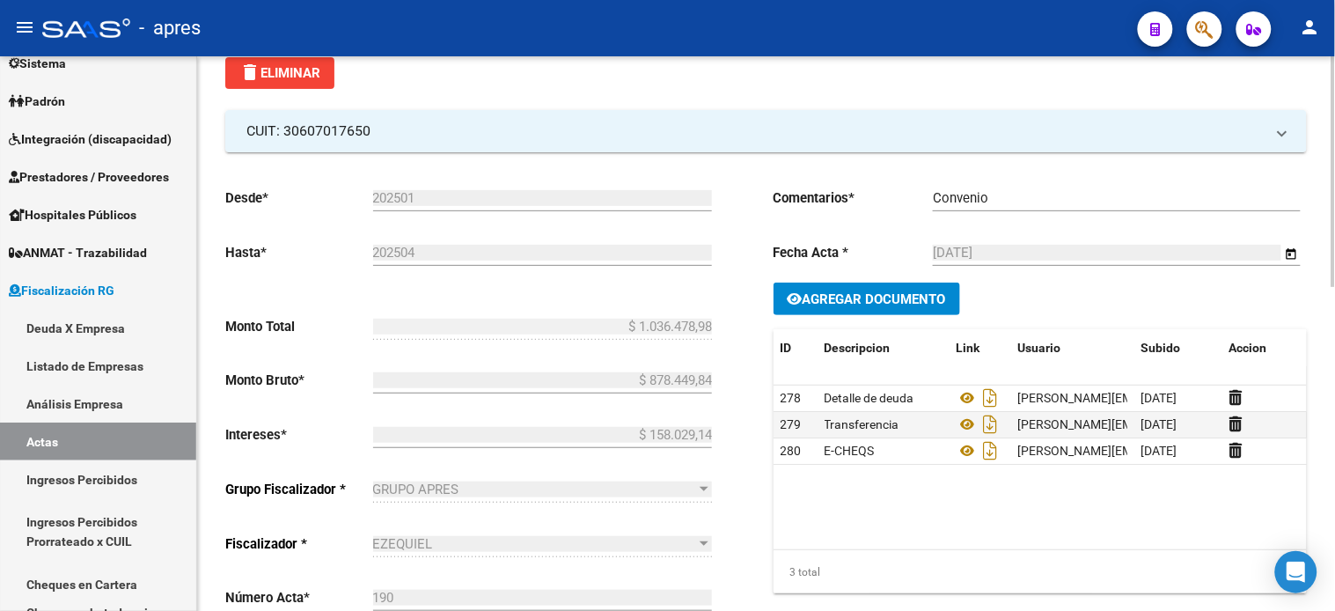
scroll to position [0, 0]
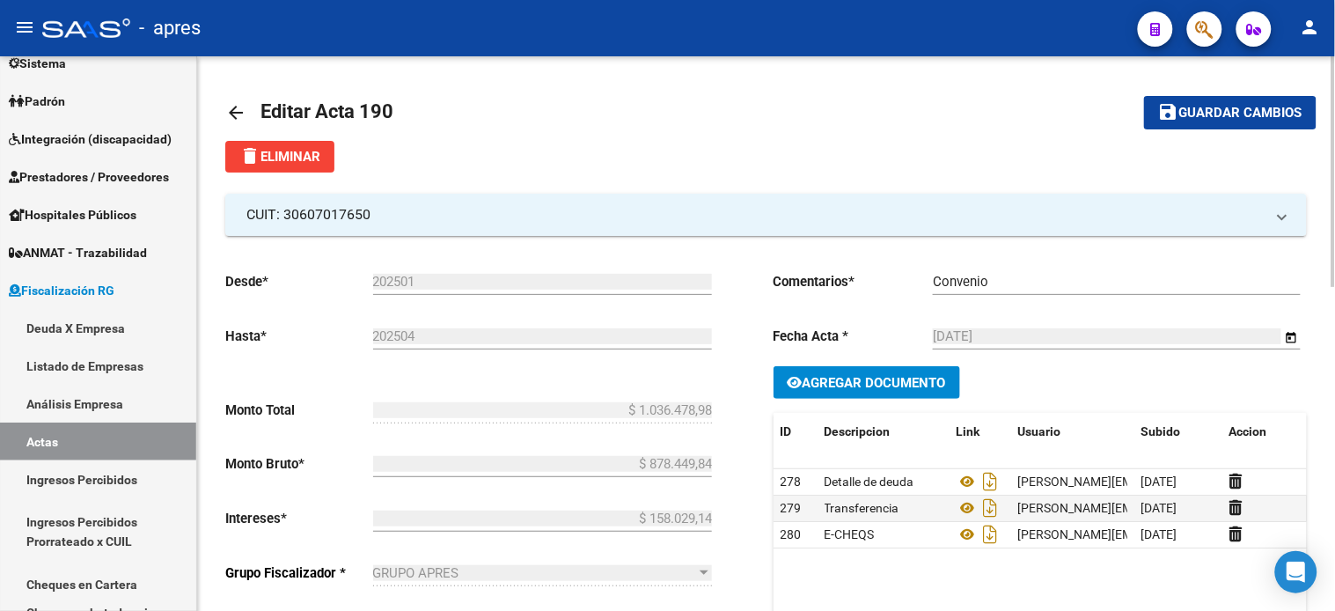
click at [1193, 114] on span "Guardar cambios" at bounding box center [1240, 114] width 123 height 16
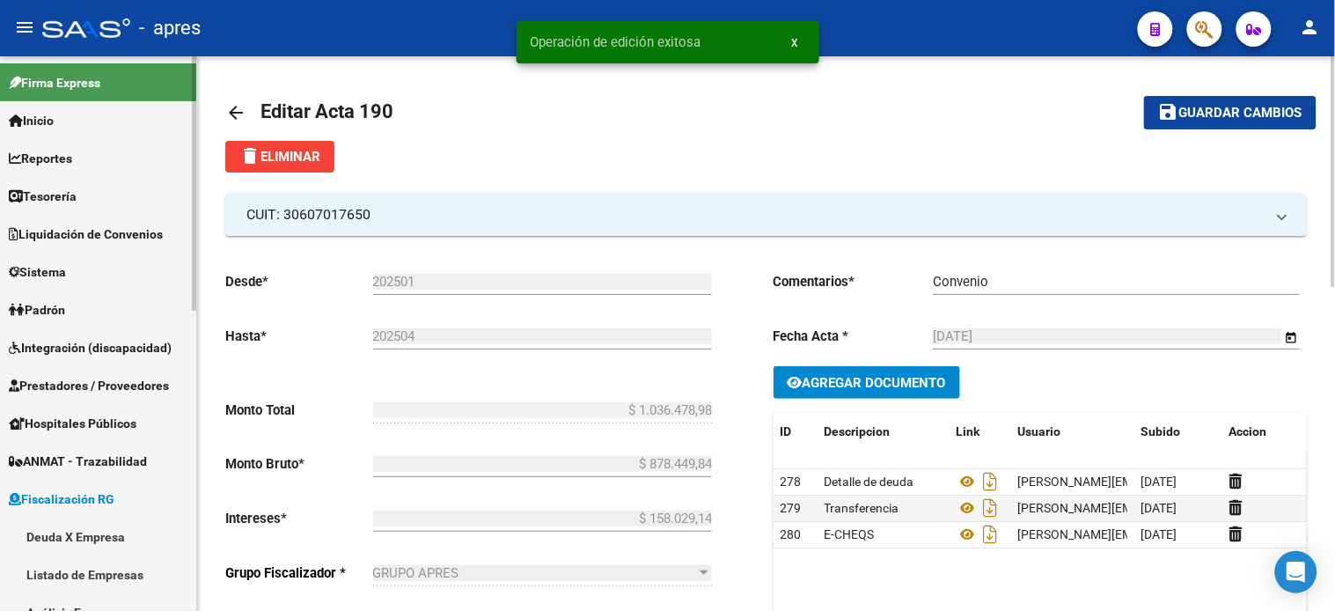
click at [67, 150] on span "Reportes" at bounding box center [40, 158] width 63 height 19
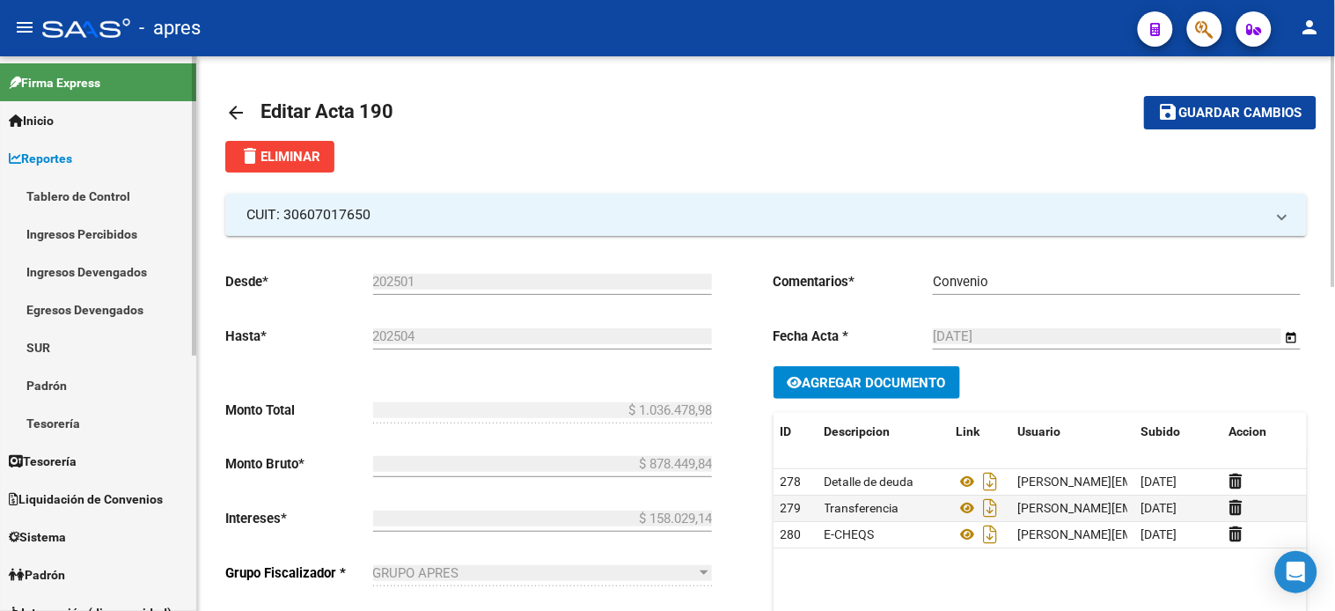
click at [95, 231] on link "Ingresos Percibidos" at bounding box center [98, 234] width 196 height 38
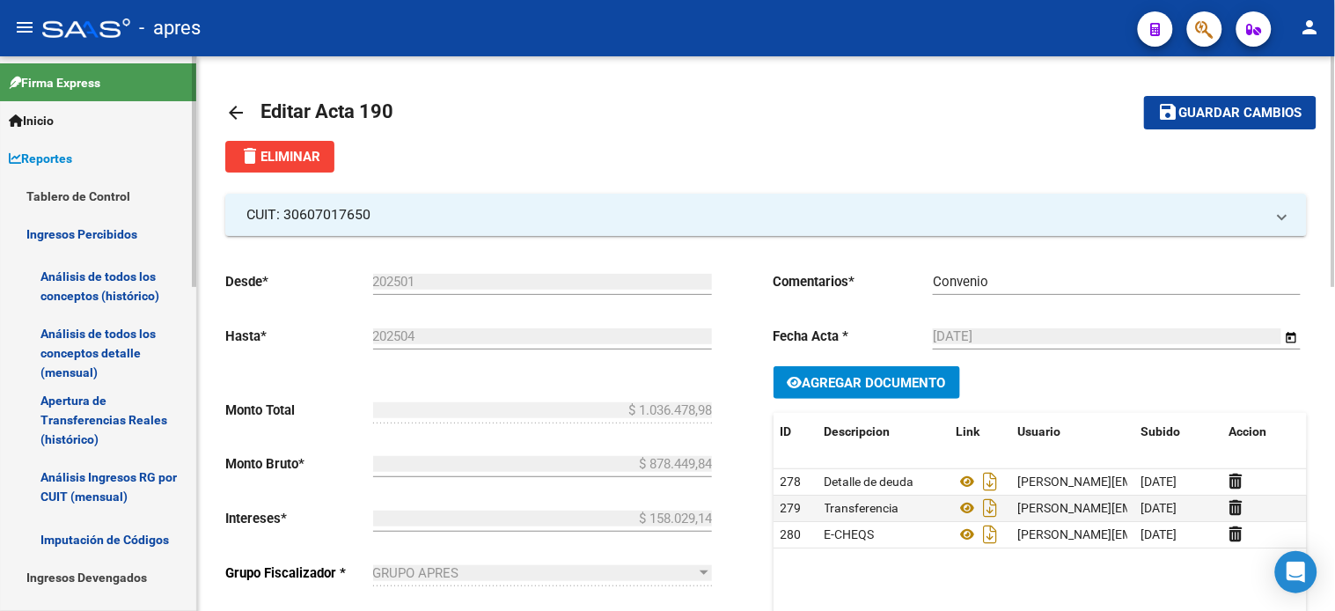
click at [106, 284] on link "Análisis de todos los conceptos (histórico)" at bounding box center [98, 286] width 196 height 67
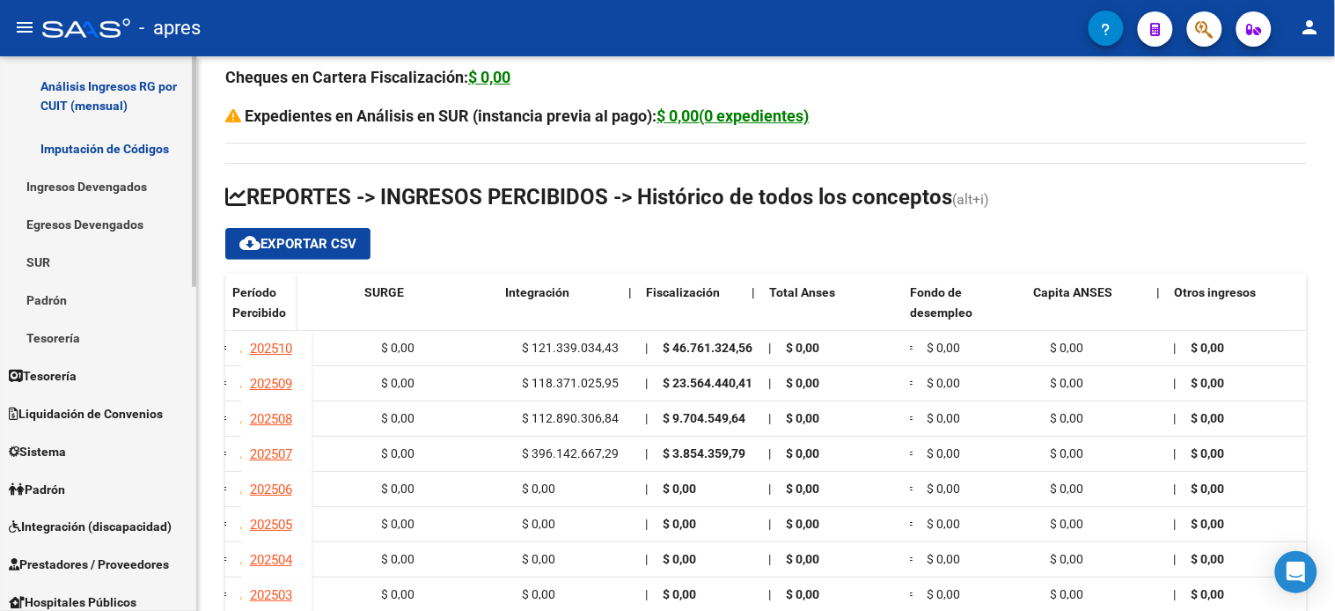
scroll to position [684, 0]
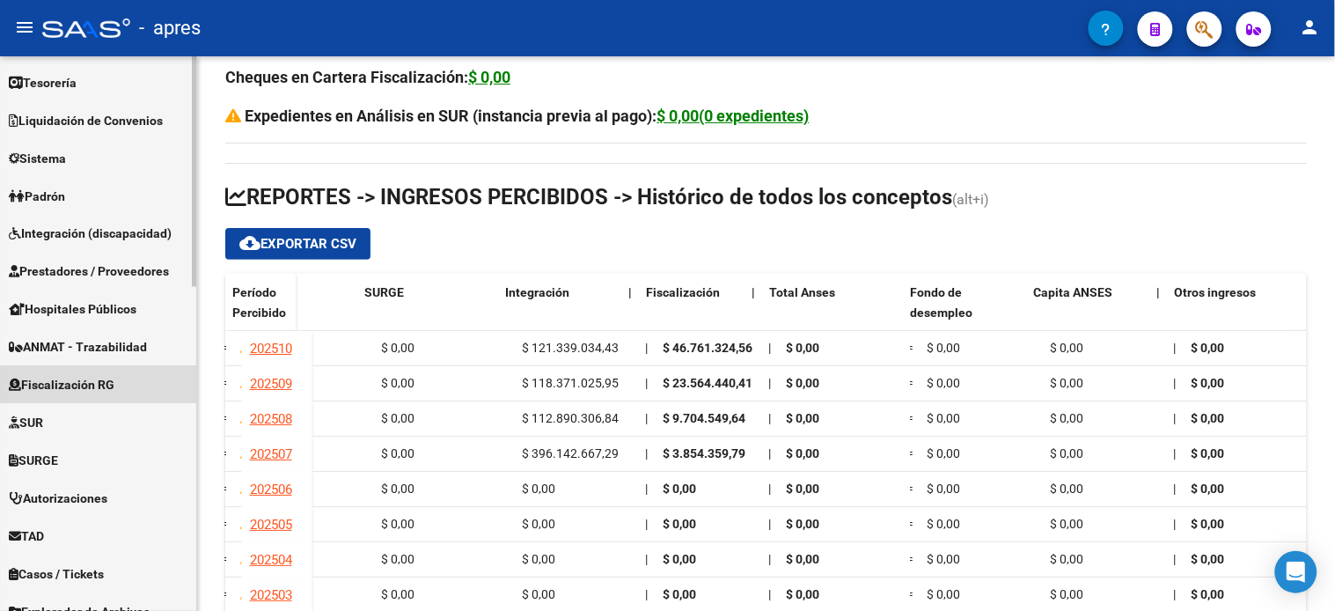
click at [80, 384] on span "Fiscalización RG" at bounding box center [62, 385] width 106 height 19
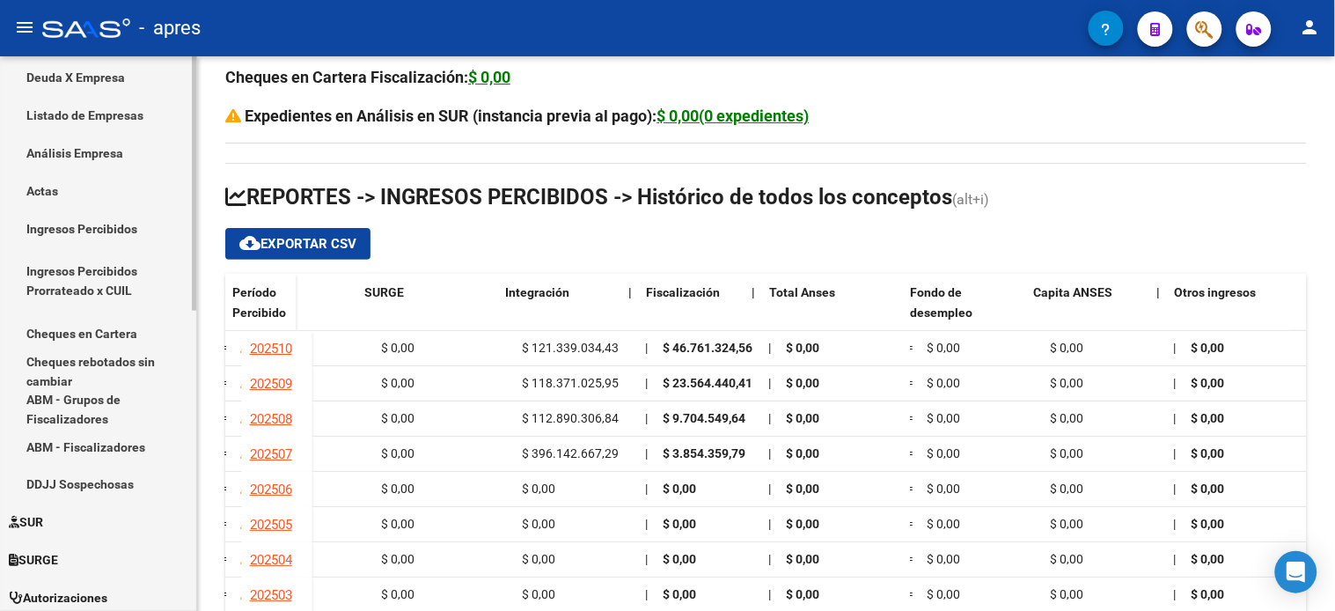
scroll to position [458, 0]
click at [73, 188] on link "Actas" at bounding box center [98, 191] width 196 height 38
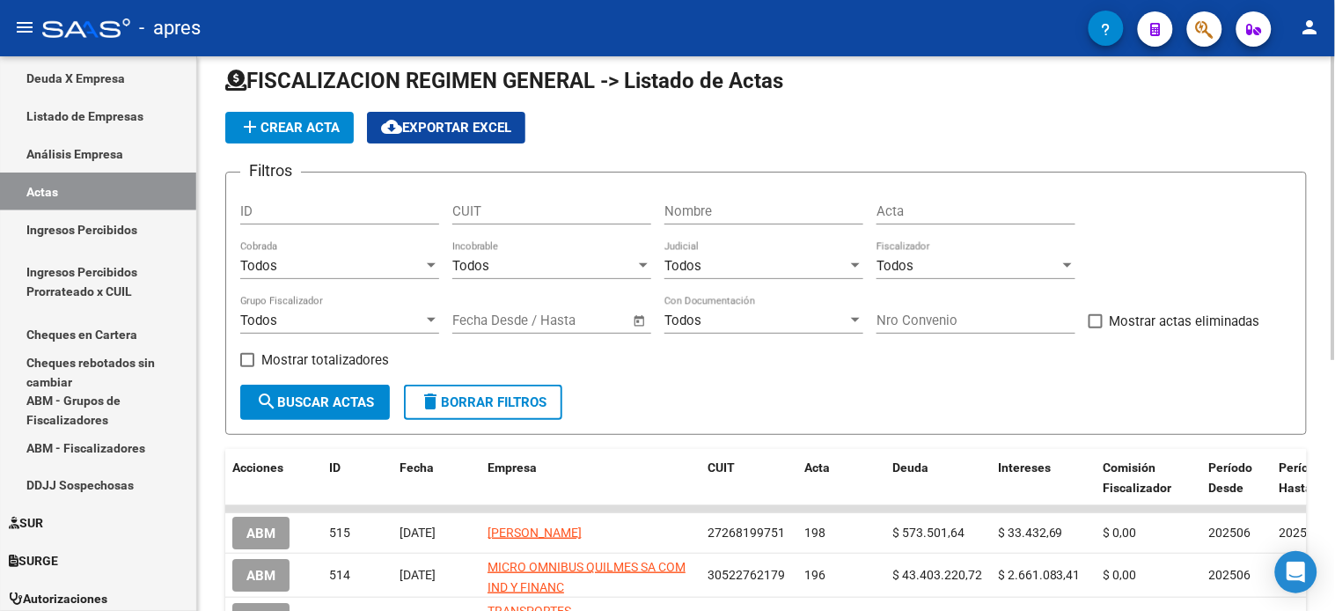
scroll to position [19, 0]
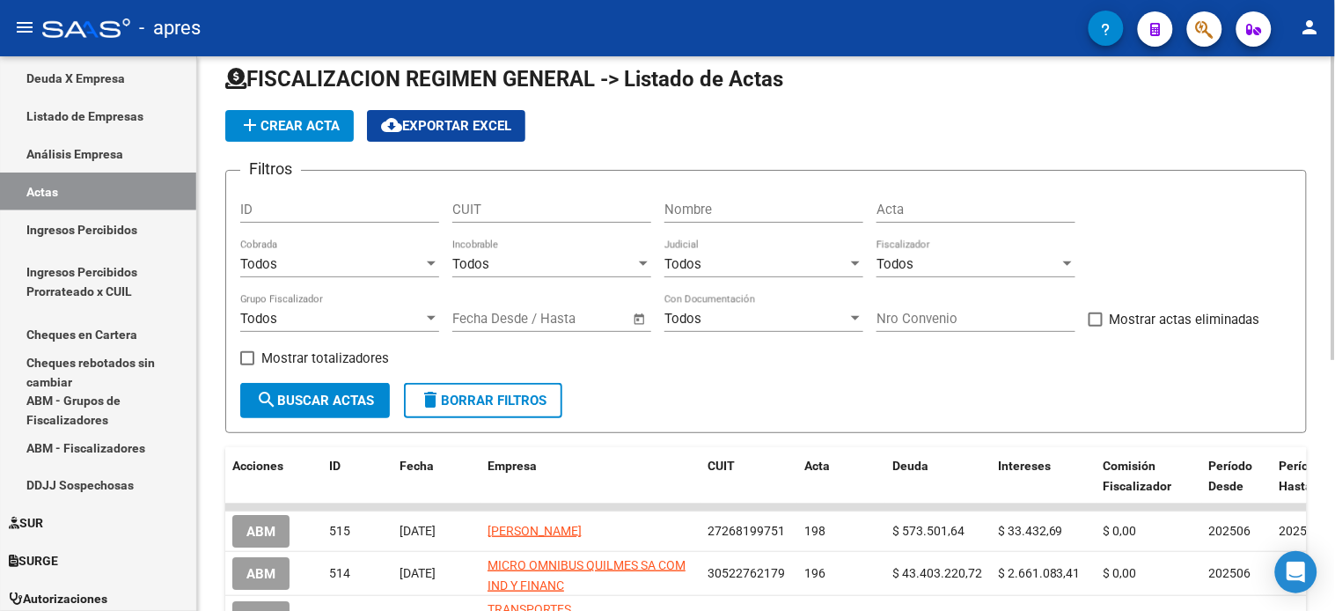
click at [752, 214] on input "Nombre" at bounding box center [763, 209] width 199 height 16
type input "[PERSON_NAME]"
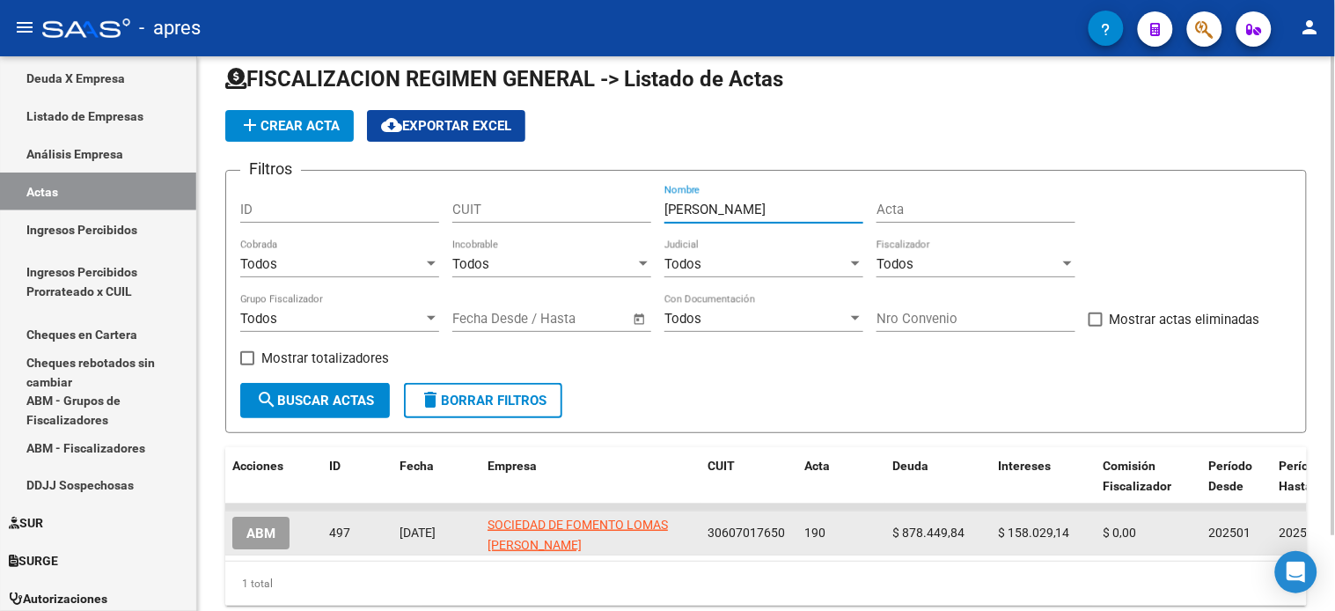
click at [250, 531] on span "ABM" at bounding box center [260, 533] width 29 height 16
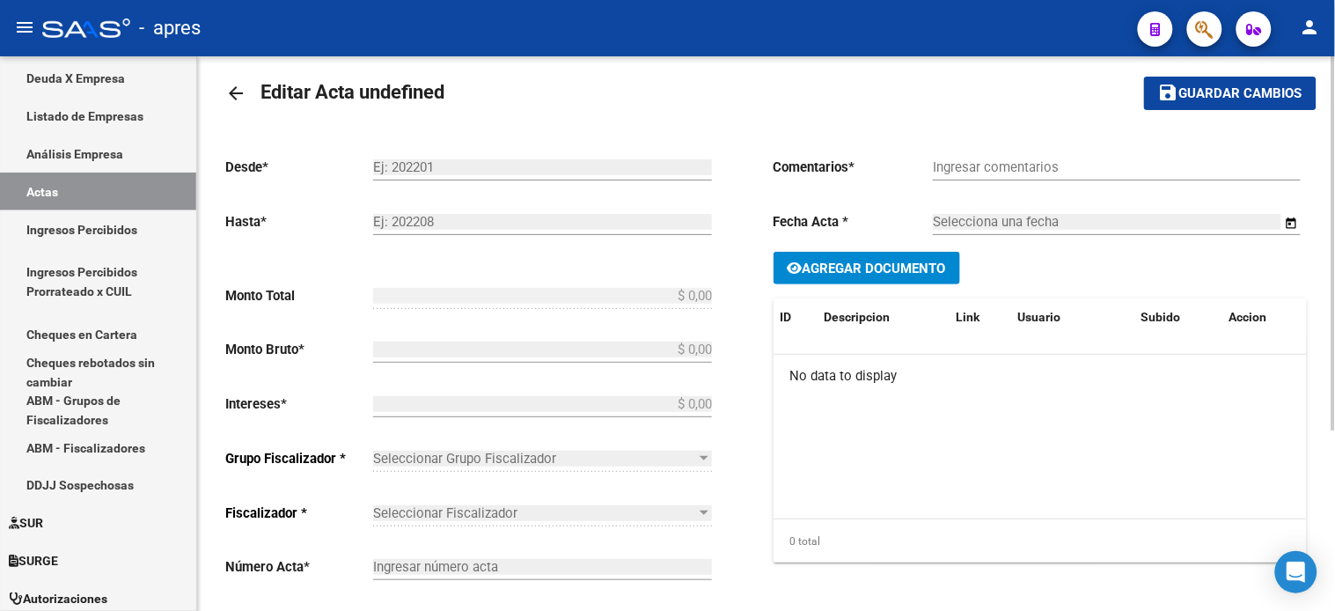
type input "202501"
type input "202504"
type input "$ 1.036.478,98"
type input "$ 878.449,84"
type input "$ 158.029,14"
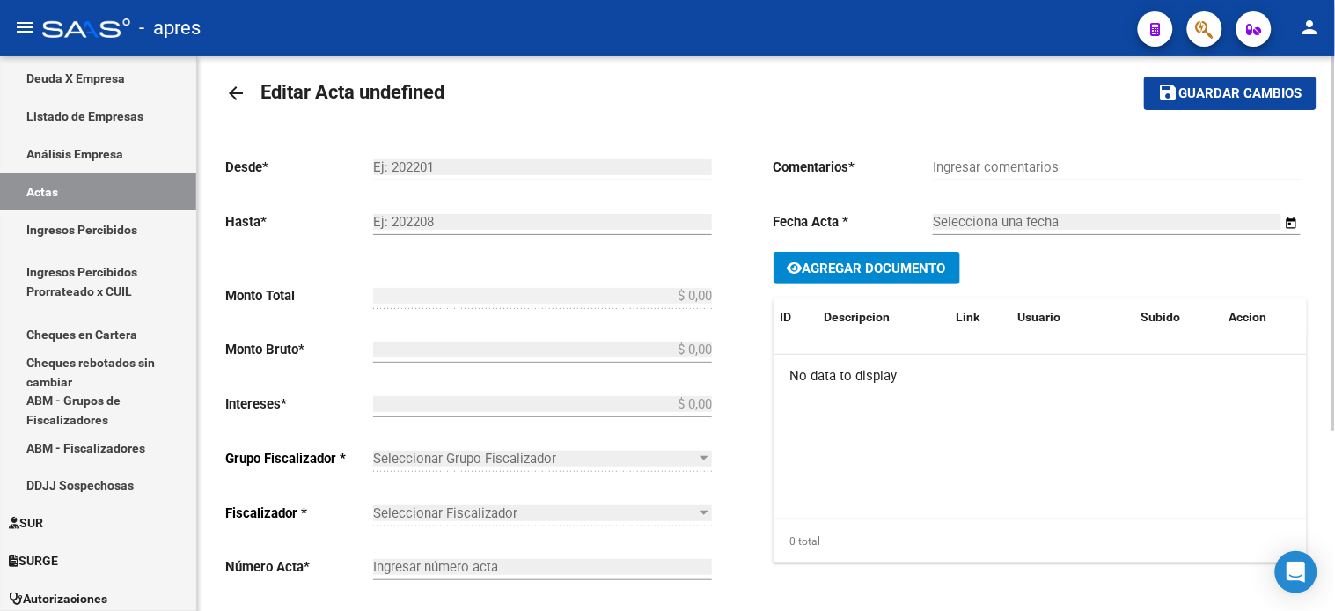
type input "190"
checkbox input "true"
type input "Convenio"
type input "[DATE]"
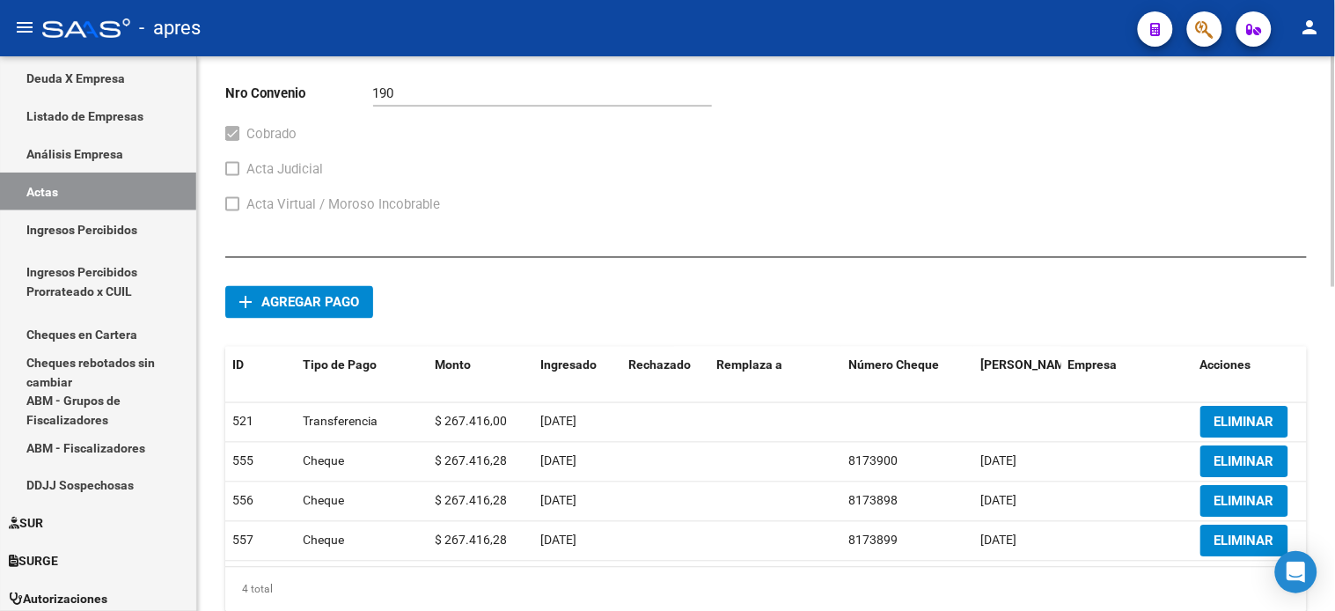
scroll to position [704, 0]
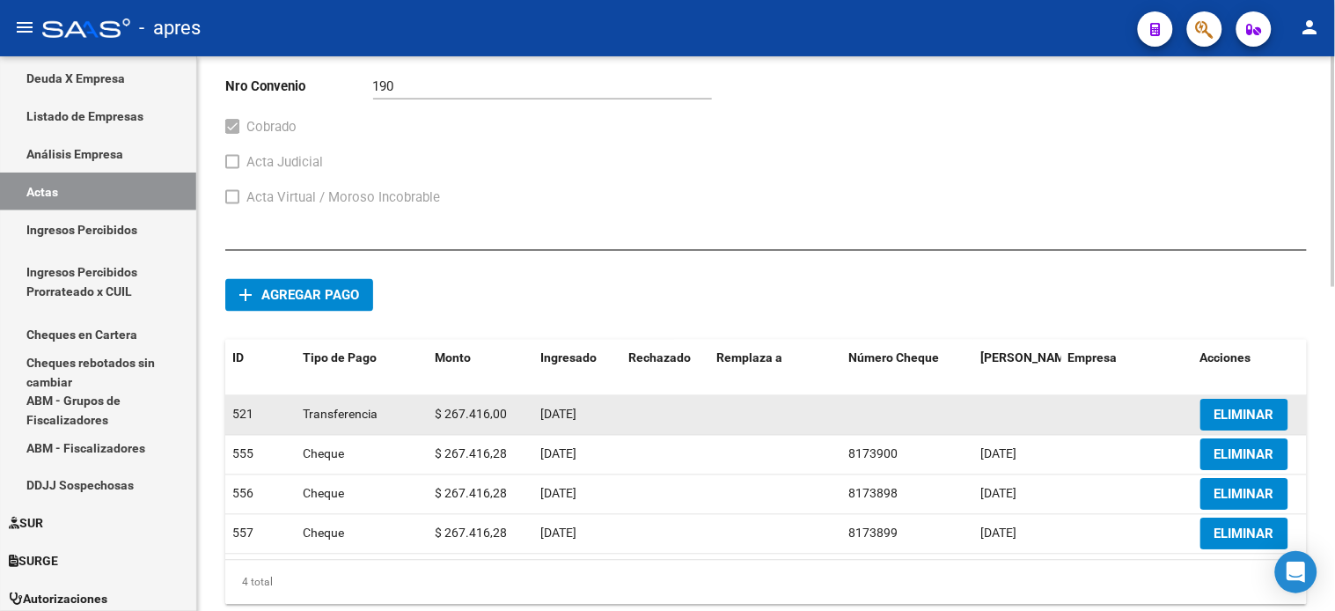
click at [1250, 423] on span "ELIMINAR" at bounding box center [1244, 415] width 60 height 16
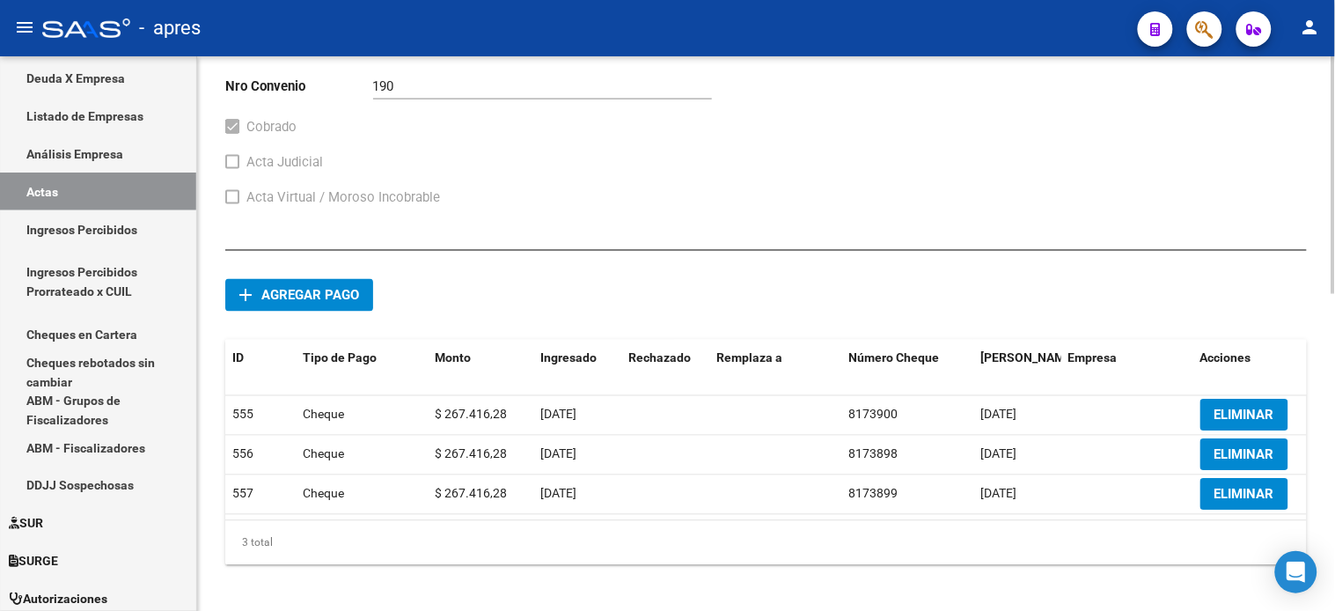
click at [311, 304] on span "Agregar pago" at bounding box center [310, 296] width 98 height 16
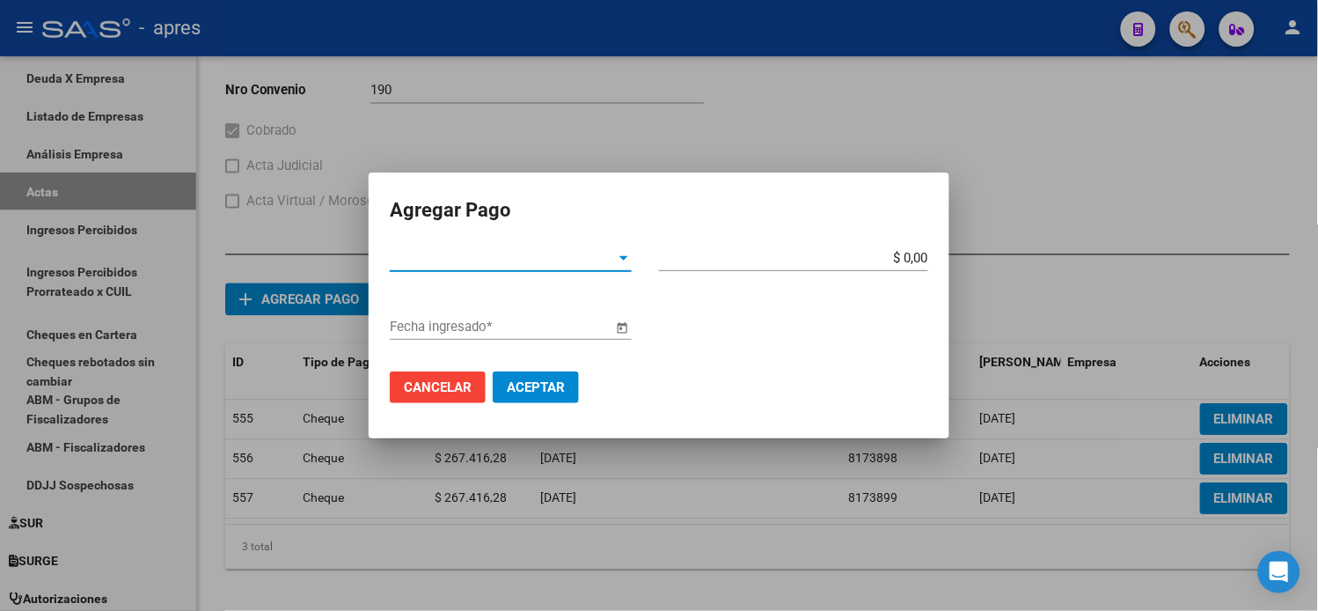
click at [458, 253] on span "Tipo de Pago *" at bounding box center [503, 258] width 226 height 16
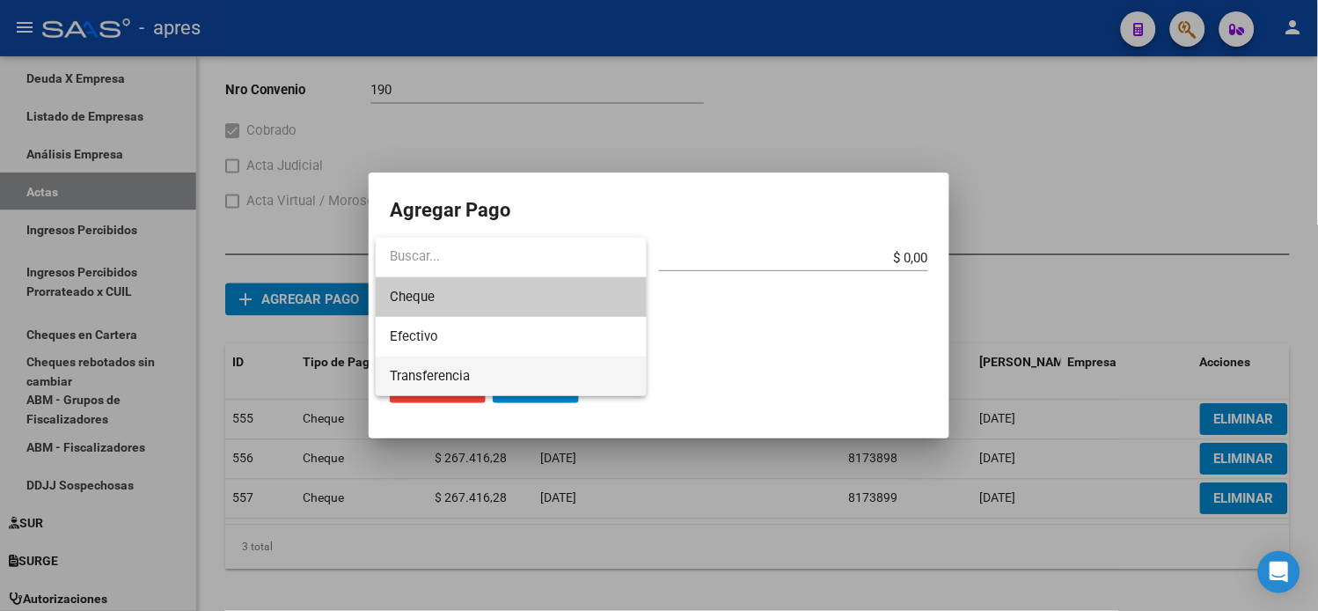
click at [461, 370] on span "Transferencia" at bounding box center [430, 376] width 80 height 16
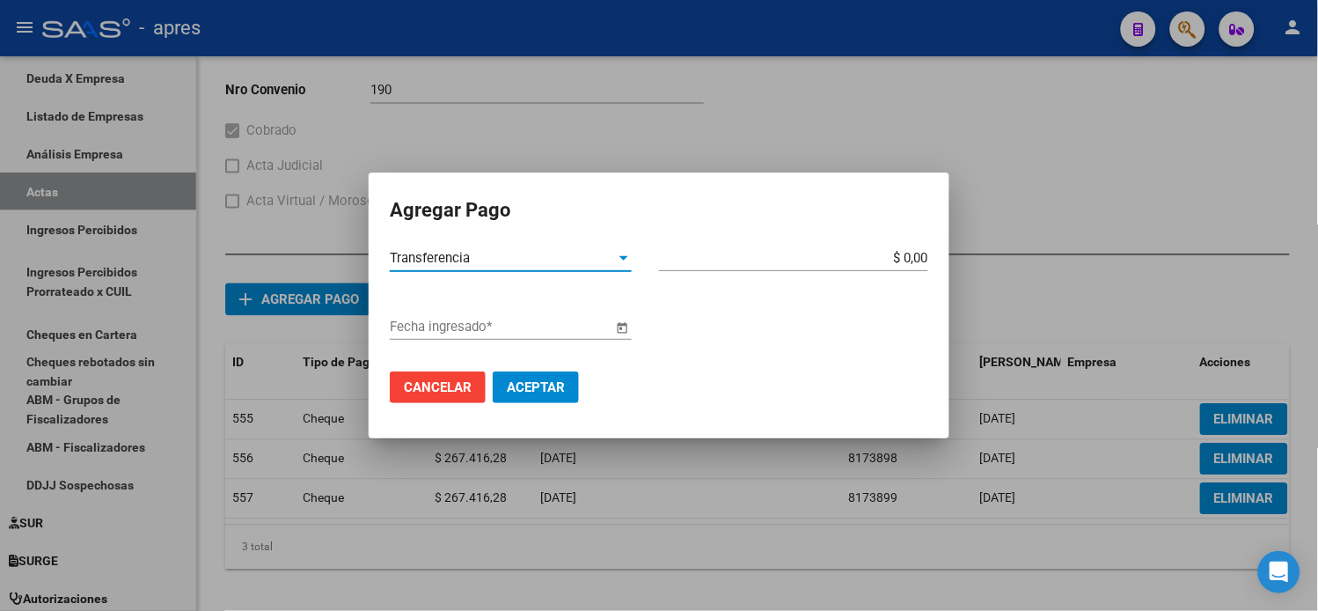
click at [837, 267] on div "$ 0,00 Monto bruto *" at bounding box center [793, 258] width 269 height 26
click at [845, 255] on input "$ 0,00" at bounding box center [793, 258] width 269 height 16
click at [845, 255] on input "$ 2.674,17" at bounding box center [793, 258] width 269 height 16
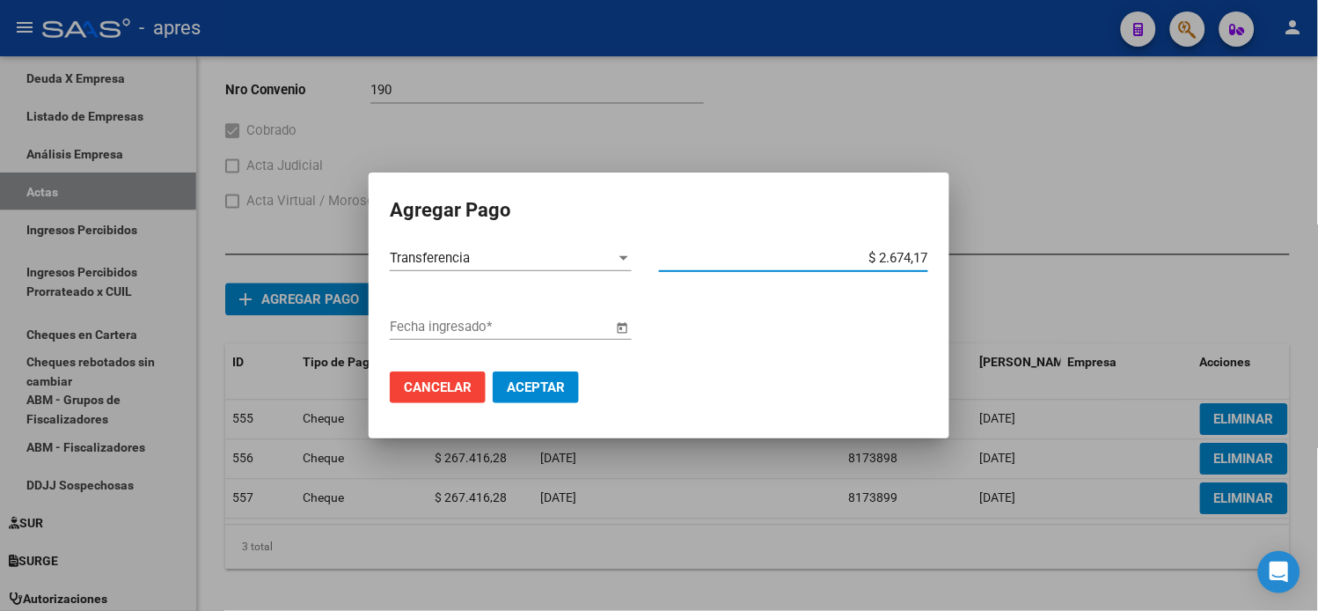
click at [845, 255] on input "$ 2.674,17" at bounding box center [793, 258] width 269 height 16
type input "$ 267.417,00"
click at [514, 334] on input "Fecha ingresado *" at bounding box center [501, 326] width 223 height 16
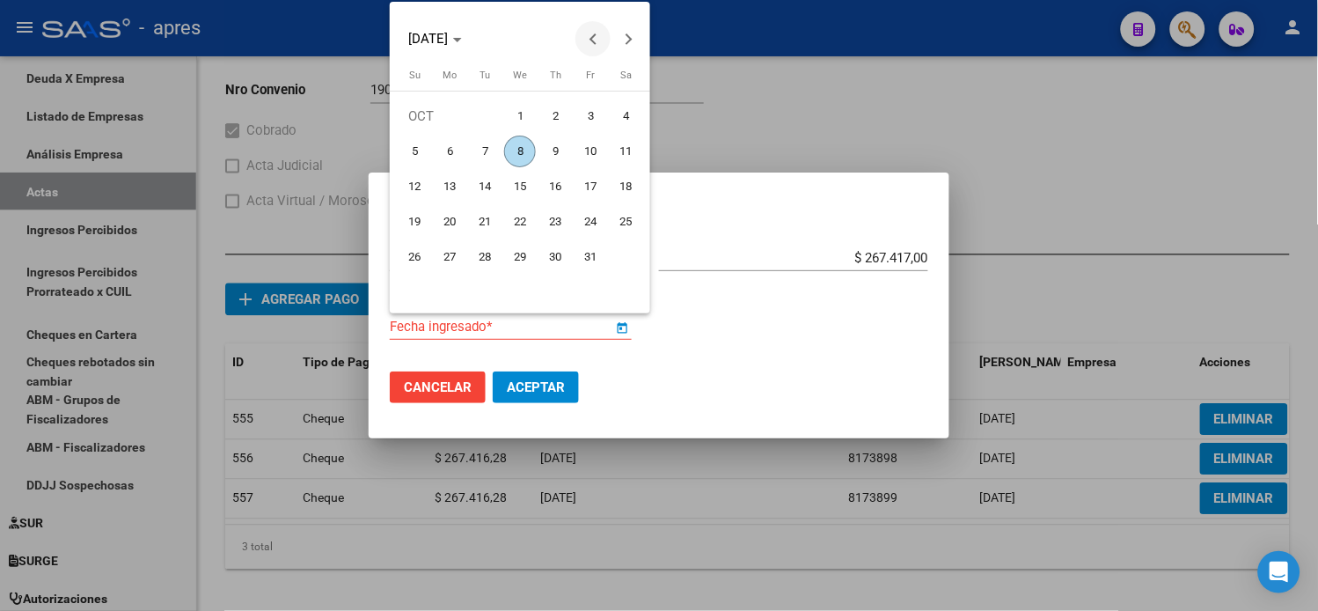
click at [584, 39] on span "Previous month" at bounding box center [592, 38] width 35 height 35
click at [530, 174] on span "10" at bounding box center [520, 187] width 32 height 32
type input "[DATE]"
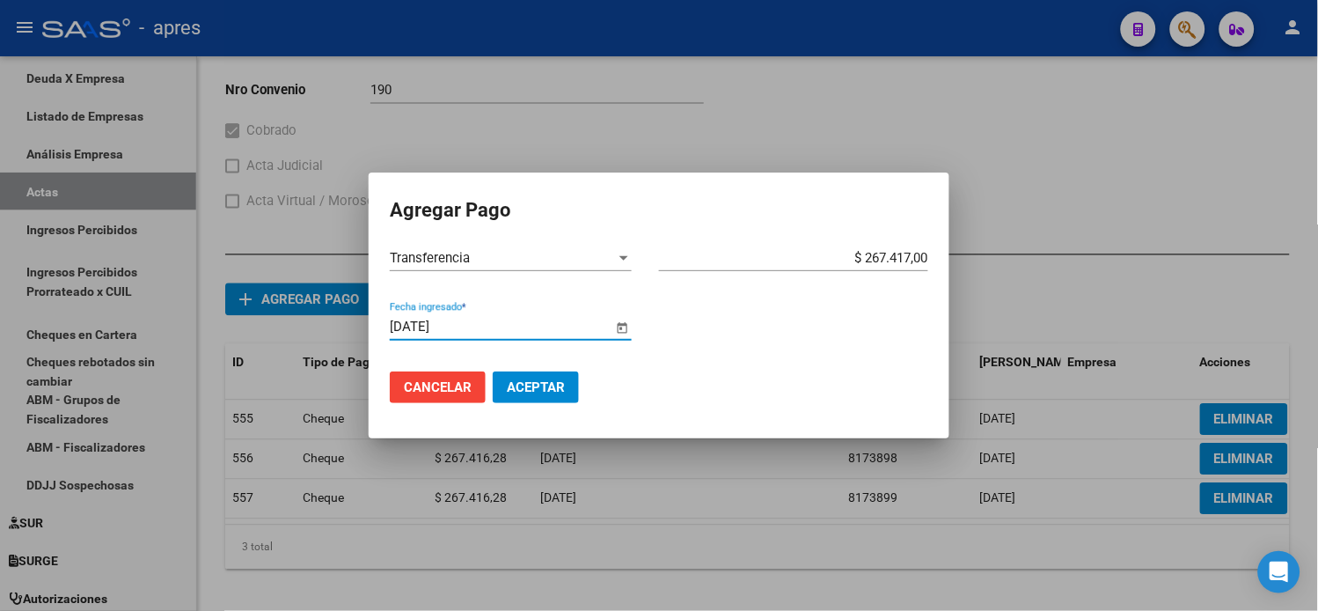
click at [550, 384] on span "Aceptar" at bounding box center [536, 387] width 58 height 16
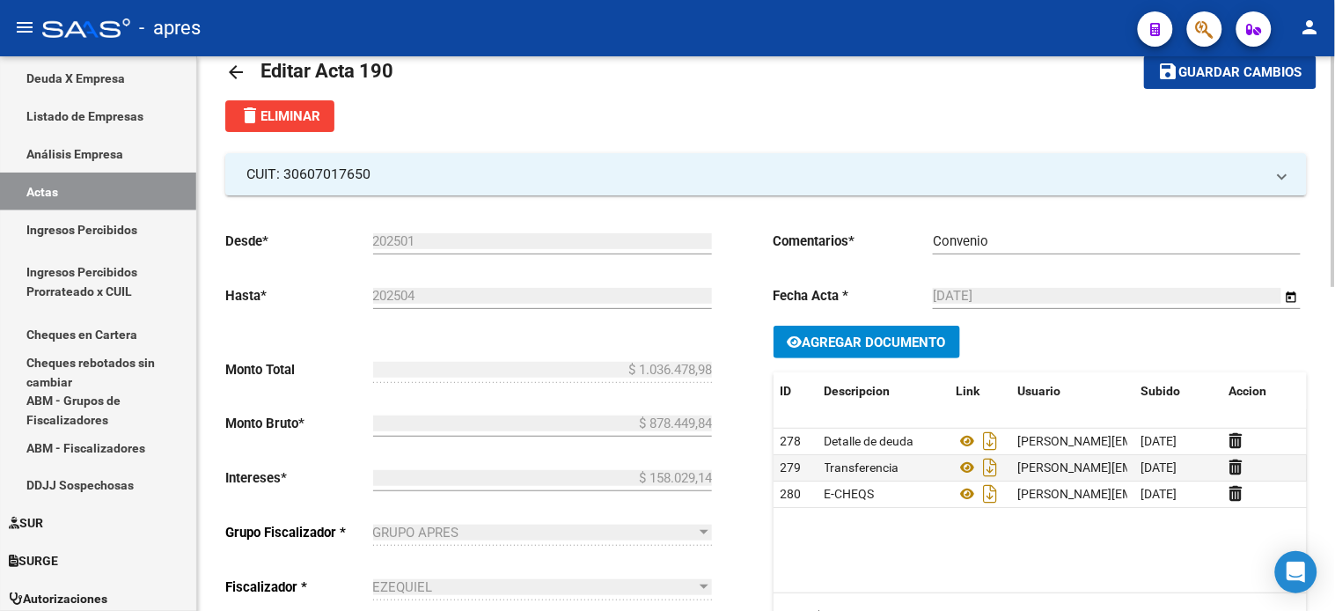
scroll to position [19, 0]
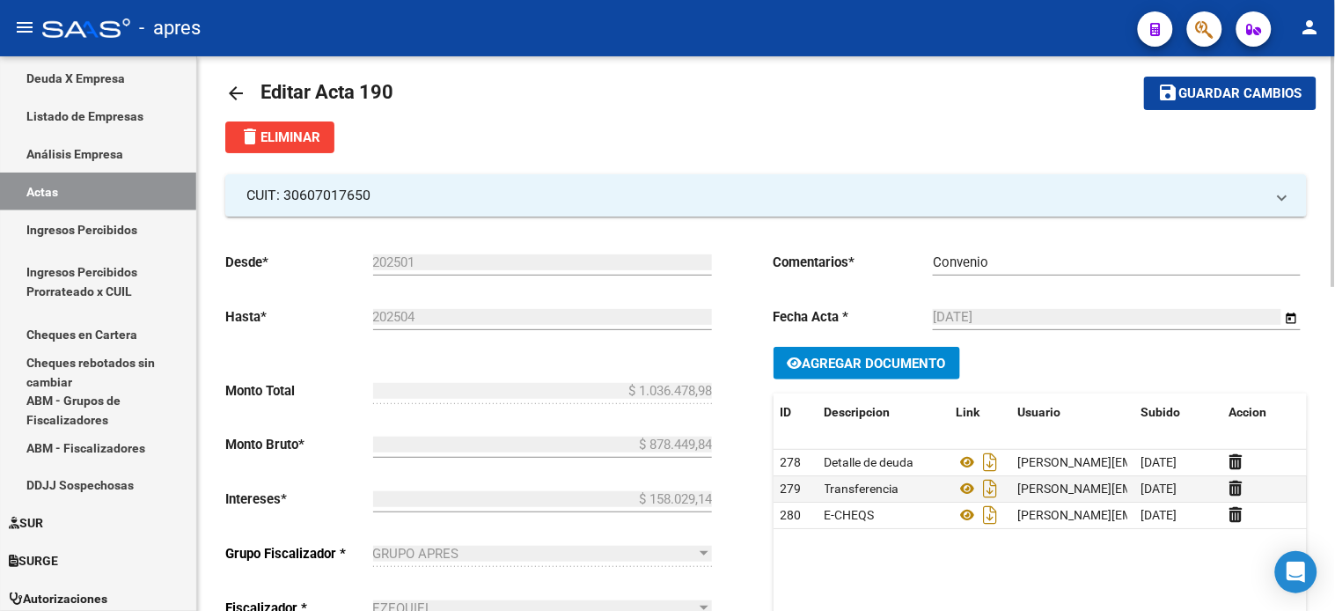
click at [1254, 101] on span "Guardar cambios" at bounding box center [1240, 94] width 123 height 16
click at [1183, 99] on span "Guardar cambios" at bounding box center [1240, 94] width 123 height 16
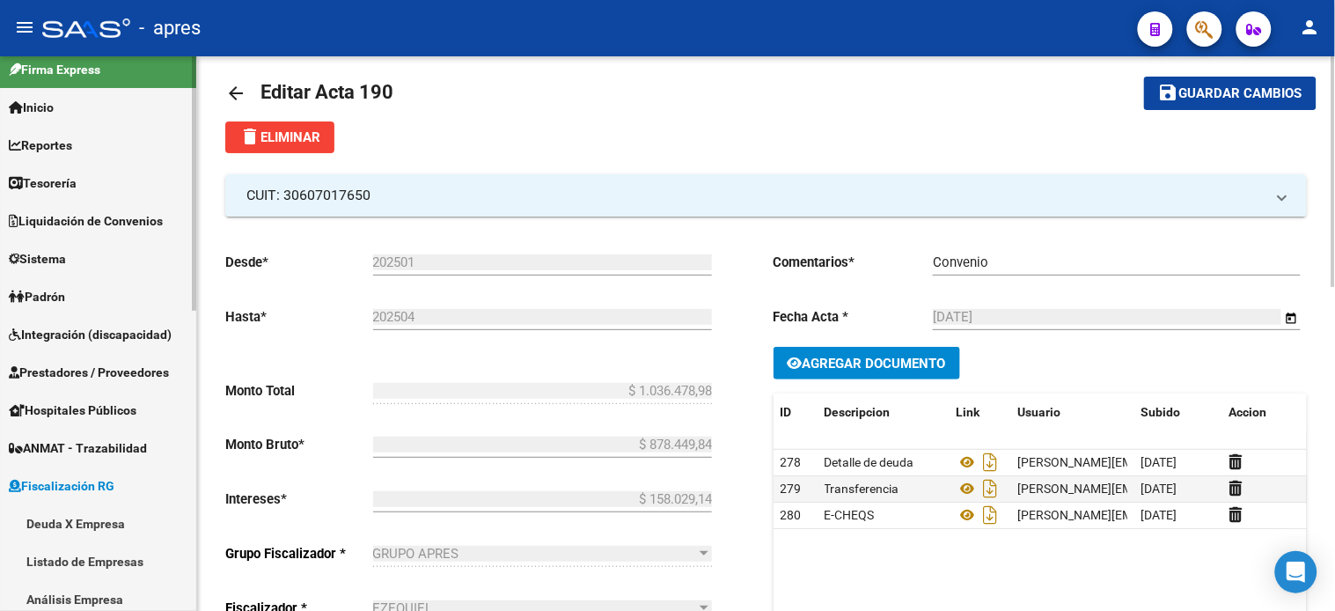
scroll to position [0, 0]
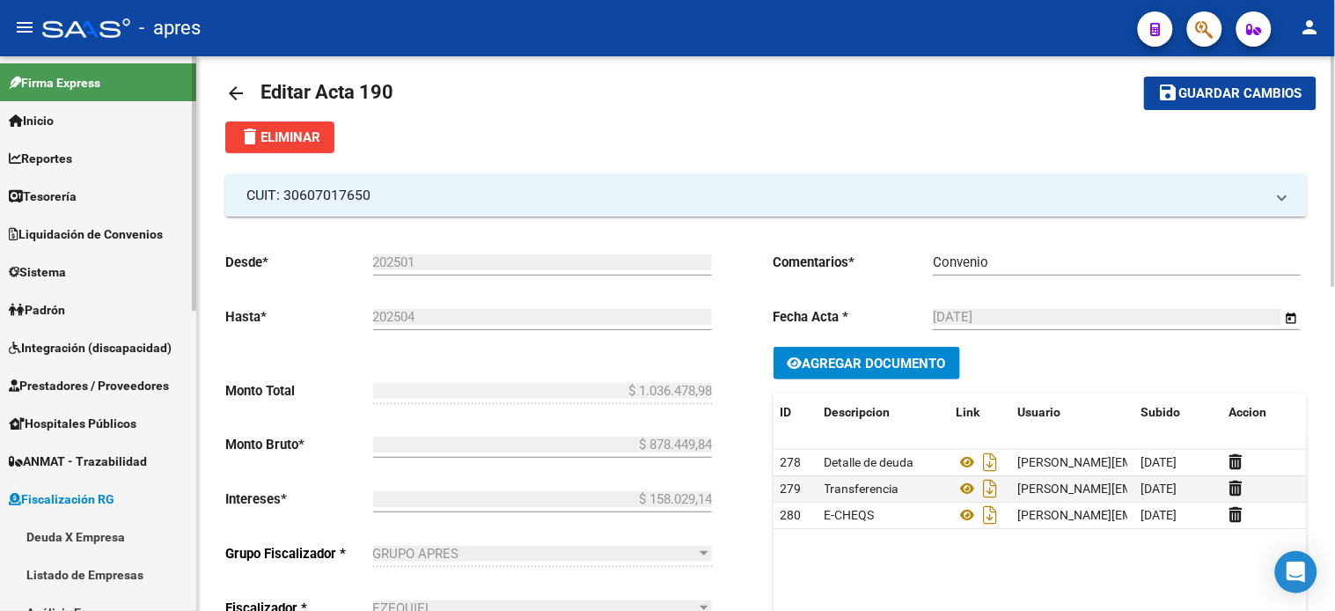
click at [91, 160] on link "Reportes" at bounding box center [98, 158] width 196 height 38
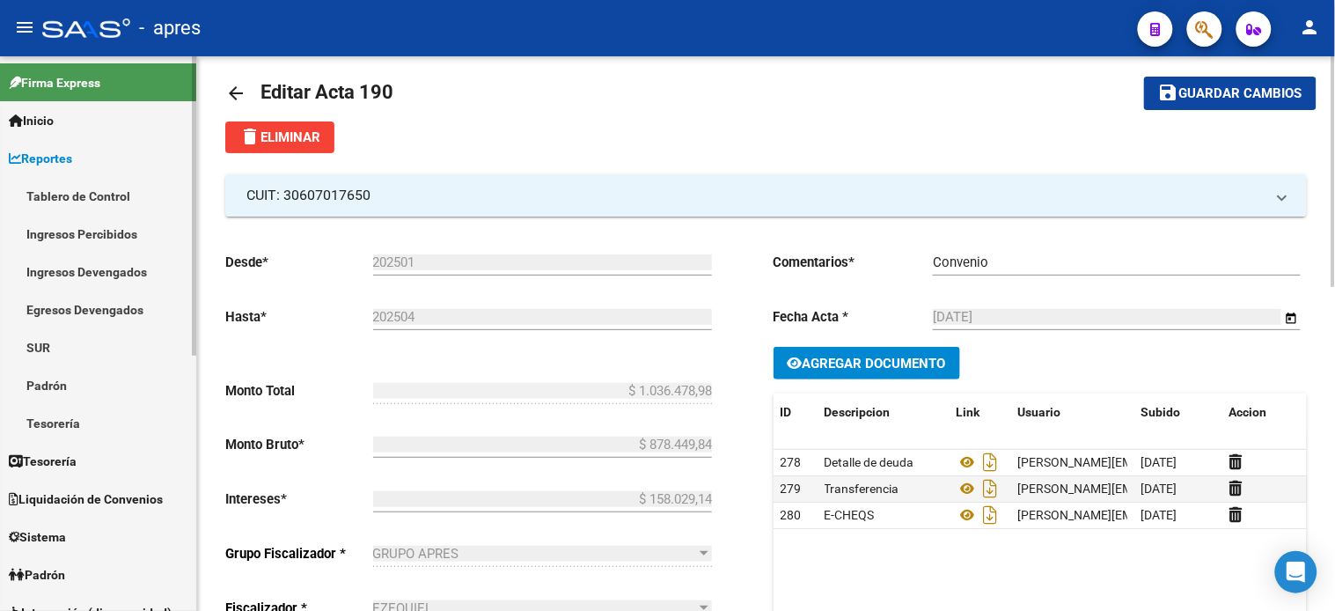
click at [91, 188] on link "Tablero de Control" at bounding box center [98, 196] width 196 height 38
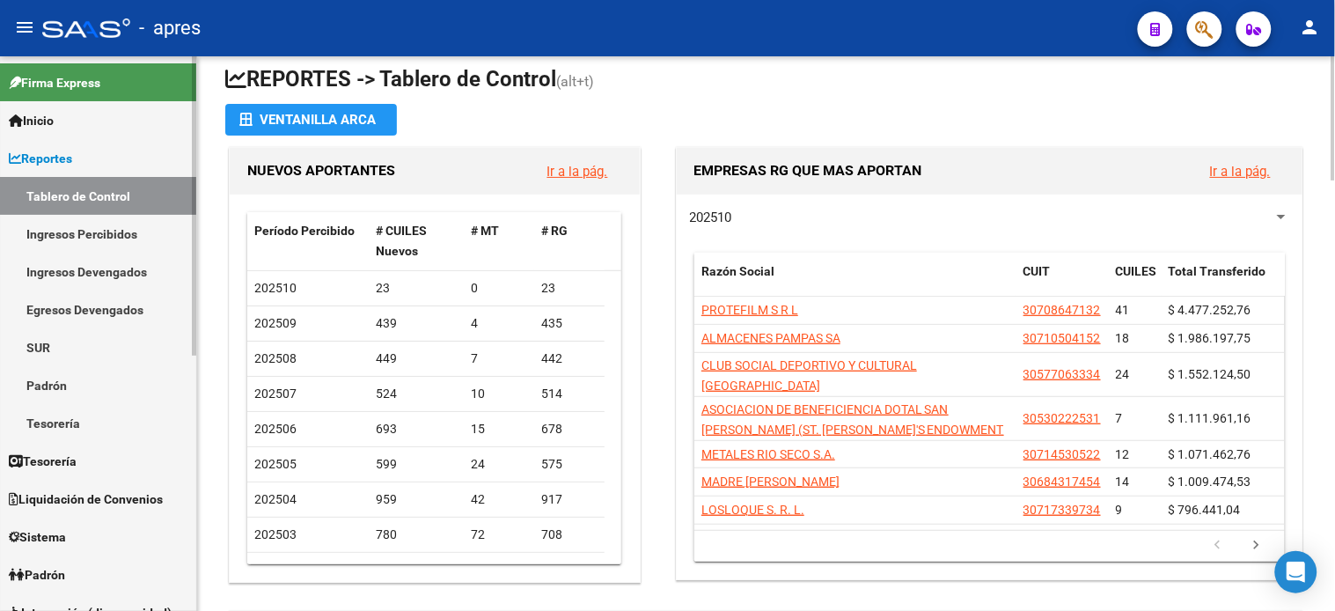
click at [75, 240] on link "Ingresos Percibidos" at bounding box center [98, 234] width 196 height 38
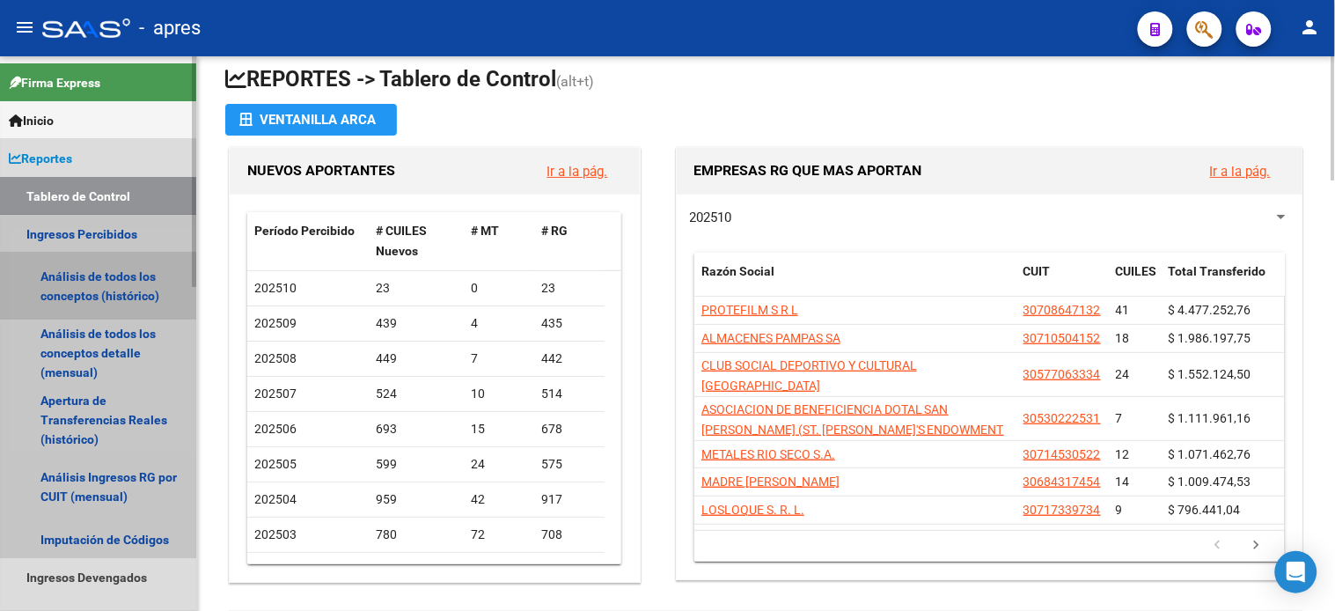
click at [76, 294] on link "Análisis de todos los conceptos (histórico)" at bounding box center [98, 286] width 196 height 67
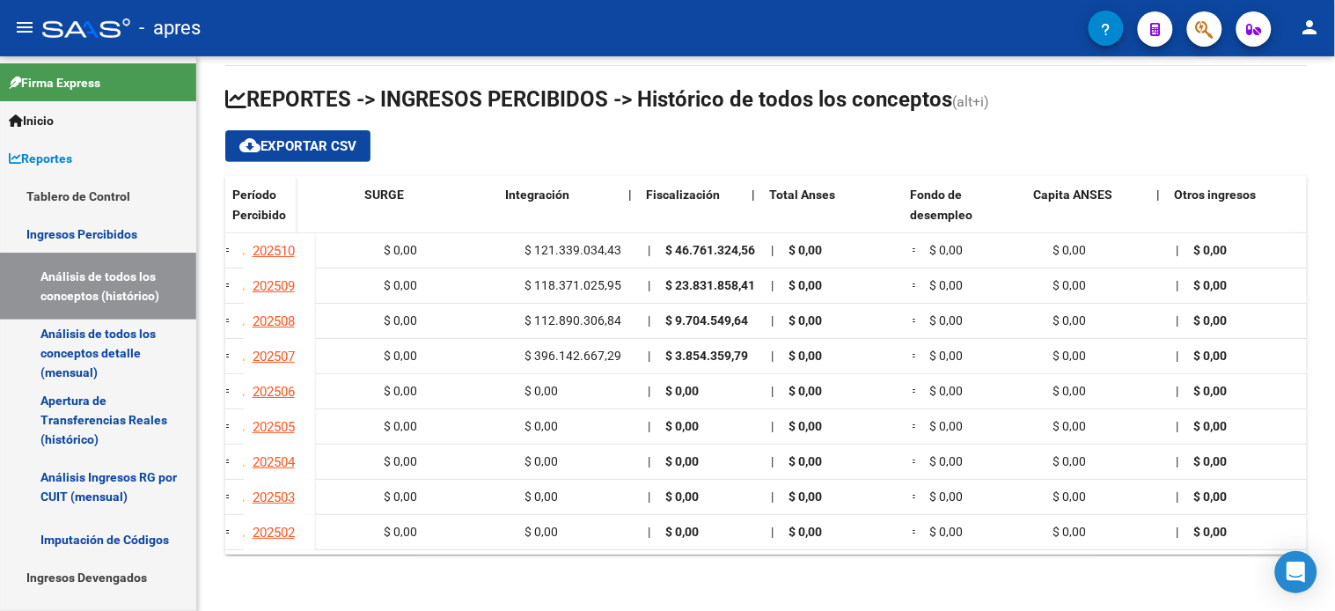
scroll to position [0, 1552]
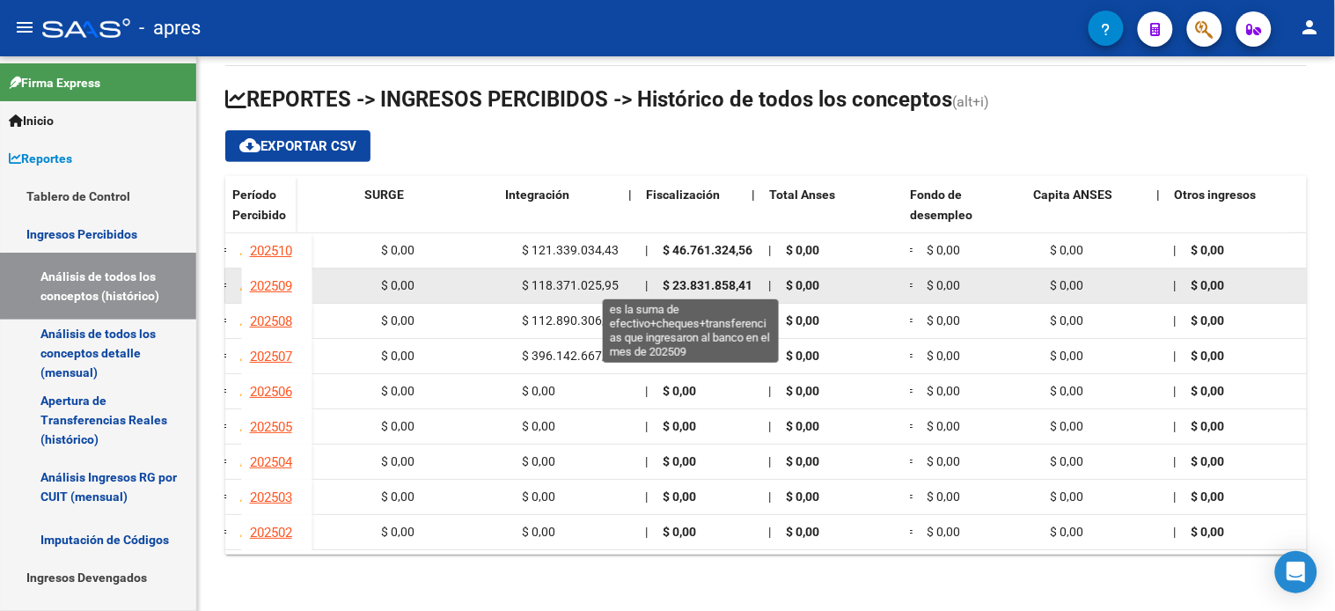
click at [716, 280] on span "$ 23.831.858,41" at bounding box center [707, 285] width 90 height 14
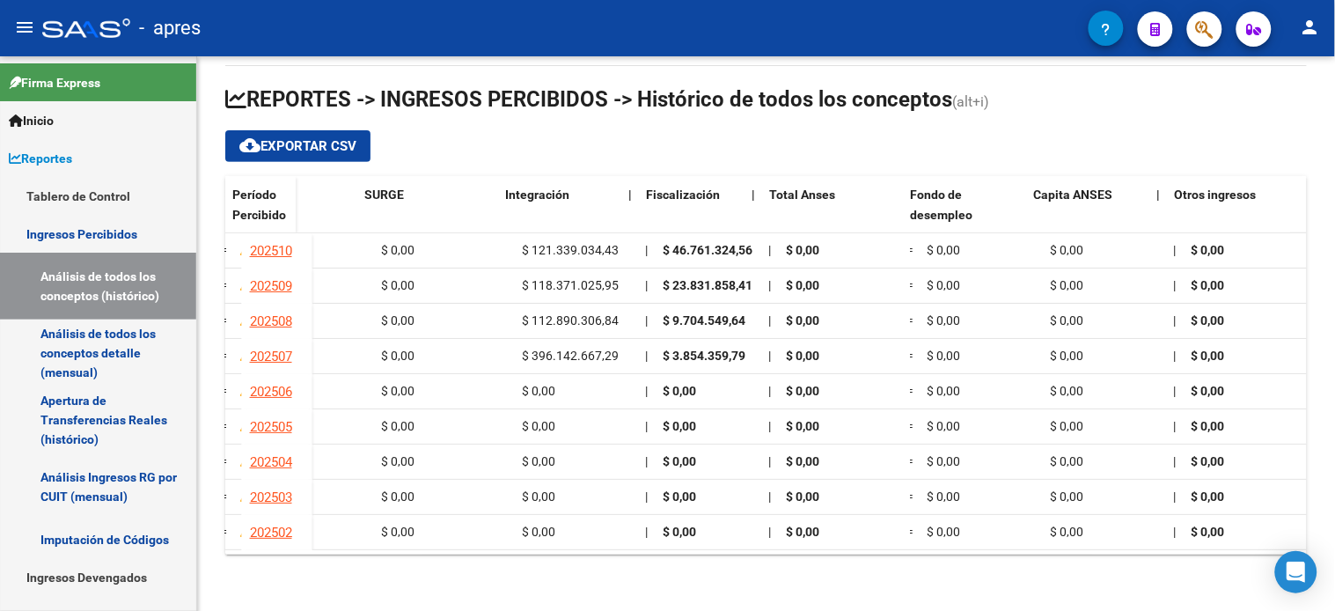
copy span "23.831.858,41"
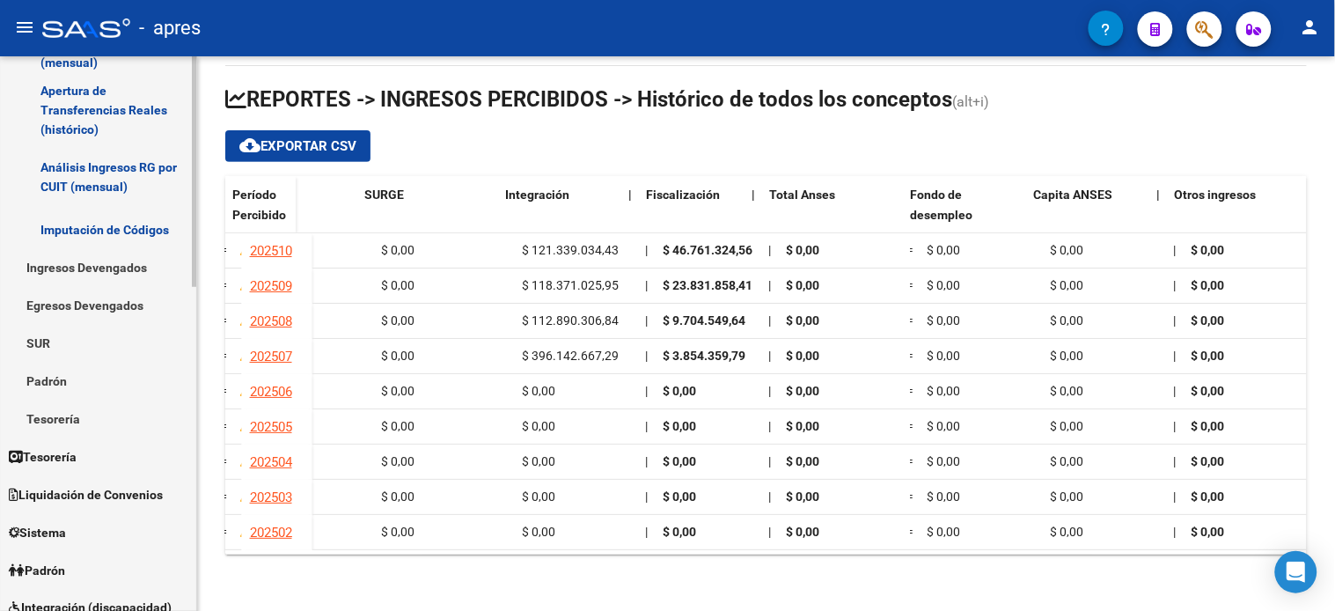
scroll to position [488, 0]
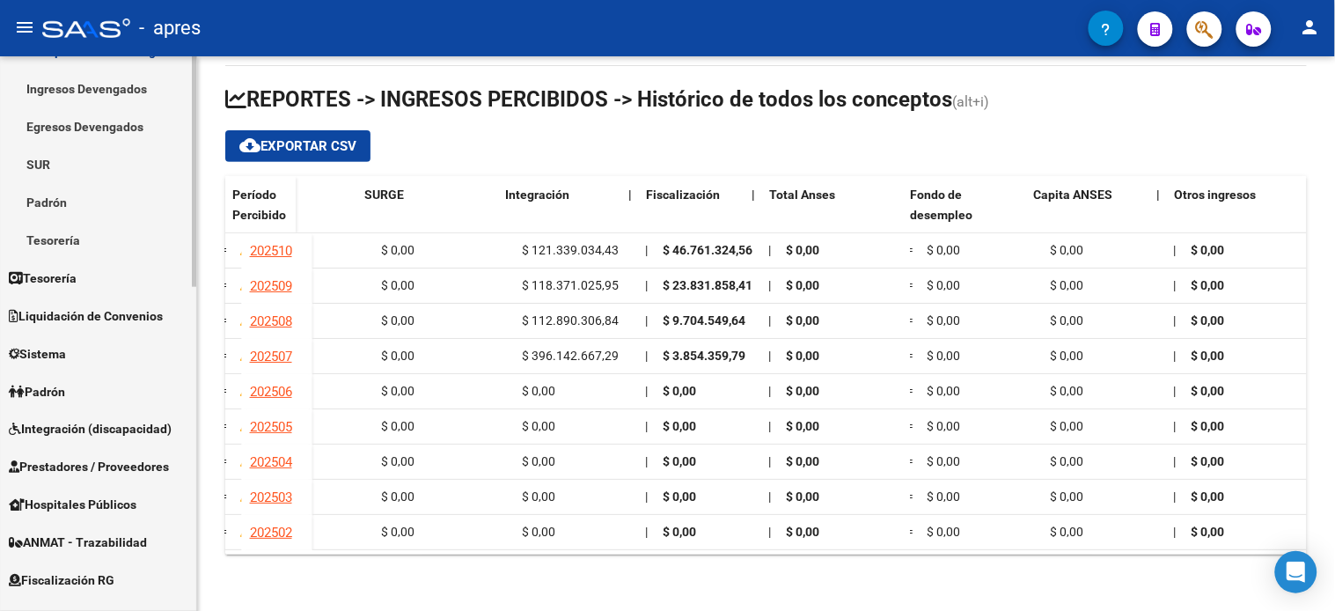
click at [104, 590] on link "Fiscalización RG" at bounding box center [98, 580] width 196 height 38
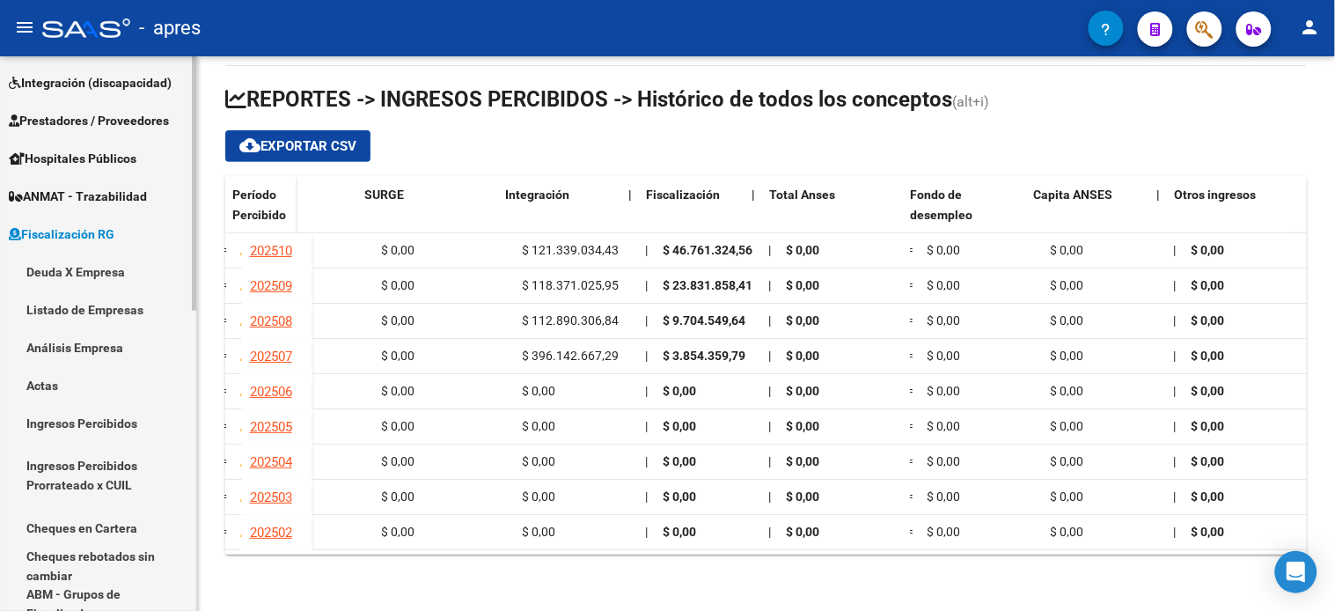
scroll to position [260, 0]
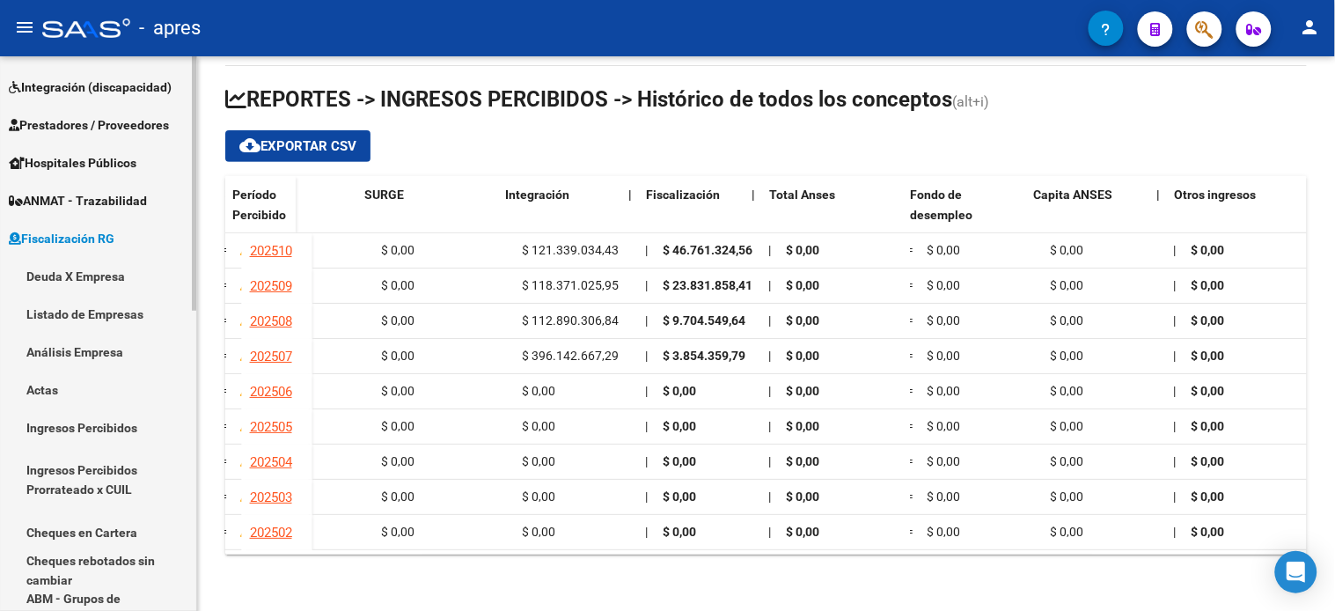
click at [92, 415] on link "Ingresos Percibidos" at bounding box center [98, 427] width 196 height 38
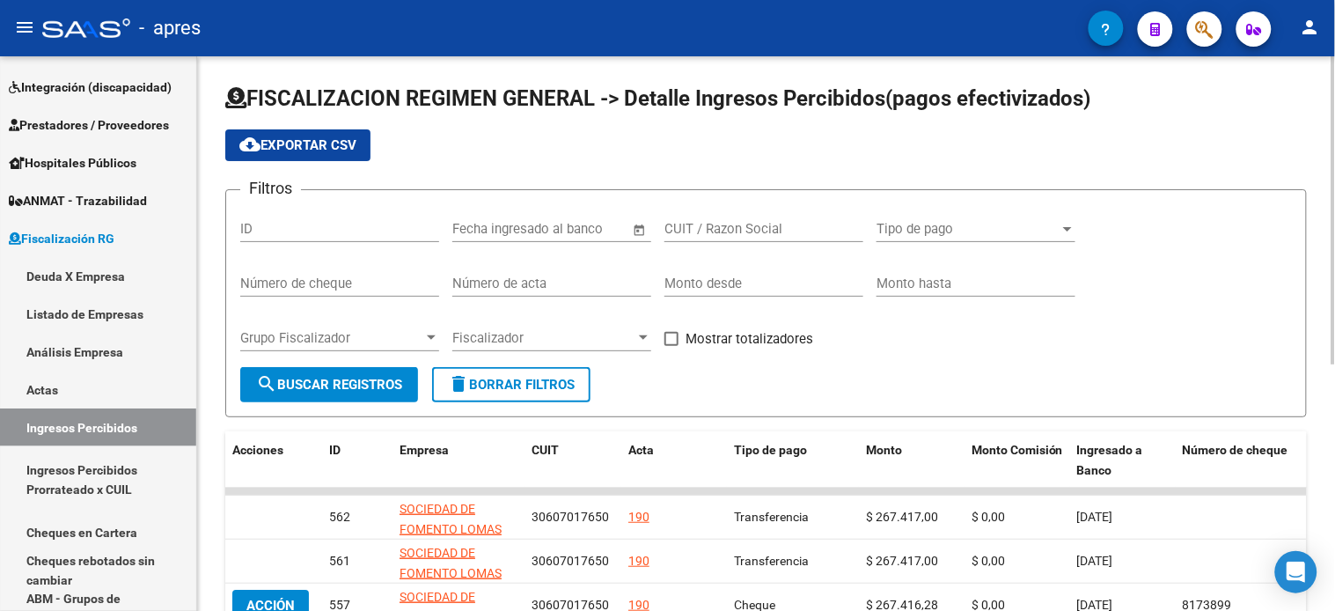
click at [301, 148] on span "cloud_download Exportar CSV" at bounding box center [297, 145] width 117 height 16
click at [71, 384] on link "Actas" at bounding box center [98, 389] width 196 height 38
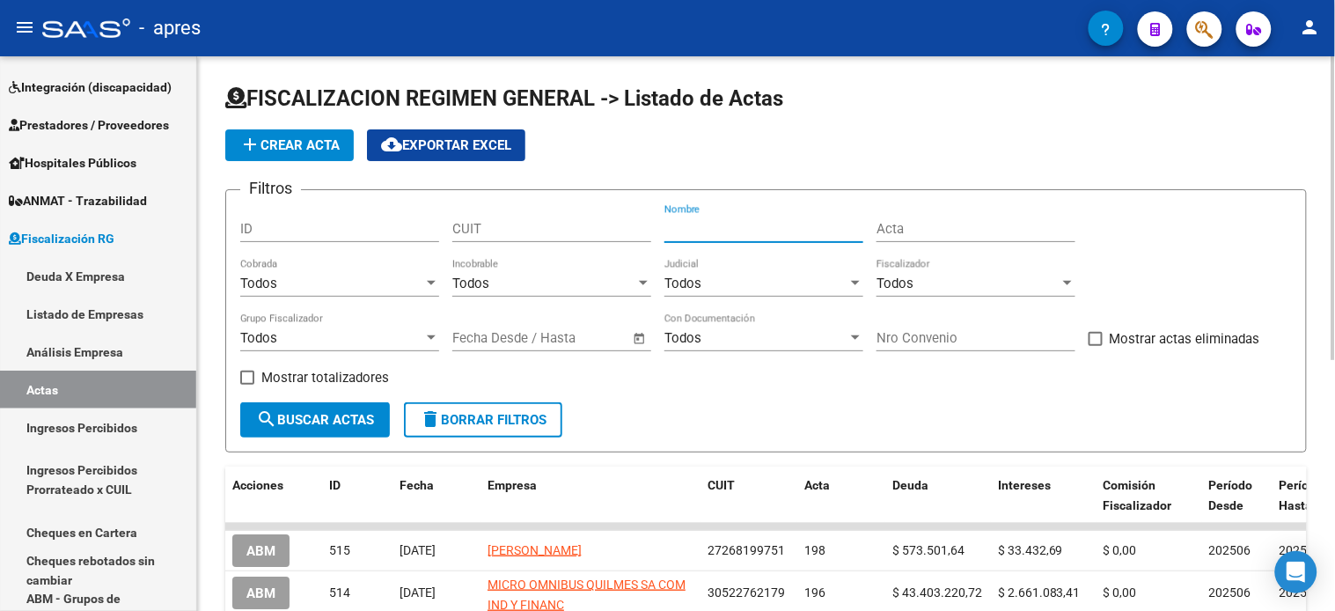
click at [731, 224] on input "Nombre" at bounding box center [763, 229] width 199 height 16
type input "ramudo"
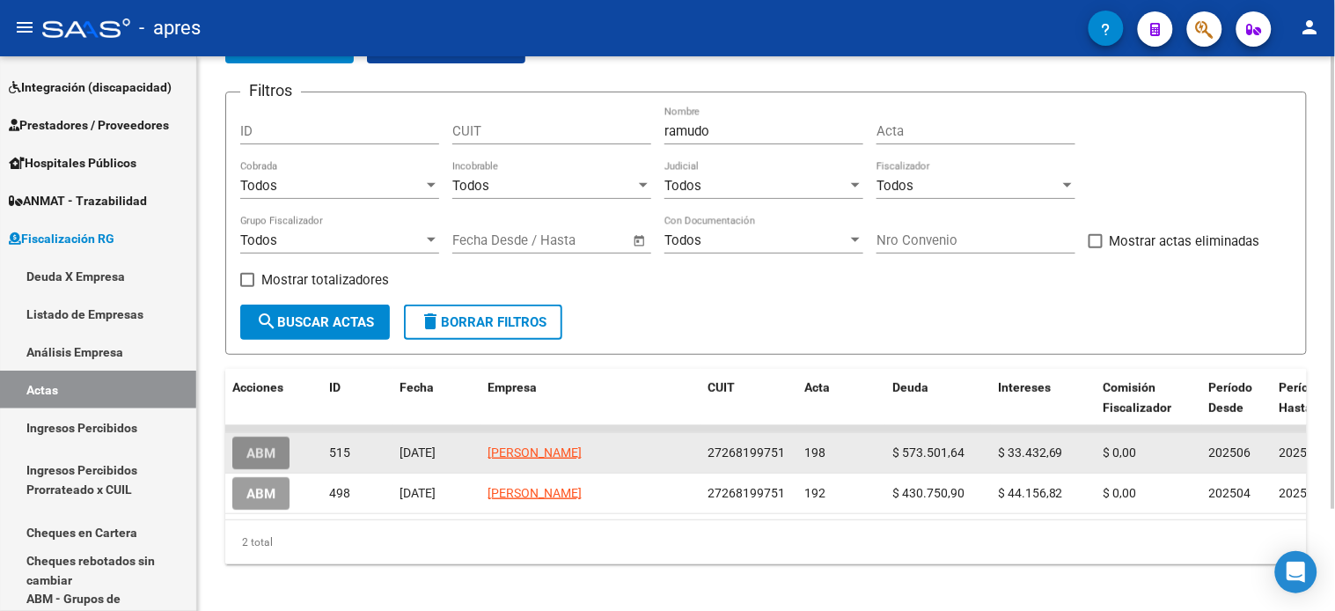
click at [275, 458] on span "ABM" at bounding box center [260, 453] width 29 height 16
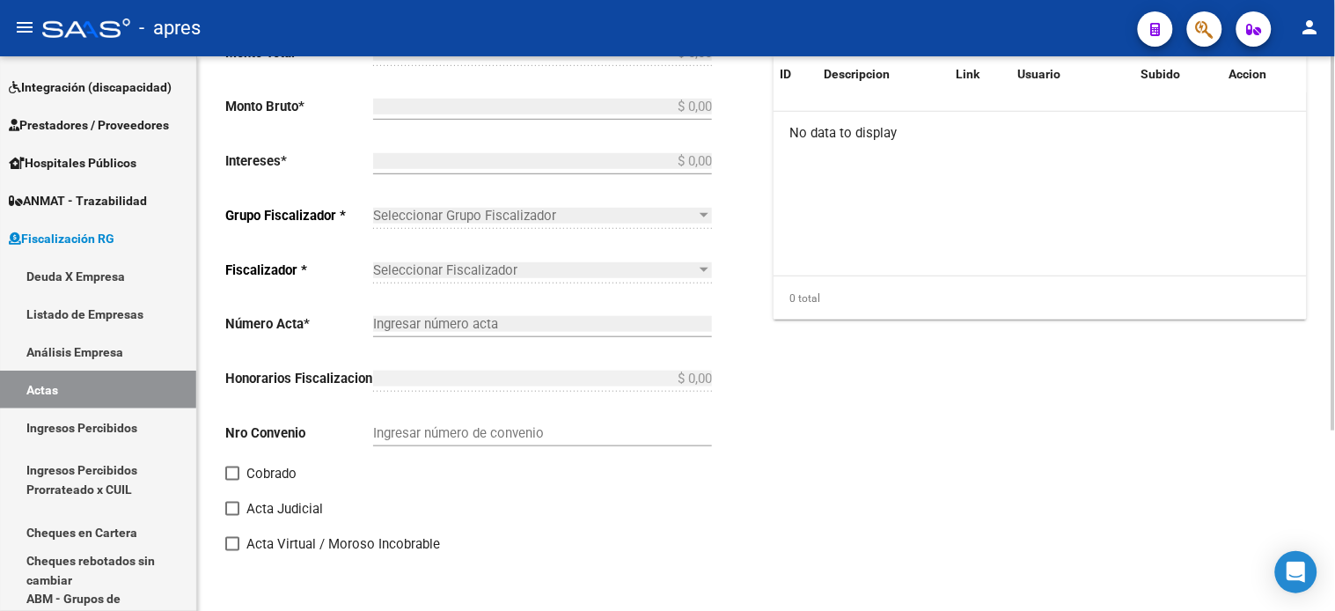
type input "202506"
type input "202507"
type input "$ 606.934,33"
type input "$ 573.501,64"
type input "$ 33.432,69"
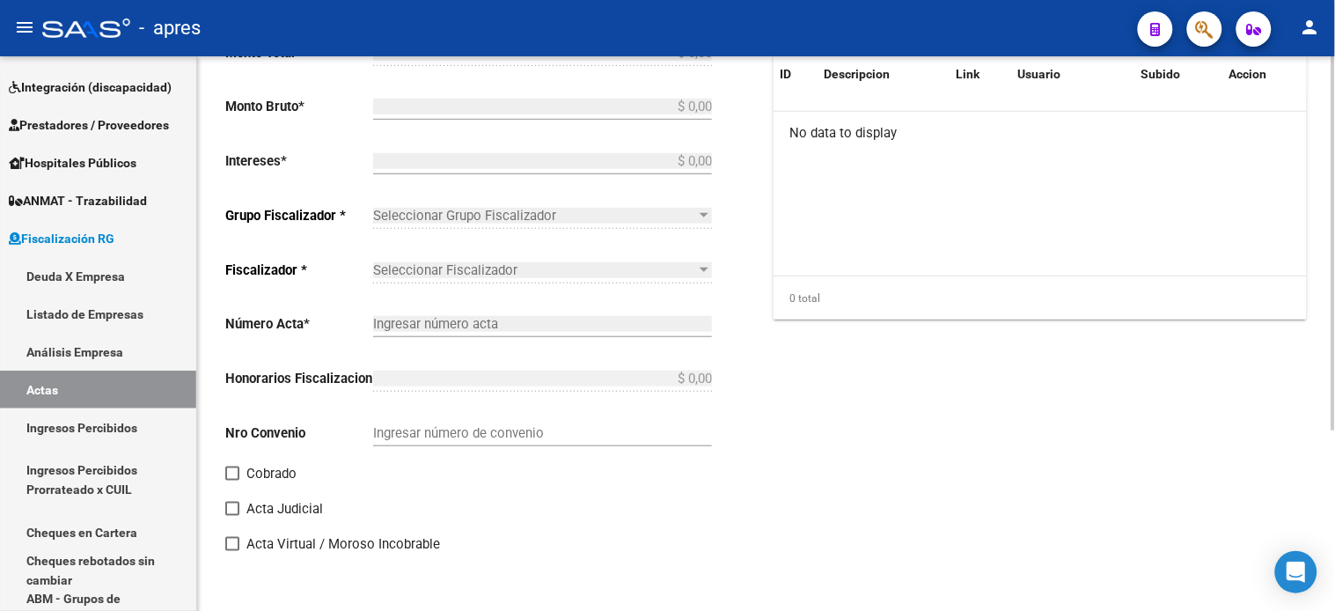
type input "198"
checkbox input "true"
type input "Convenio"
type input "[DATE]"
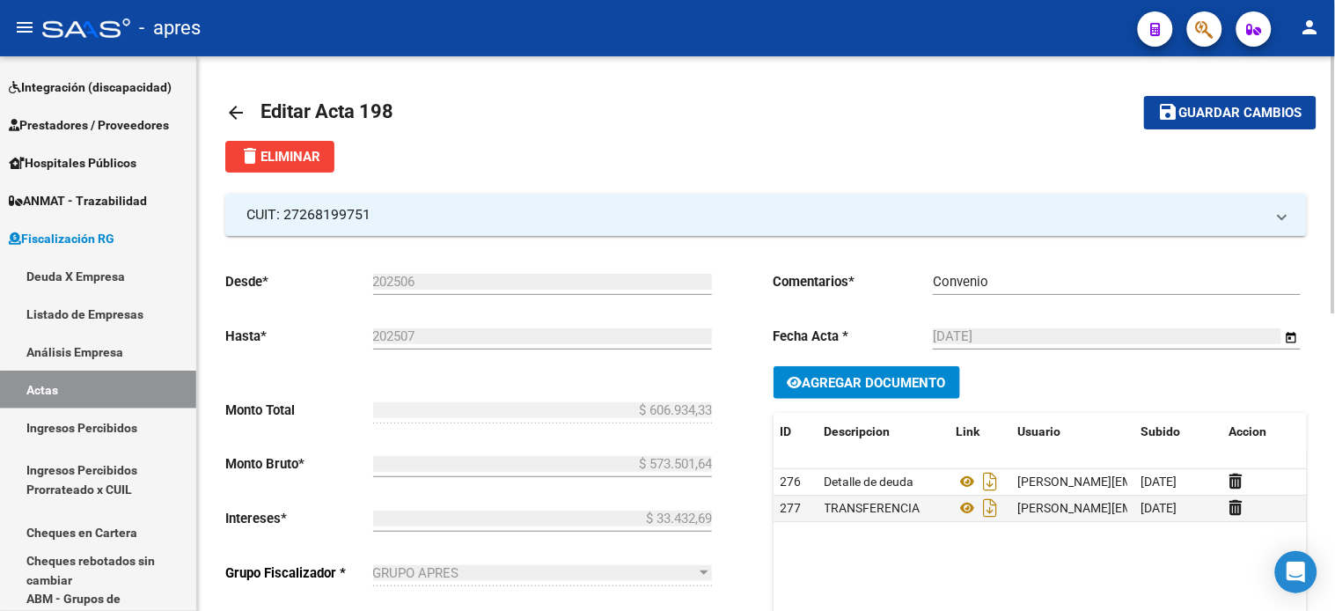
click at [232, 111] on mat-icon "arrow_back" at bounding box center [235, 112] width 21 height 21
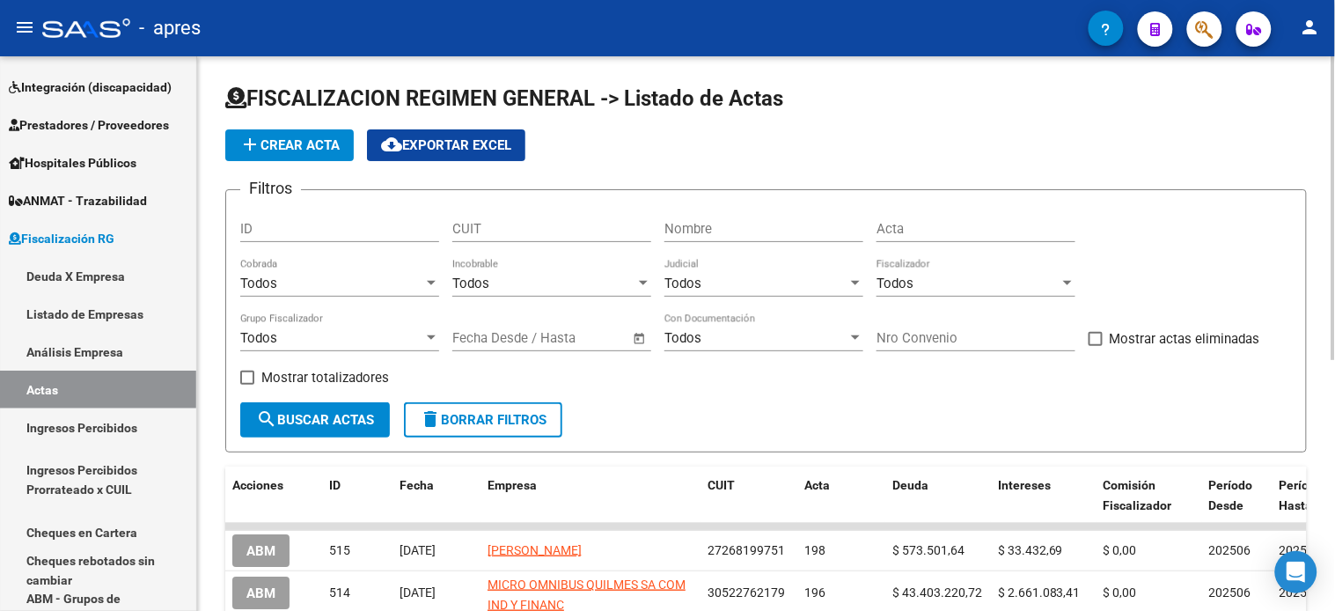
click at [700, 235] on input "Nombre" at bounding box center [763, 229] width 199 height 16
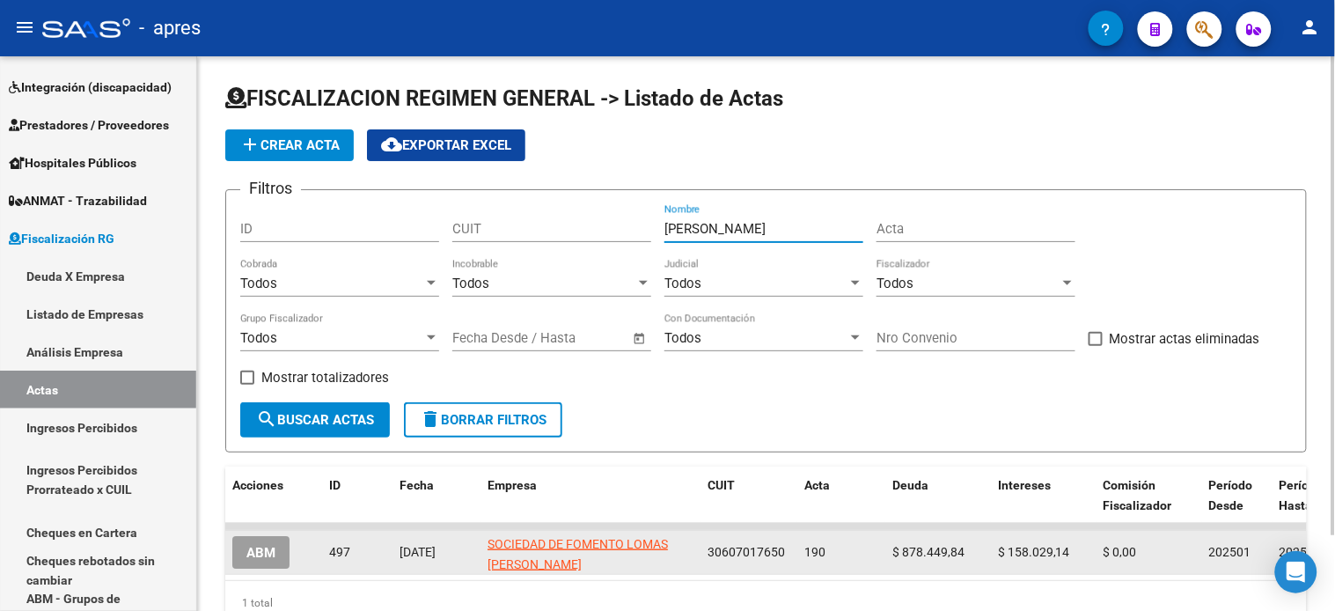
type input "[PERSON_NAME]"
click at [279, 541] on button "ABM" at bounding box center [260, 552] width 57 height 33
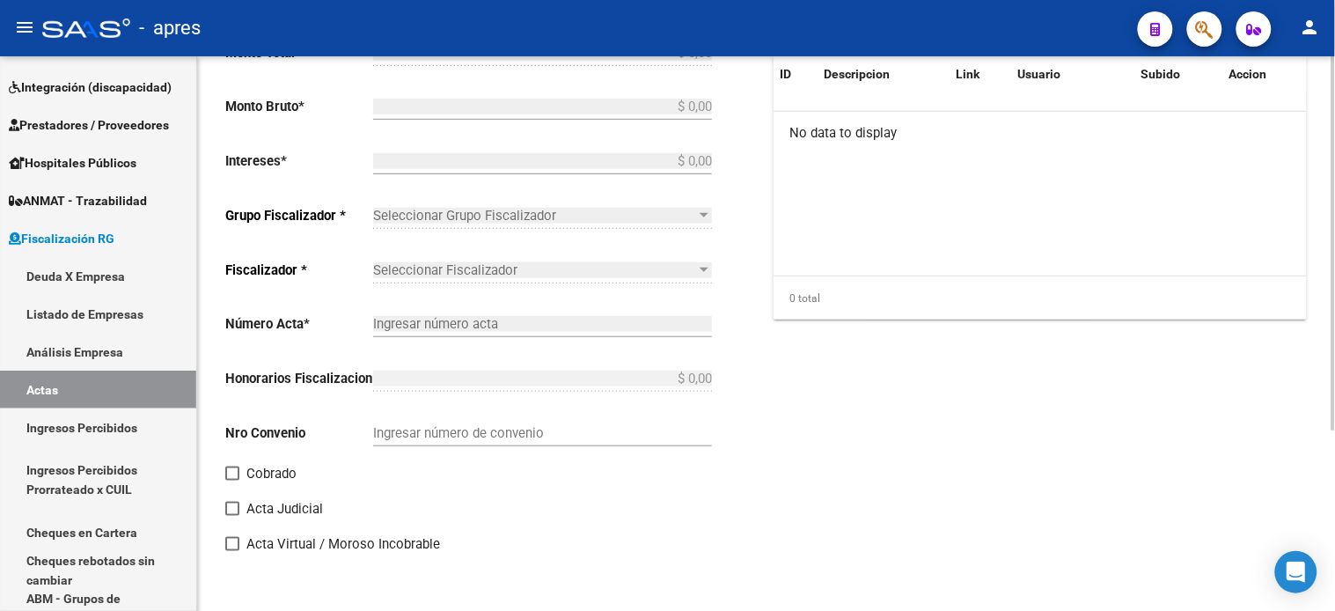
type input "202501"
type input "202504"
type input "$ 1.036.478,98"
type input "$ 878.449,84"
type input "$ 158.029,14"
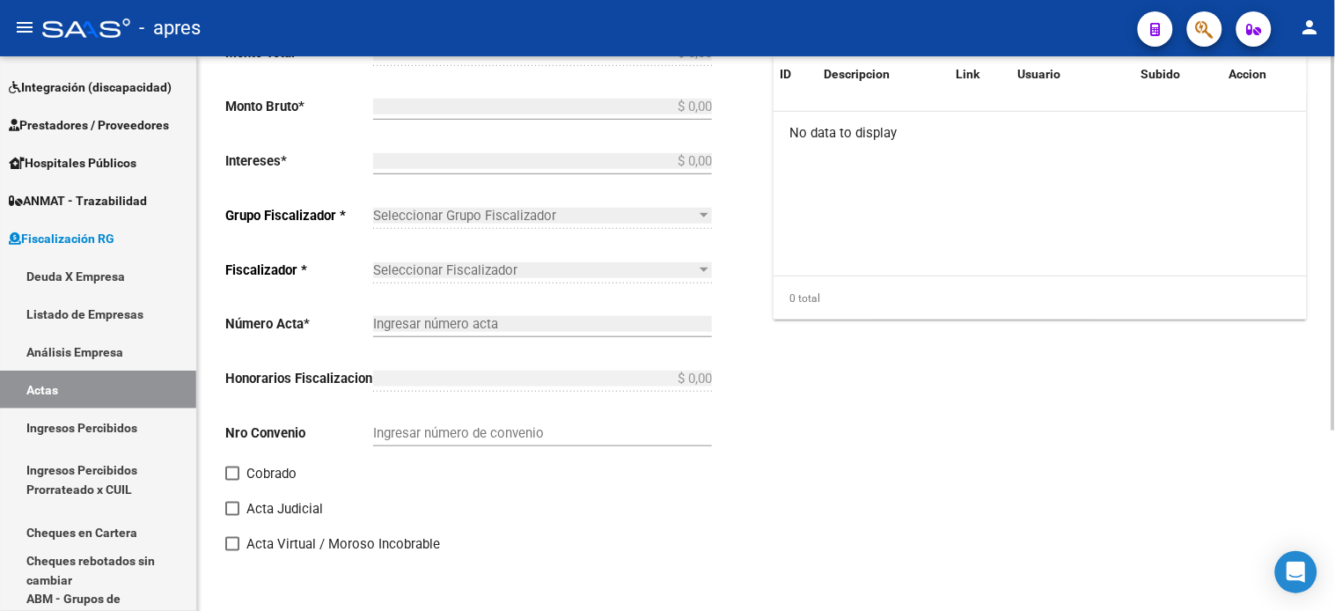
type input "190"
checkbox input "true"
type input "Convenio"
type input "[DATE]"
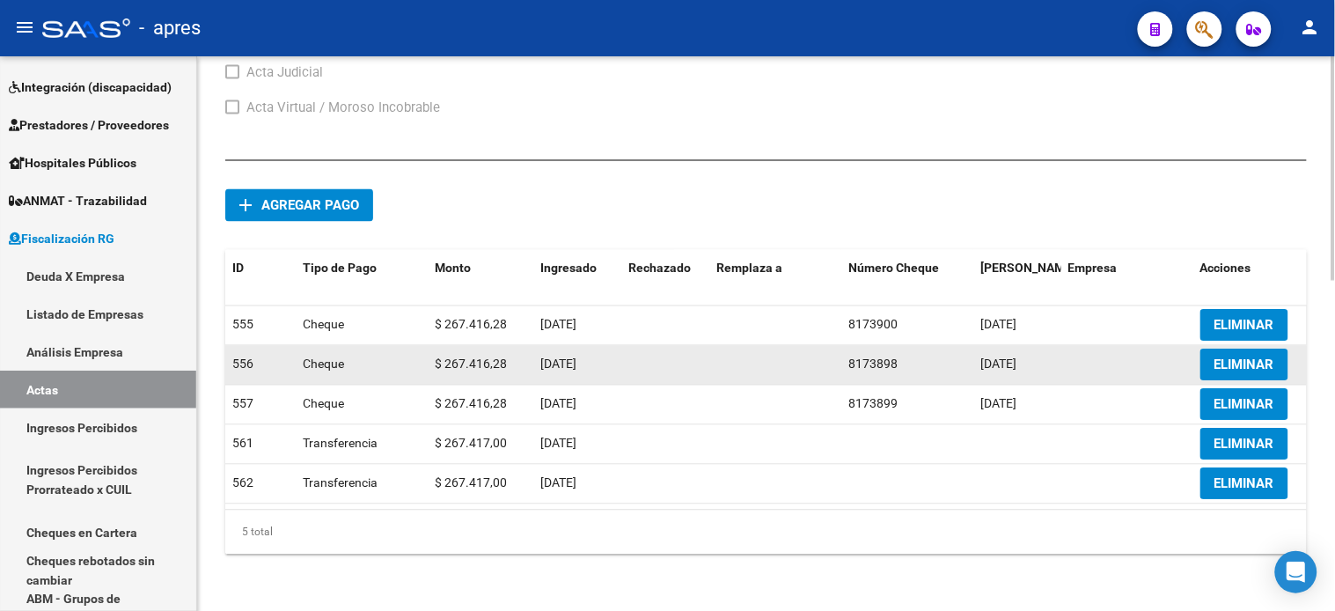
scroll to position [816, 0]
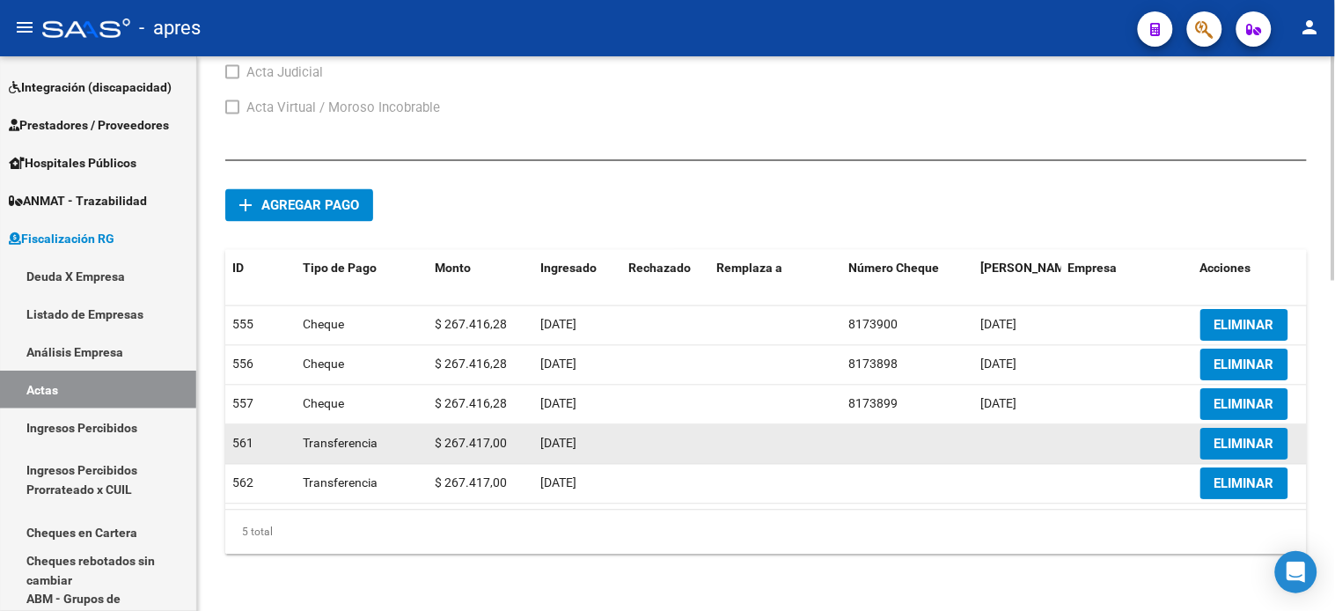
click at [1233, 436] on span "ELIMINAR" at bounding box center [1244, 444] width 60 height 16
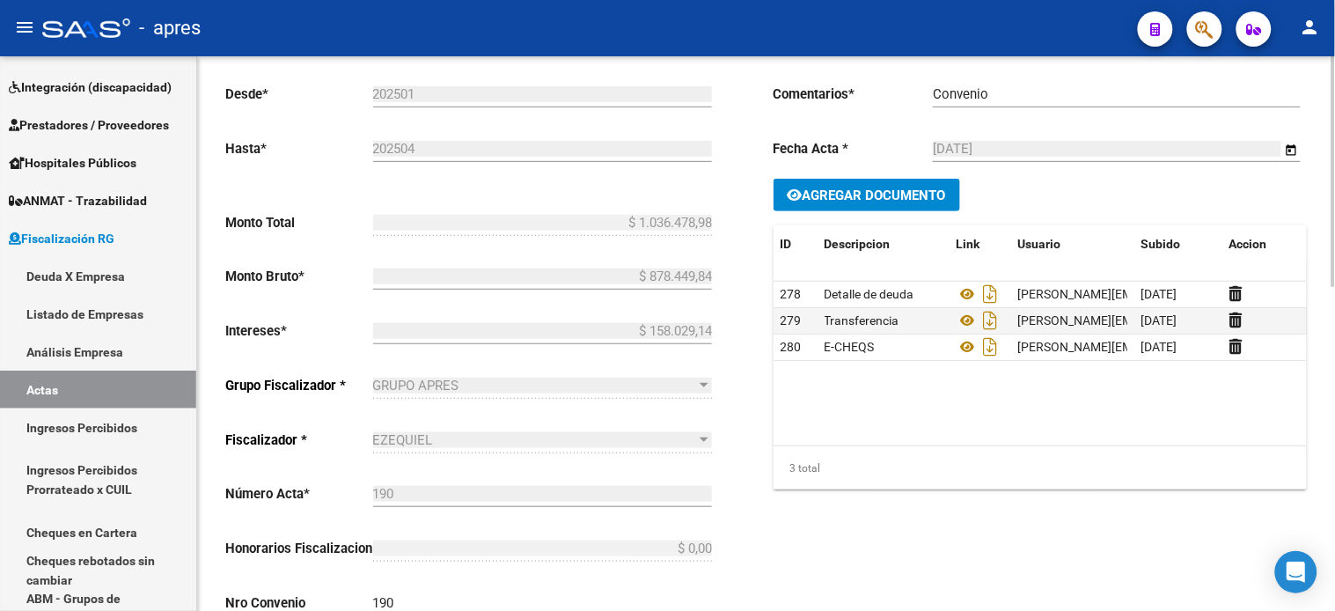
scroll to position [0, 0]
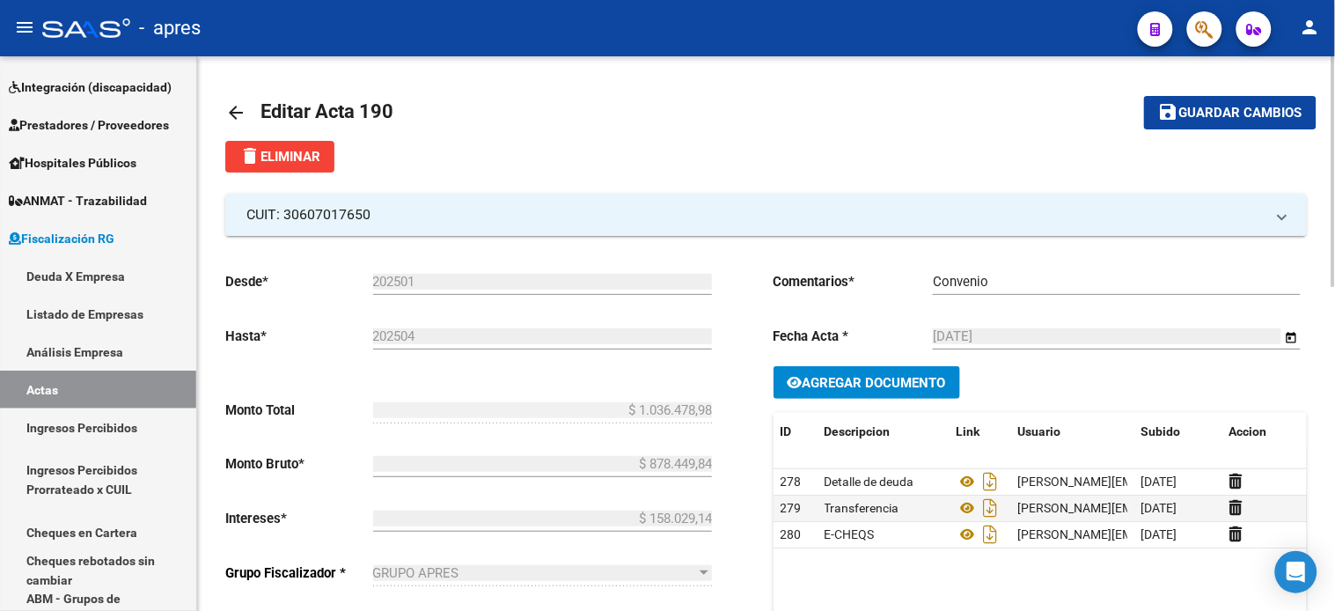
click at [1189, 114] on span "Guardar cambios" at bounding box center [1240, 114] width 123 height 16
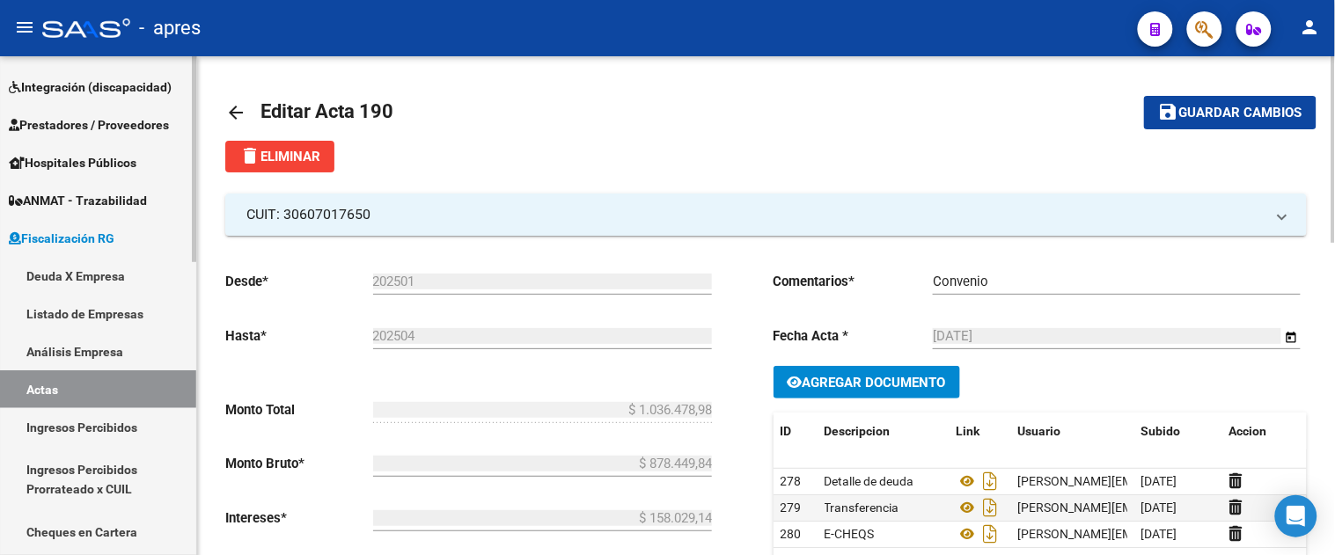
drag, startPoint x: 65, startPoint y: 380, endPoint x: 69, endPoint y: 314, distance: 66.1
click at [65, 380] on link "Actas" at bounding box center [98, 389] width 196 height 38
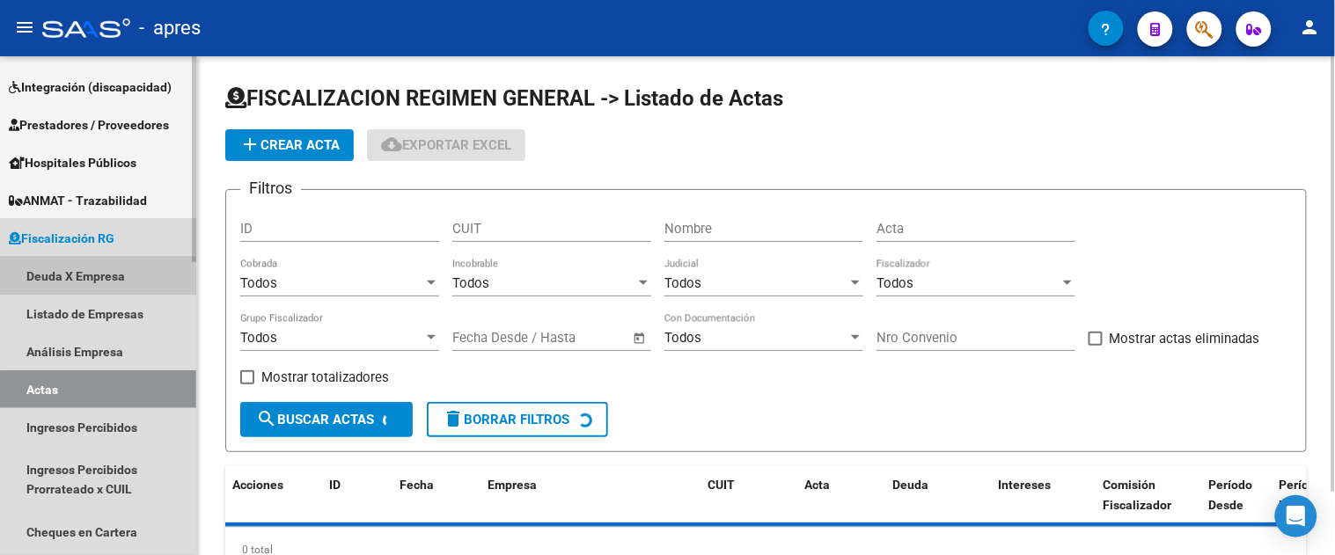
click at [68, 275] on link "Deuda X Empresa" at bounding box center [98, 276] width 196 height 38
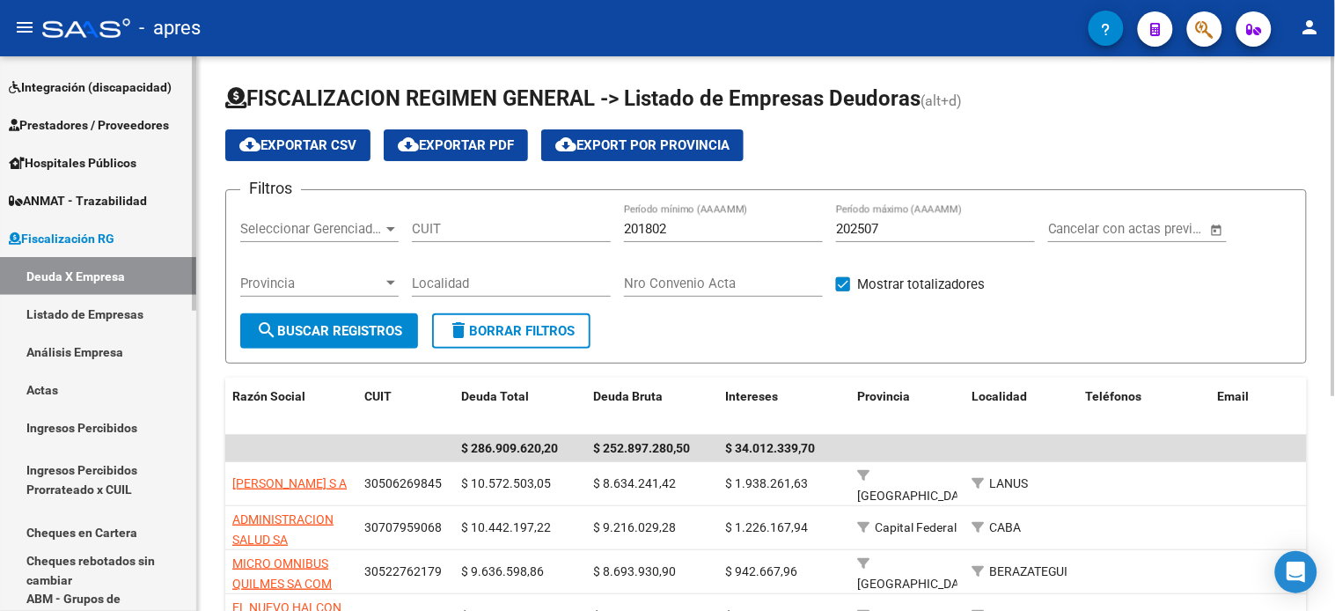
click at [84, 384] on link "Actas" at bounding box center [98, 389] width 196 height 38
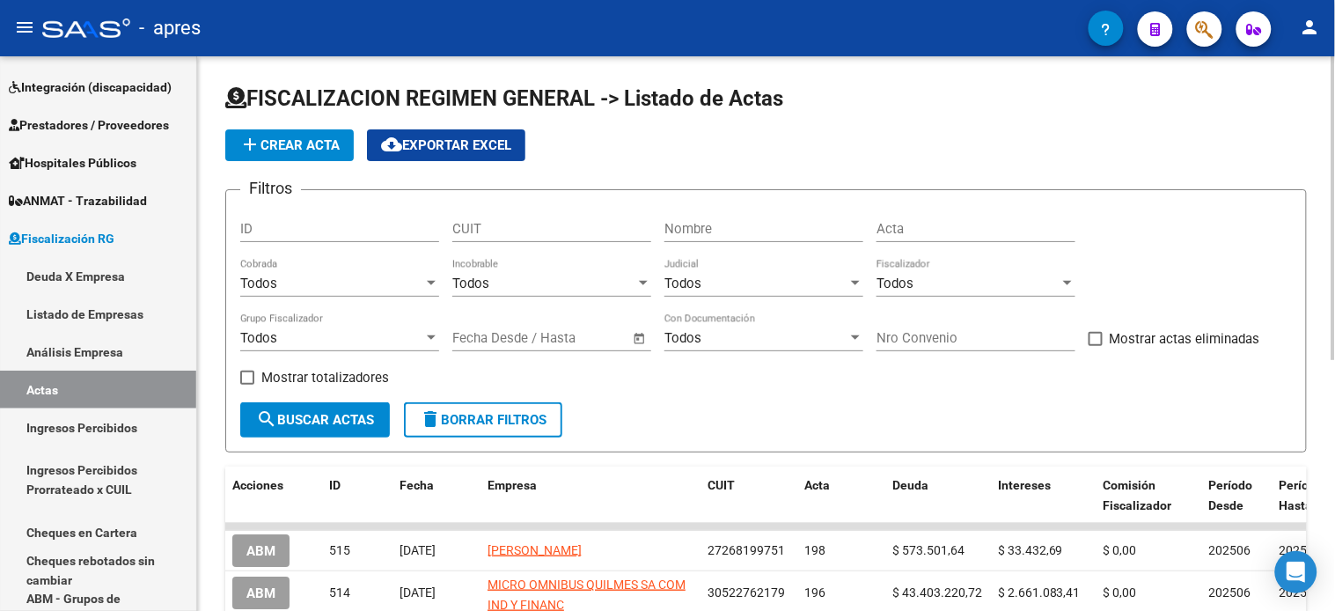
click at [714, 231] on input "Nombre" at bounding box center [763, 229] width 199 height 16
type input "GODOY"
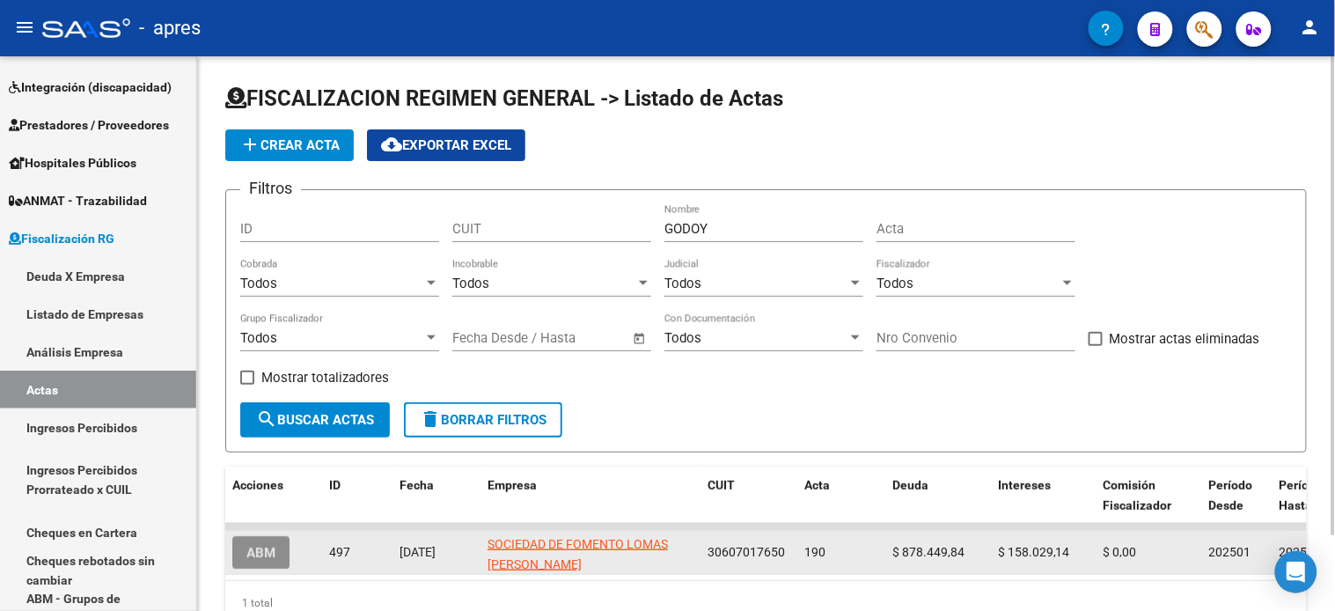
click at [233, 552] on button "ABM" at bounding box center [260, 552] width 57 height 33
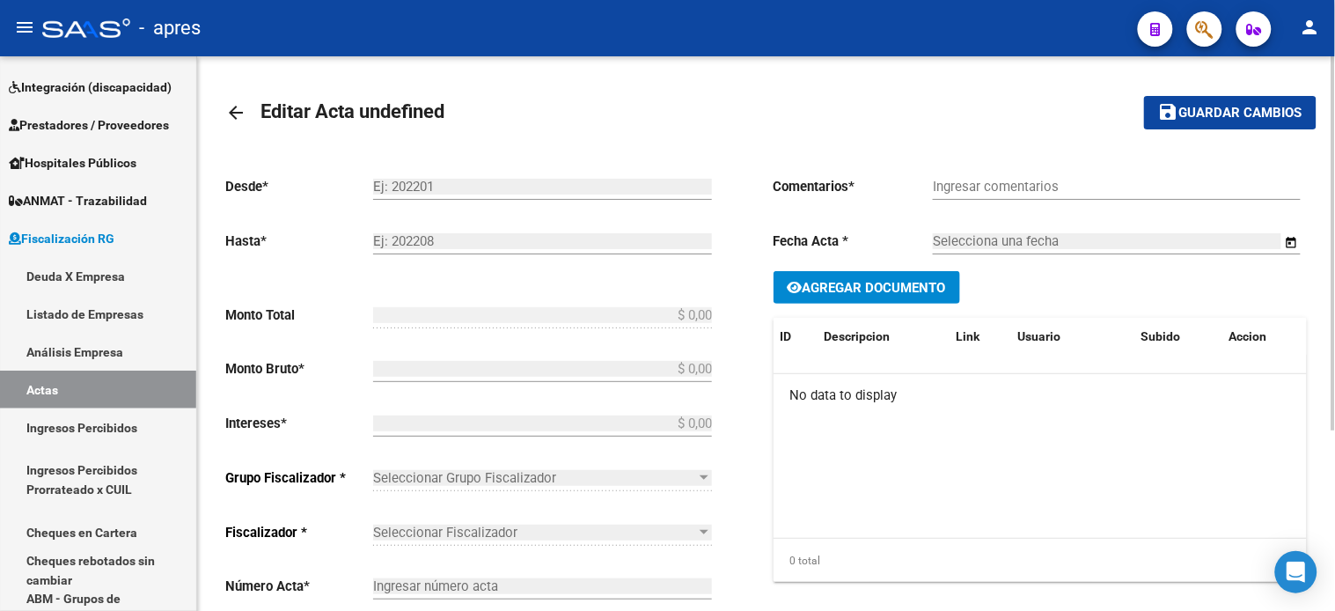
type input "202501"
type input "202504"
type input "$ 1.036.478,98"
type input "$ 878.449,84"
type input "$ 158.029,14"
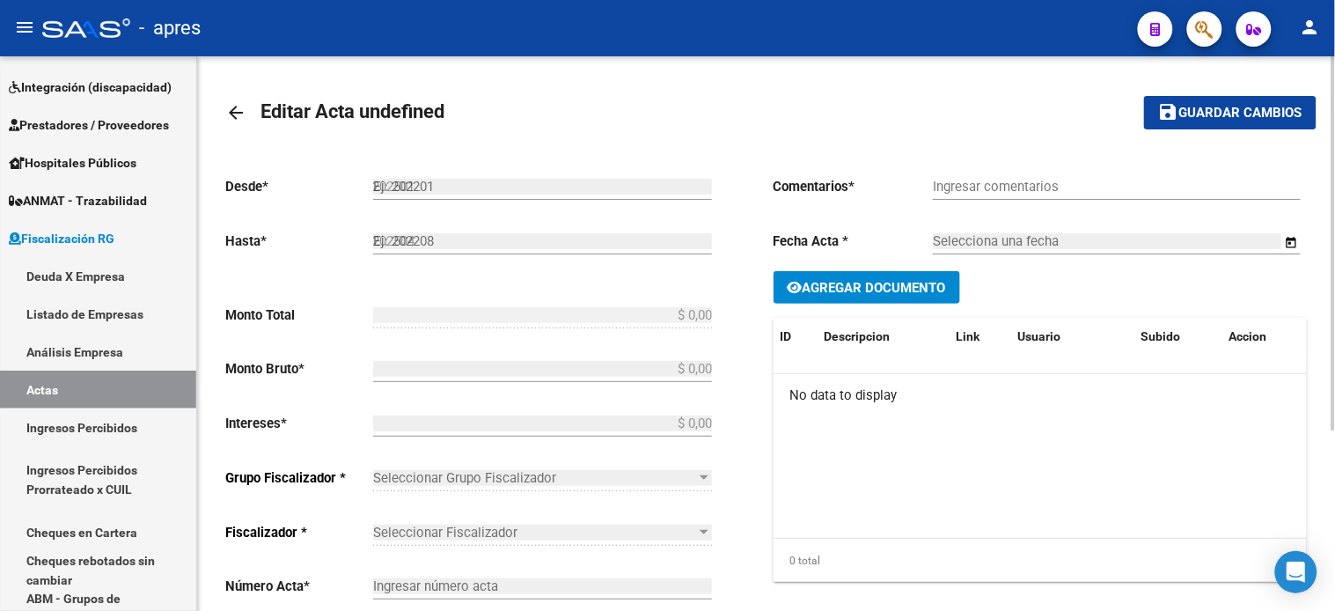
type input "190"
checkbox input "true"
type input "Convenio"
type input "[DATE]"
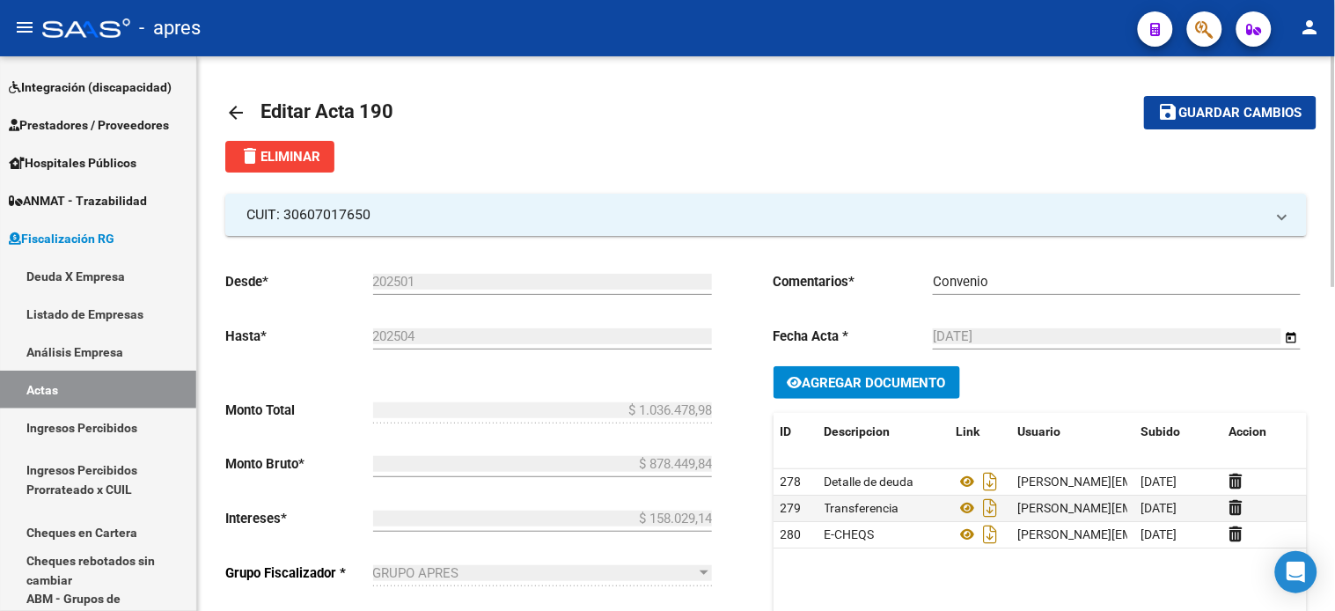
click at [855, 379] on span "Agregar Documento" at bounding box center [873, 383] width 143 height 16
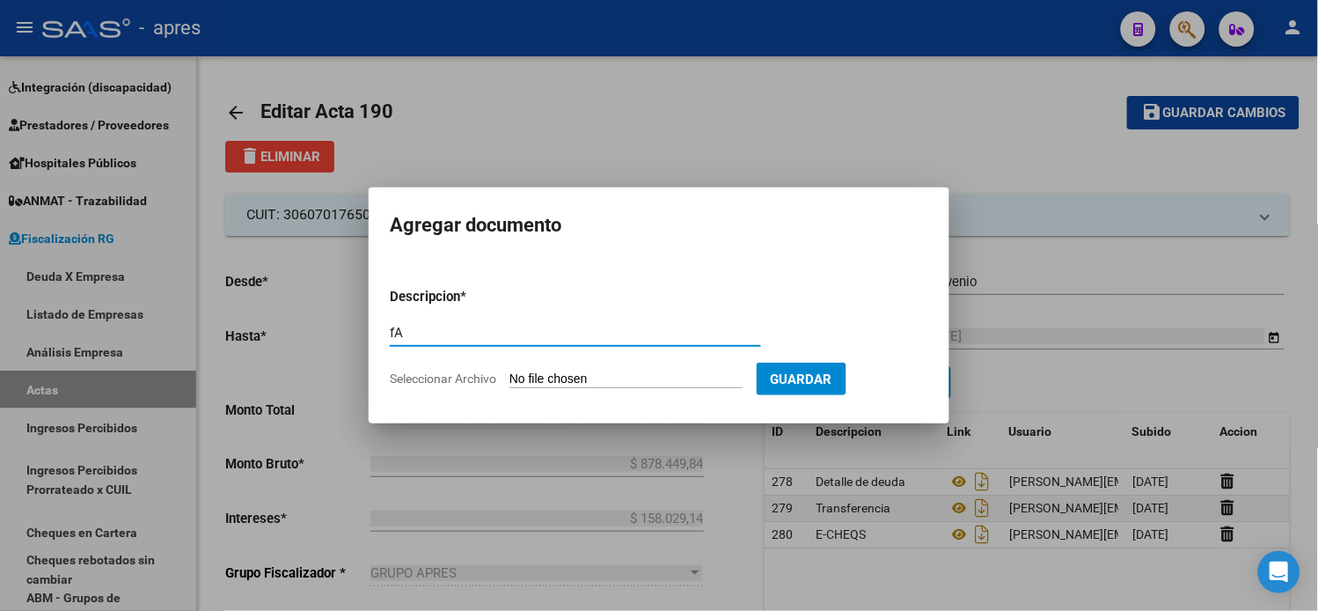
type input "f"
click at [484, 327] on input "FACTURA" at bounding box center [575, 333] width 371 height 16
type input "Factura"
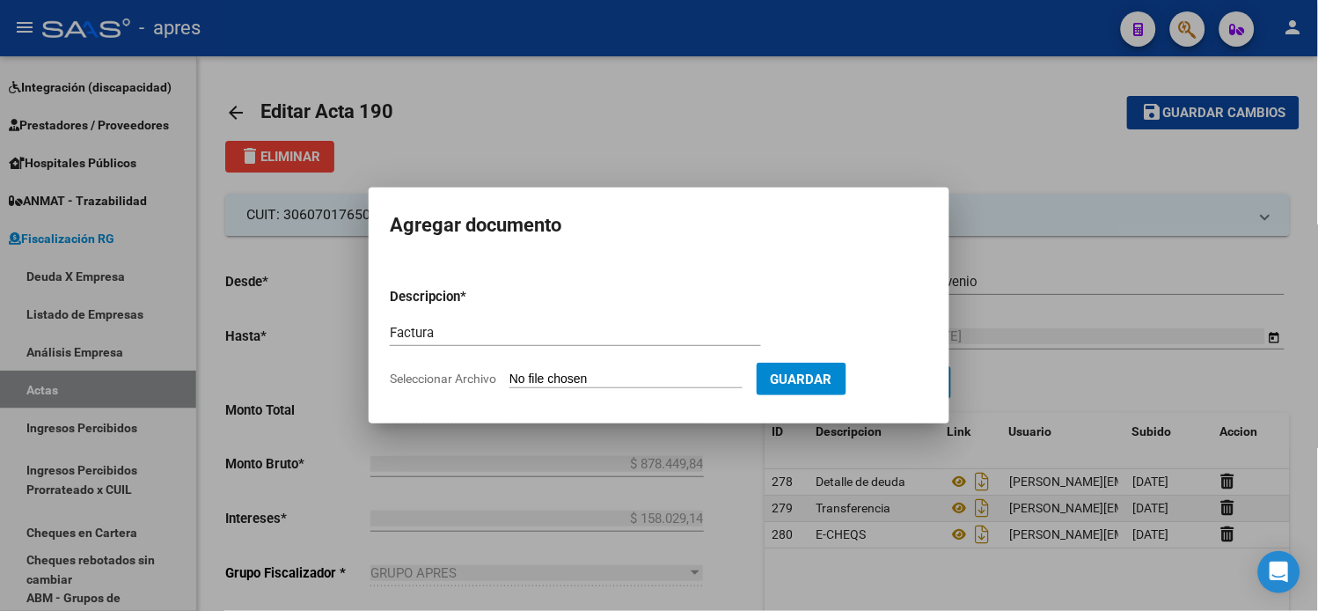
click at [576, 376] on input "Seleccionar Archivo" at bounding box center [625, 379] width 233 height 17
type input "C:\fakepath\30560243002_006_00091_00000001.pdf"
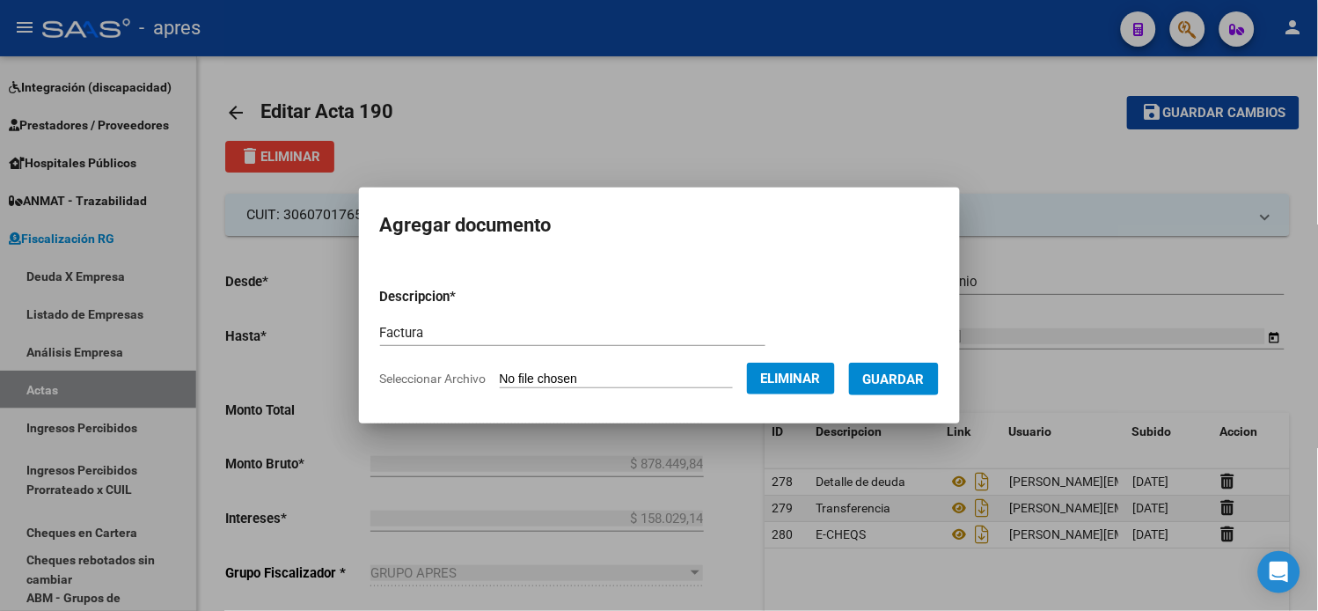
drag, startPoint x: 910, startPoint y: 378, endPoint x: 858, endPoint y: 396, distance: 54.8
click at [911, 378] on span "Guardar" at bounding box center [894, 379] width 62 height 16
